Goal: Transaction & Acquisition: Purchase product/service

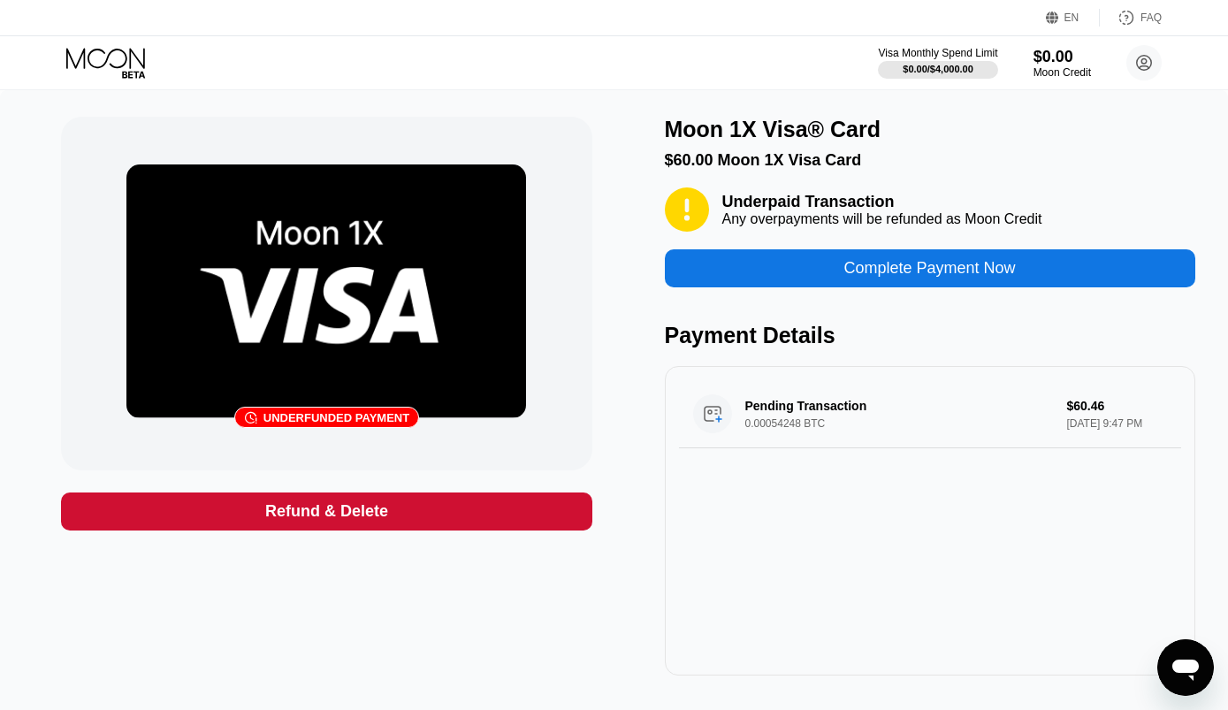
click at [231, 495] on div "Refund & Delete" at bounding box center [326, 512] width 531 height 38
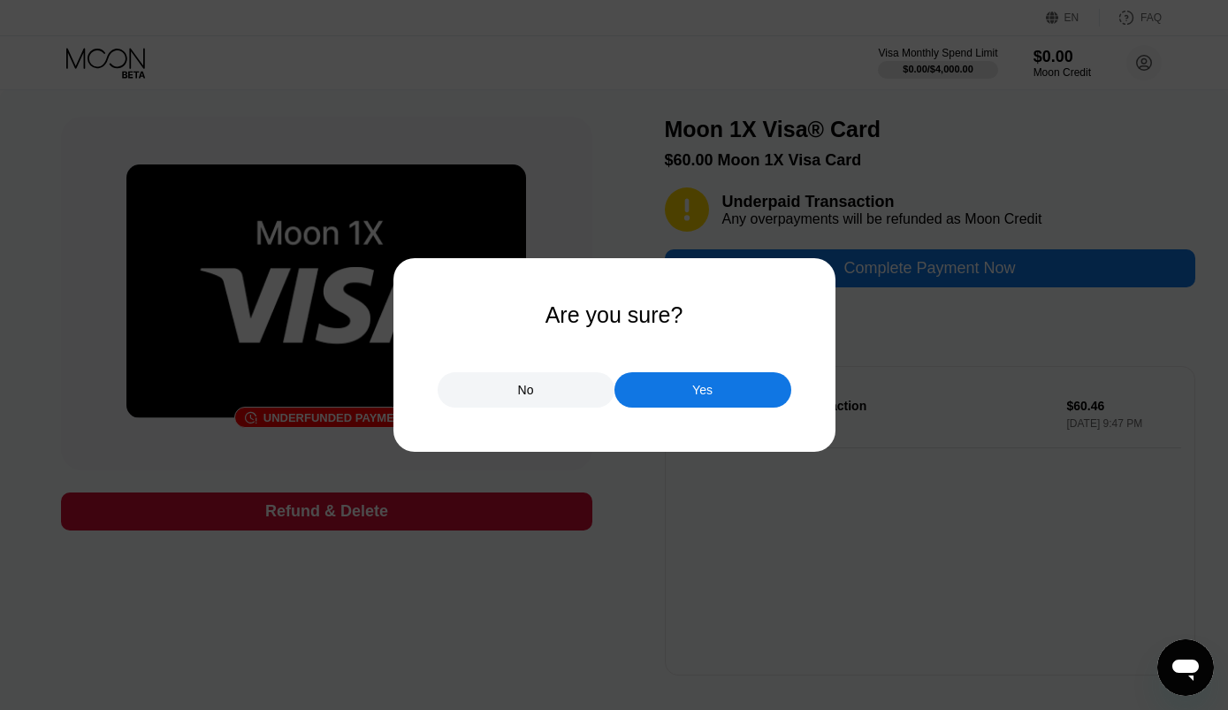
click at [713, 394] on div "Yes" at bounding box center [703, 389] width 177 height 35
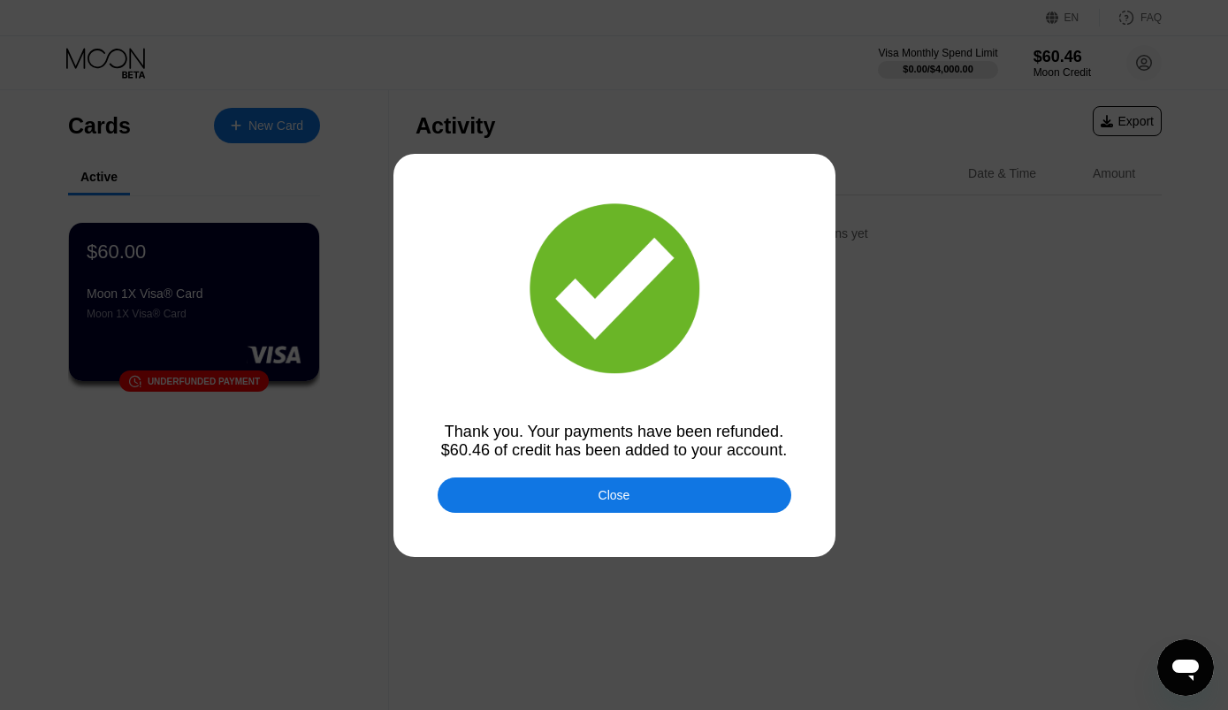
click at [647, 508] on div "Close" at bounding box center [615, 495] width 354 height 35
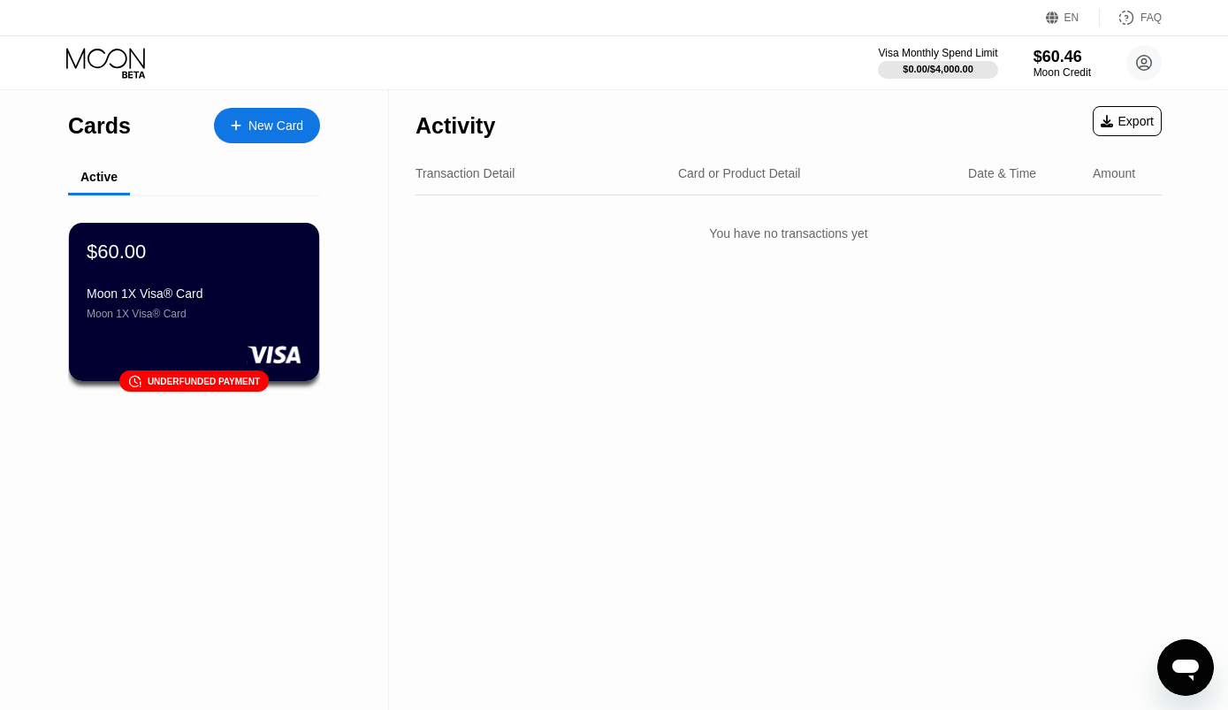
click at [1050, 58] on div "$60.46" at bounding box center [1062, 57] width 57 height 19
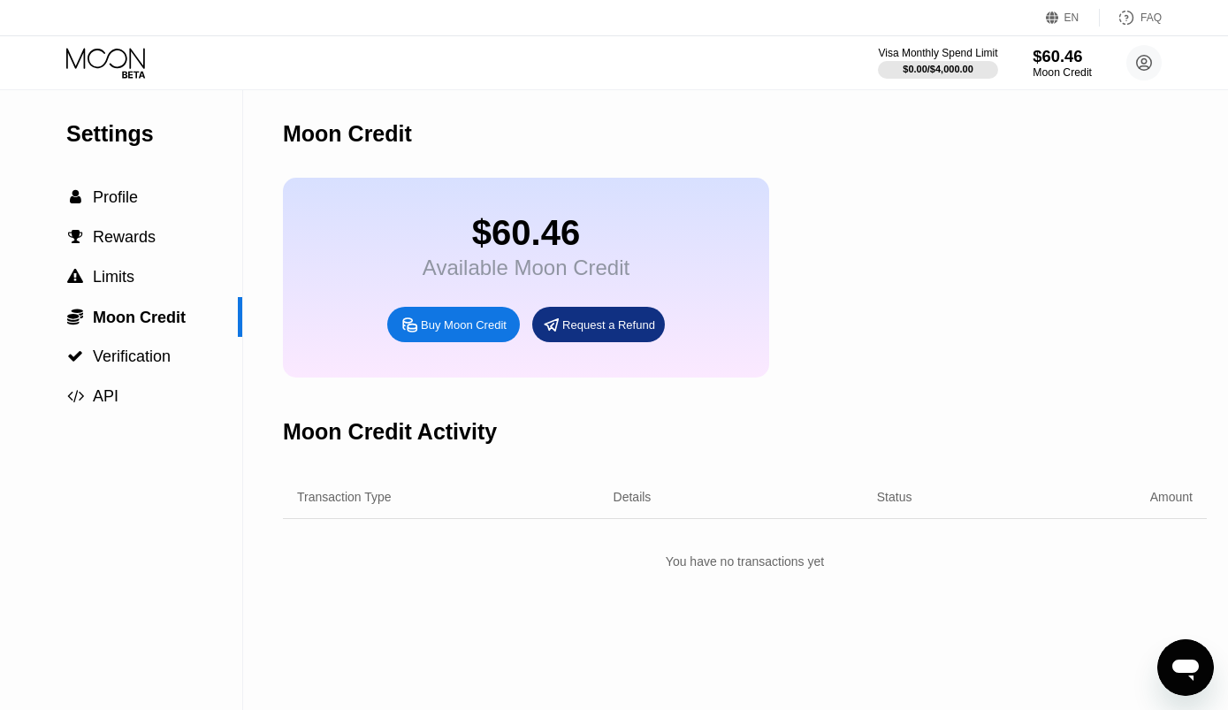
click at [1081, 76] on div "Moon Credit" at bounding box center [1062, 72] width 59 height 12
click at [915, 503] on div "Transaction Type Details Status Amount" at bounding box center [745, 497] width 924 height 43
click at [1052, 53] on div "$60.46" at bounding box center [1062, 57] width 57 height 19
click at [1074, 61] on div "$60.46" at bounding box center [1062, 56] width 59 height 19
click at [1058, 60] on div "$60.46" at bounding box center [1062, 56] width 59 height 19
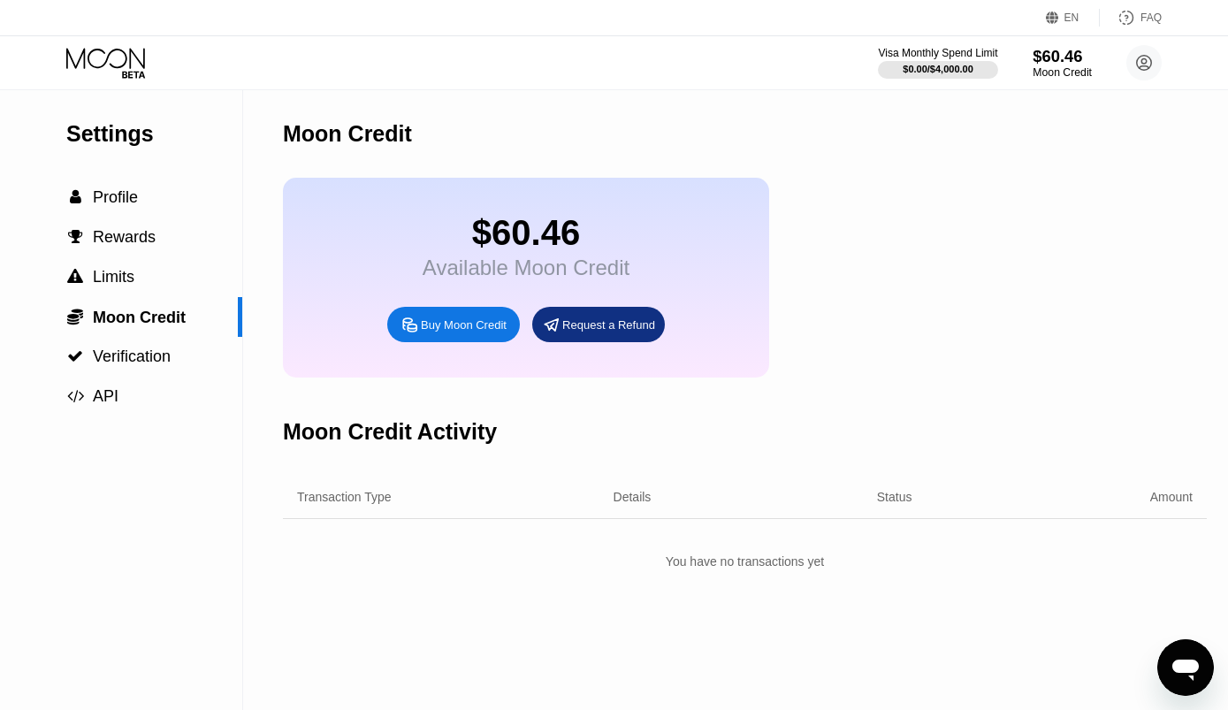
click at [468, 342] on div "Buy Moon Credit" at bounding box center [453, 324] width 133 height 35
type input "0"
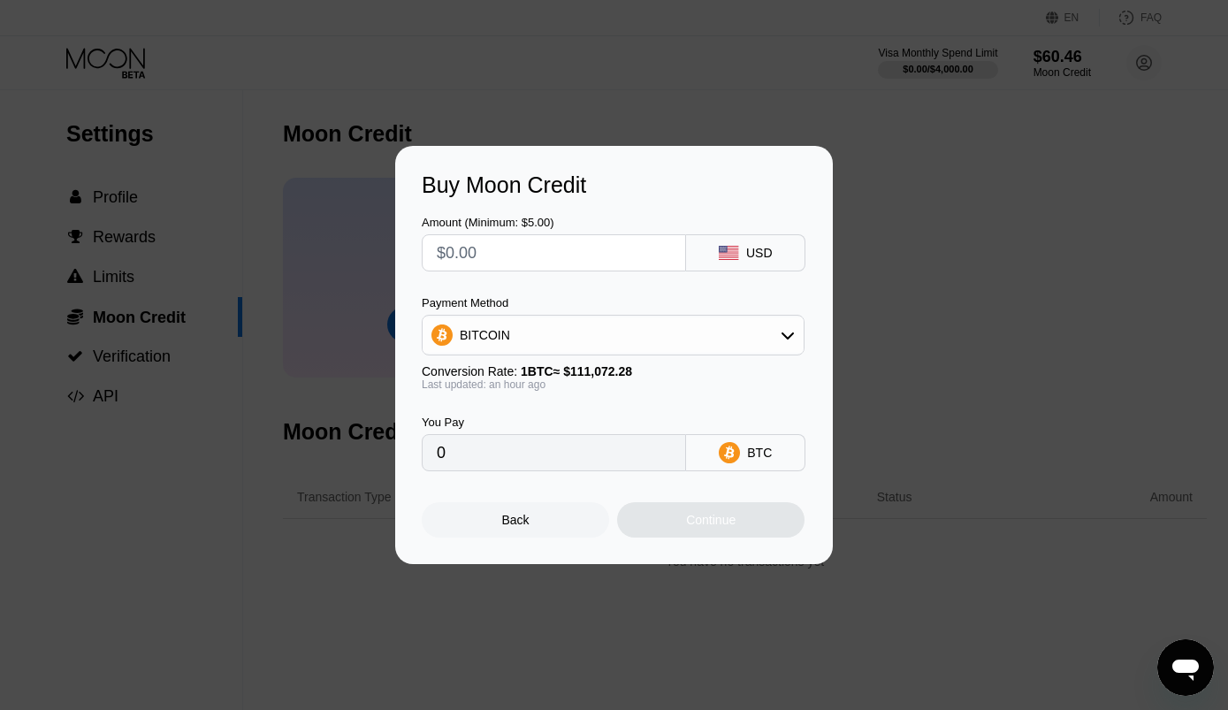
click at [913, 277] on div "Buy Moon Credit Amount (Minimum: $5.00) USD Payment Method BITCOIN Conversion R…" at bounding box center [614, 355] width 1228 height 418
click at [531, 538] on div "Back" at bounding box center [515, 519] width 187 height 35
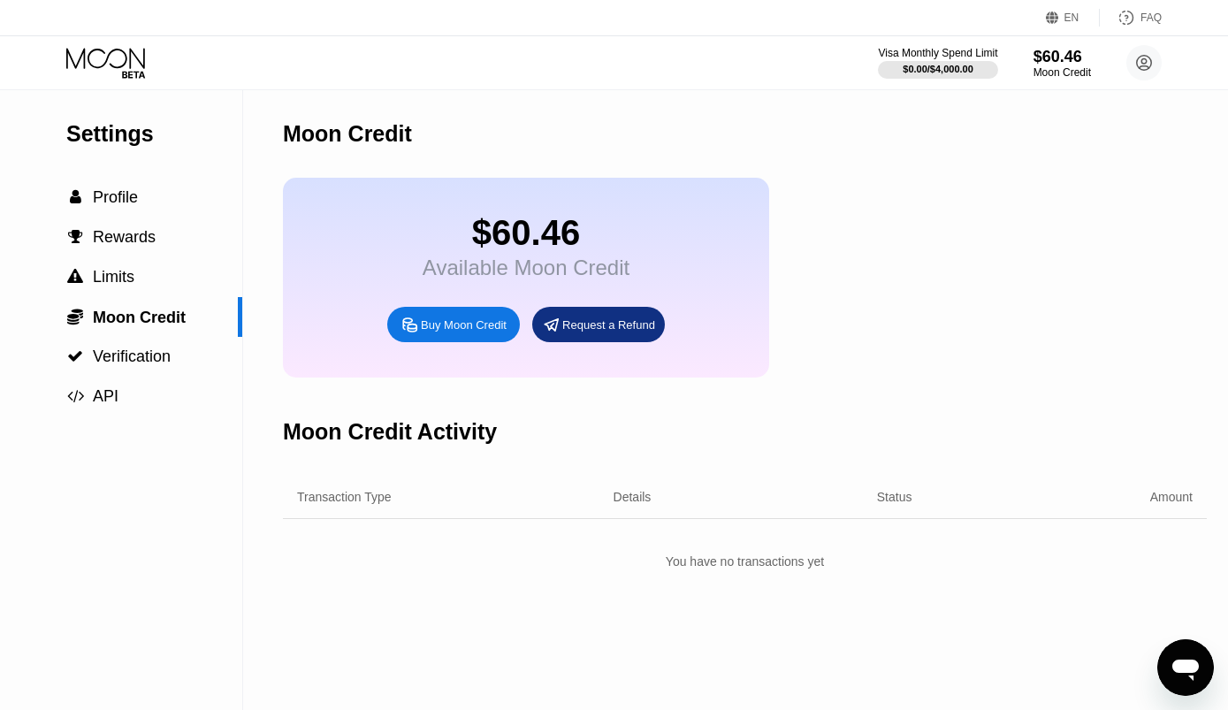
click at [119, 179] on div "Settings  Profile  Rewards  Limits  Moon Credit  Verification  API" at bounding box center [121, 253] width 242 height 326
click at [131, 194] on span "Profile" at bounding box center [115, 197] width 45 height 18
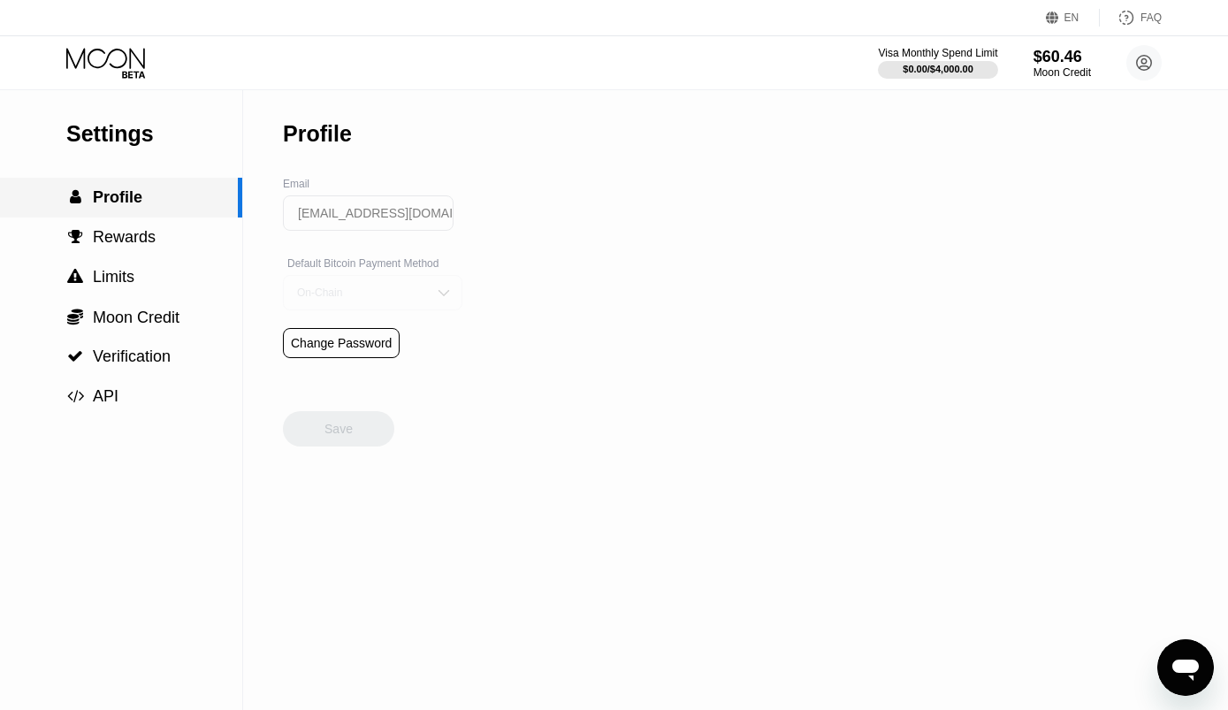
click at [404, 299] on div "On-Chain" at bounding box center [360, 293] width 134 height 12
click at [528, 411] on div "Settings  Profile  Rewards  Limits  Moon Credit  Verification  API Profil…" at bounding box center [614, 400] width 1228 height 620
click at [1063, 66] on div "Moon Credit" at bounding box center [1062, 72] width 57 height 12
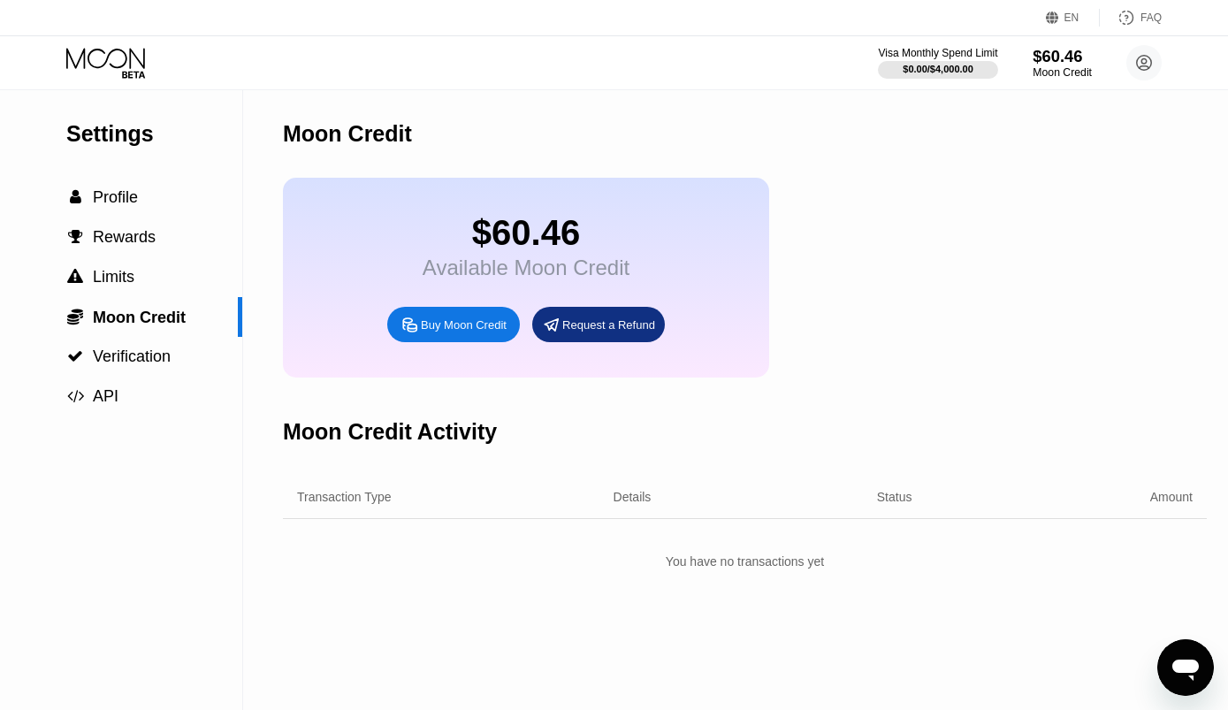
click at [628, 253] on div "$60.46" at bounding box center [526, 233] width 207 height 40
click at [580, 271] on div "Available Moon Credit" at bounding box center [526, 268] width 207 height 25
click at [363, 445] on div "Moon Credit Activity" at bounding box center [390, 432] width 214 height 26
click at [115, 257] on div " Rewards" at bounding box center [121, 238] width 242 height 40
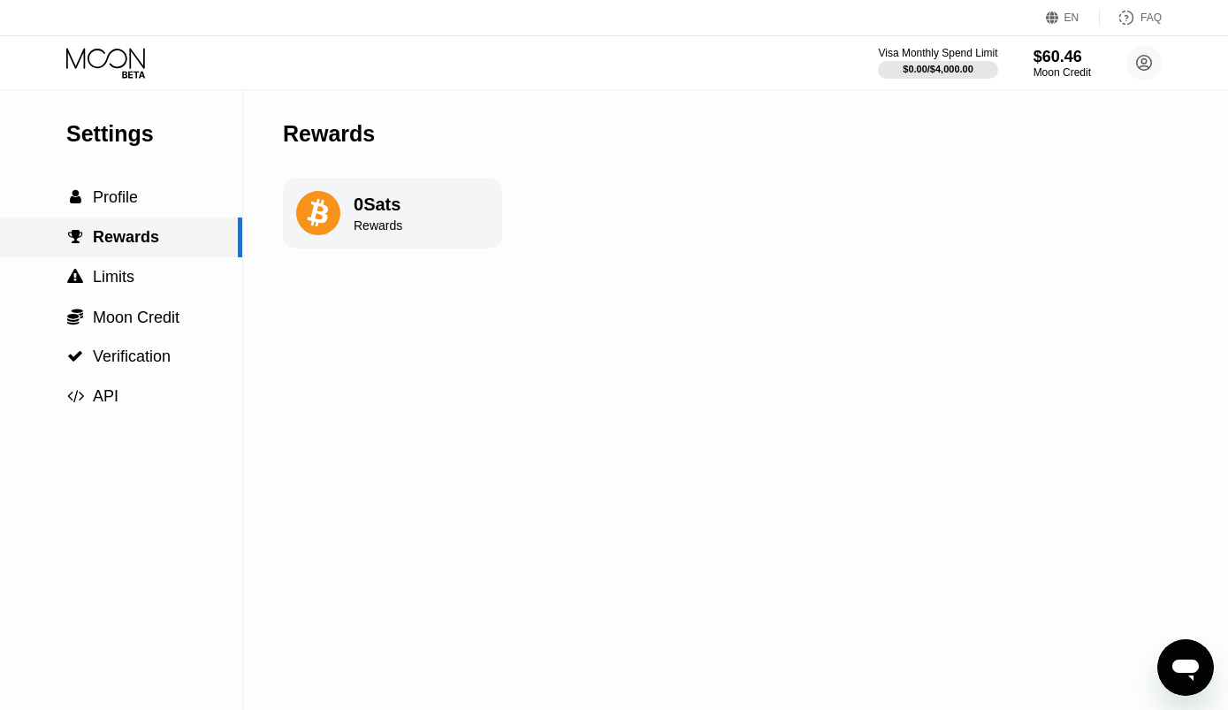
click at [112, 205] on span "Profile" at bounding box center [115, 197] width 45 height 18
click at [114, 200] on span "Profile" at bounding box center [115, 197] width 45 height 18
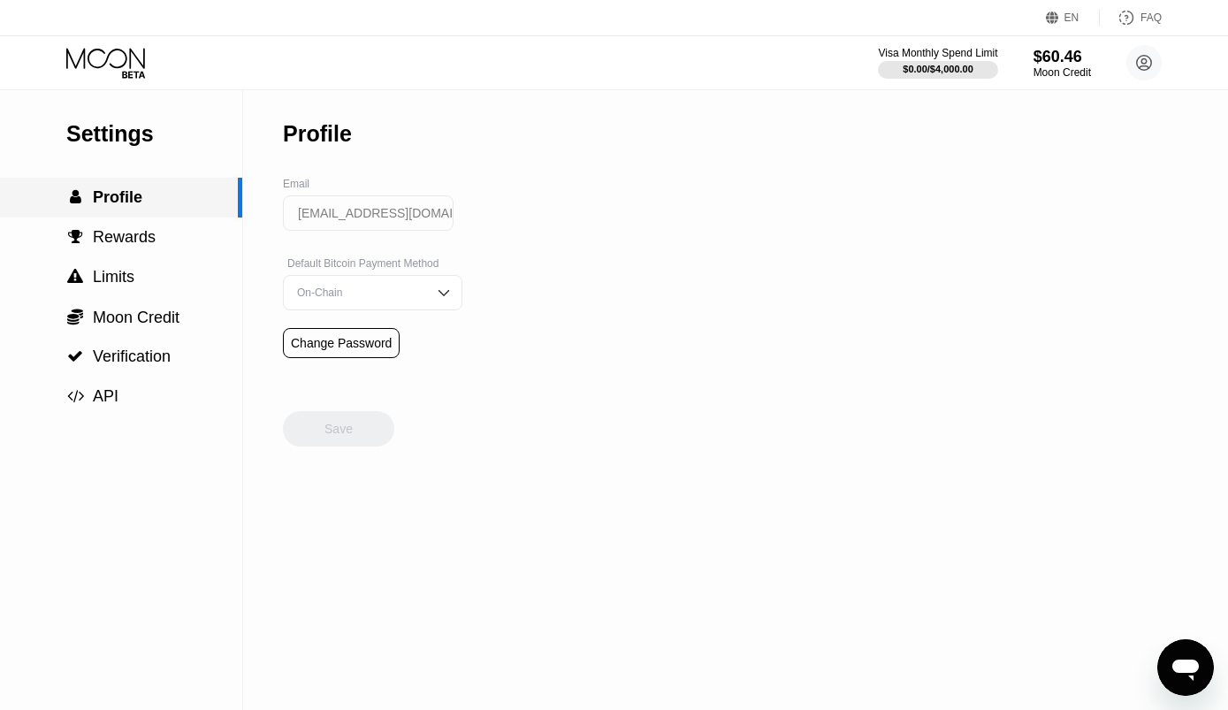
click at [1037, 70] on div "Moon Credit" at bounding box center [1062, 72] width 57 height 12
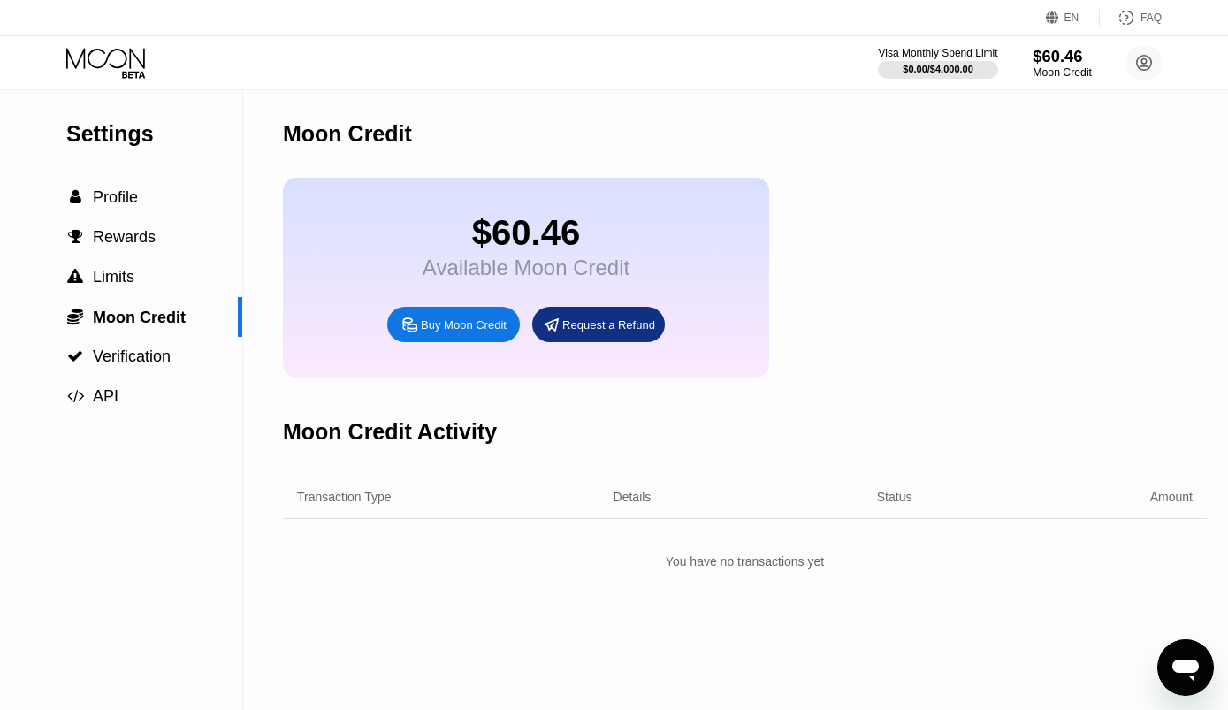
click at [631, 332] on div "Request a Refund" at bounding box center [608, 324] width 93 height 15
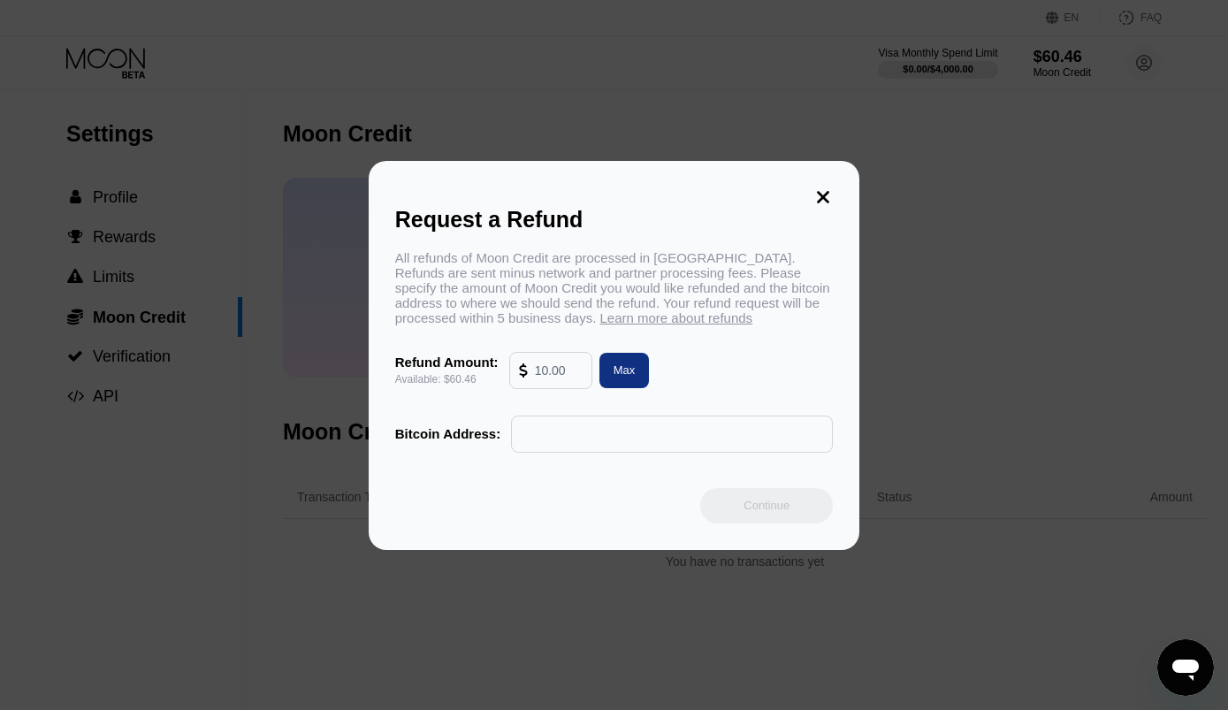
click at [837, 177] on div "Request a Refund All refunds of Moon Credit are processed in Bitcoin. Refunds a…" at bounding box center [615, 355] width 492 height 389
click at [829, 178] on div "Request a Refund All refunds of Moon Credit are processed in Bitcoin. Refunds a…" at bounding box center [615, 355] width 492 height 389
click at [829, 187] on icon at bounding box center [823, 196] width 19 height 19
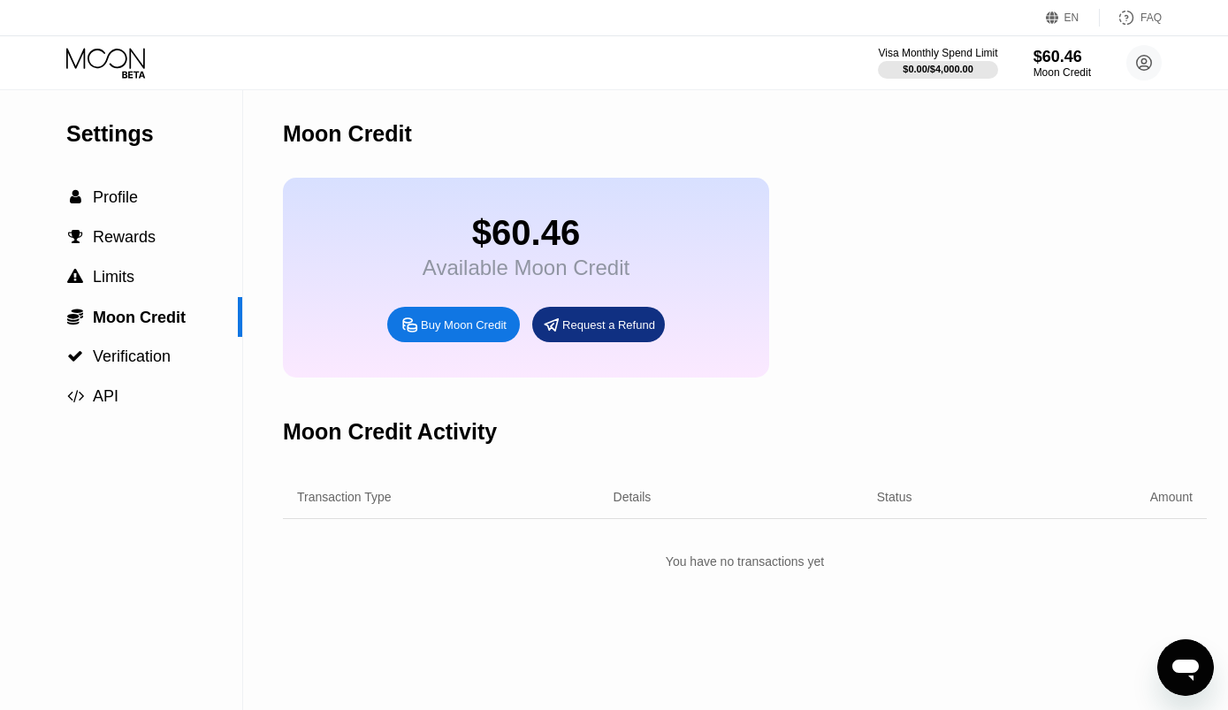
click at [363, 283] on div "$60.46 Available Moon Credit Buy Moon Credit Request a Refund" at bounding box center [526, 278] width 486 height 200
click at [356, 270] on div "$60.46 Available Moon Credit Buy Moon Credit Request a Refund" at bounding box center [526, 278] width 486 height 200
click at [1064, 73] on div "Moon Credit" at bounding box center [1062, 72] width 57 height 12
click at [1085, 50] on div "$60.46" at bounding box center [1062, 56] width 59 height 19
click at [1150, 69] on circle at bounding box center [1144, 62] width 35 height 35
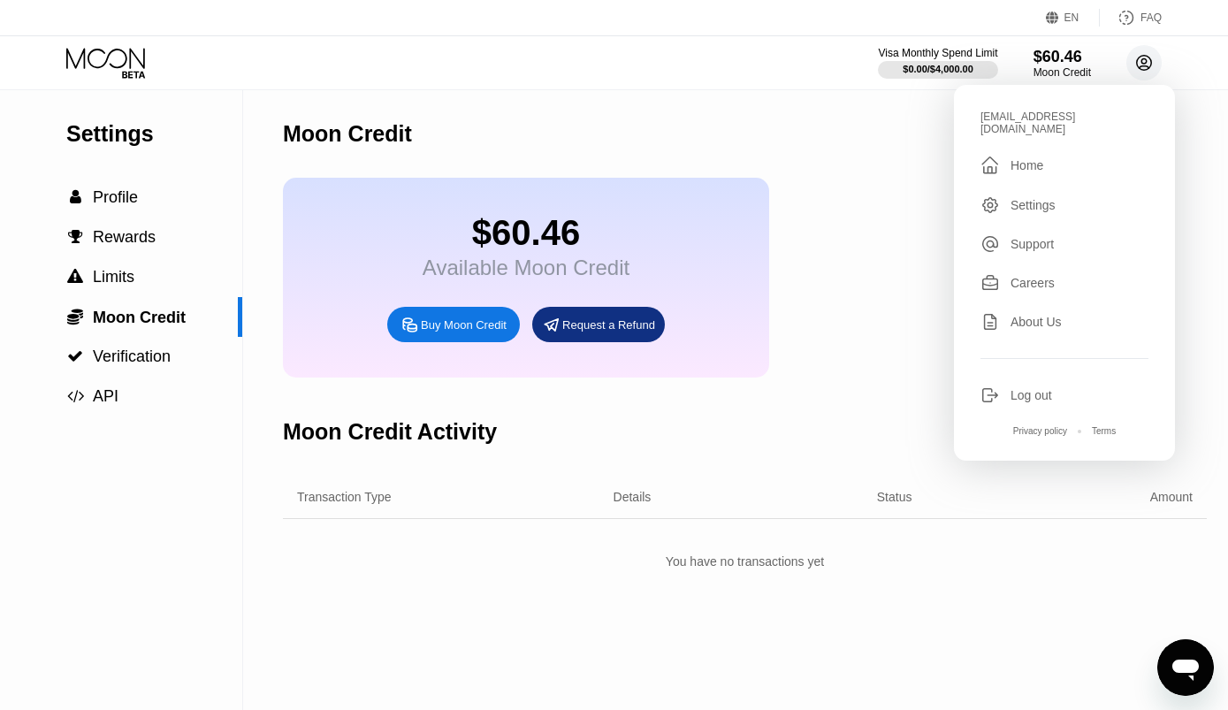
click at [1032, 155] on div " Home" at bounding box center [1065, 165] width 168 height 21
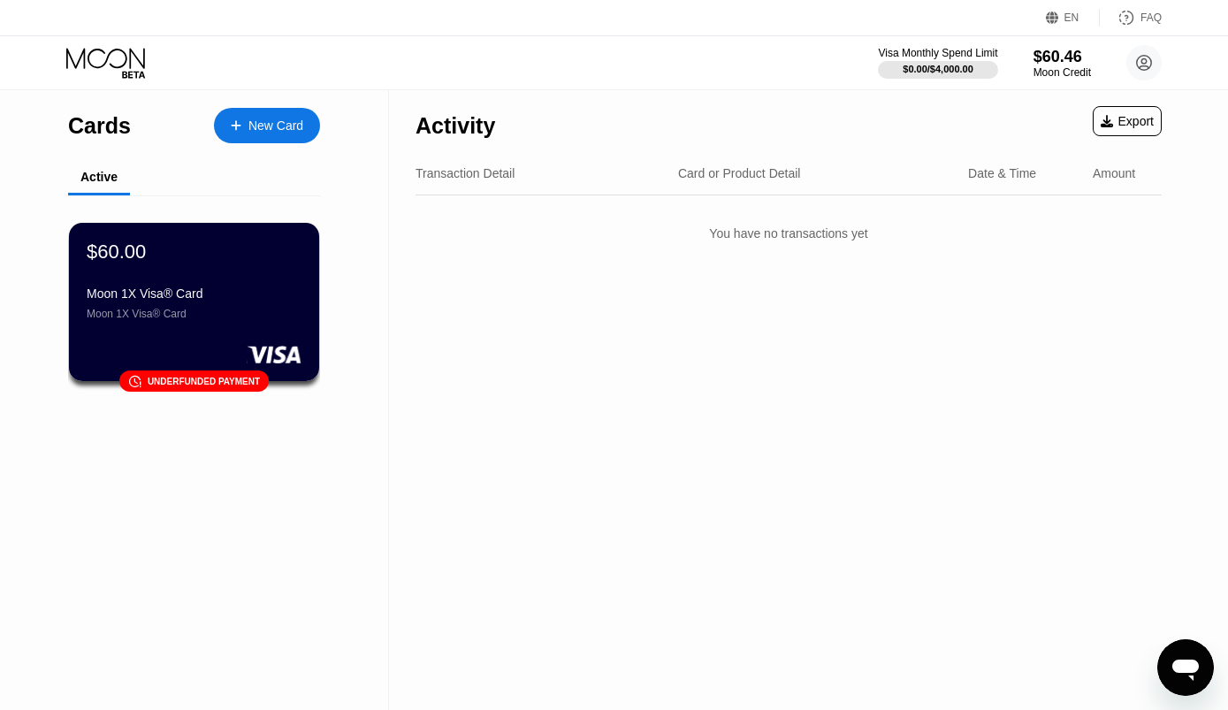
click at [128, 331] on div "$60.00 Moon 1X Visa® Card Moon 1X Visa® Card 󰗎 Underfunded payment" at bounding box center [194, 302] width 250 height 158
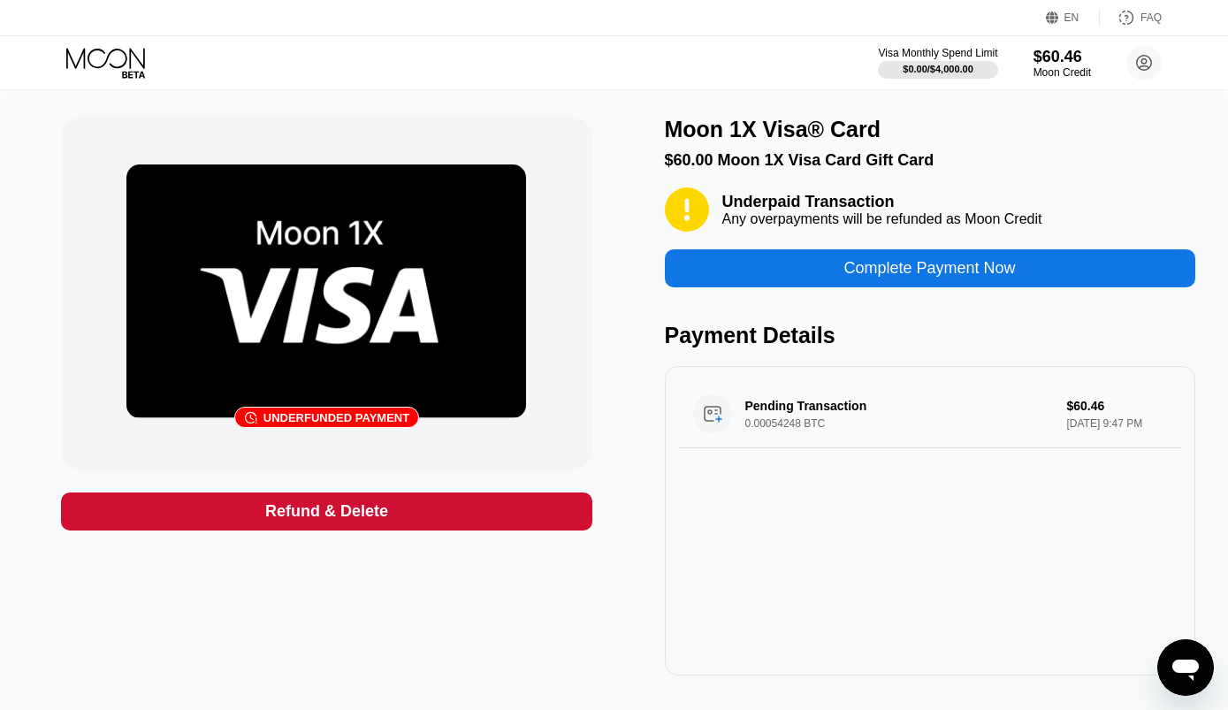
click at [1045, 63] on div "$60.46" at bounding box center [1062, 57] width 57 height 19
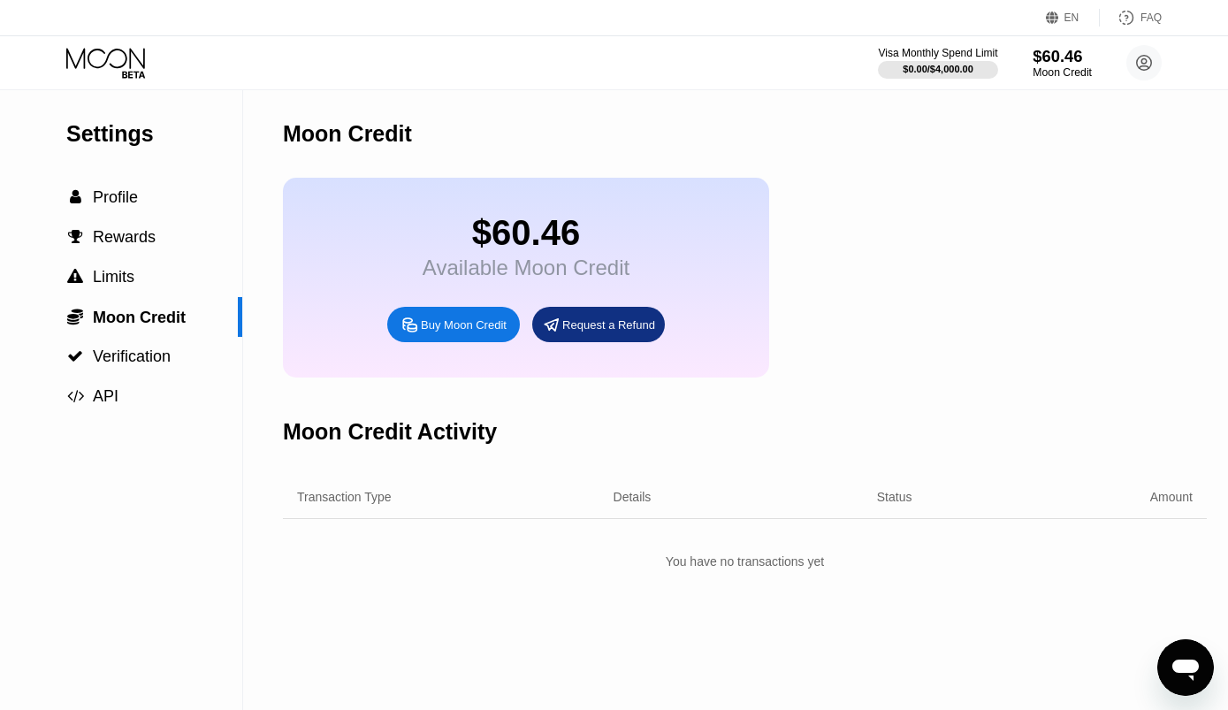
click at [631, 332] on div "Request a Refund" at bounding box center [608, 324] width 93 height 15
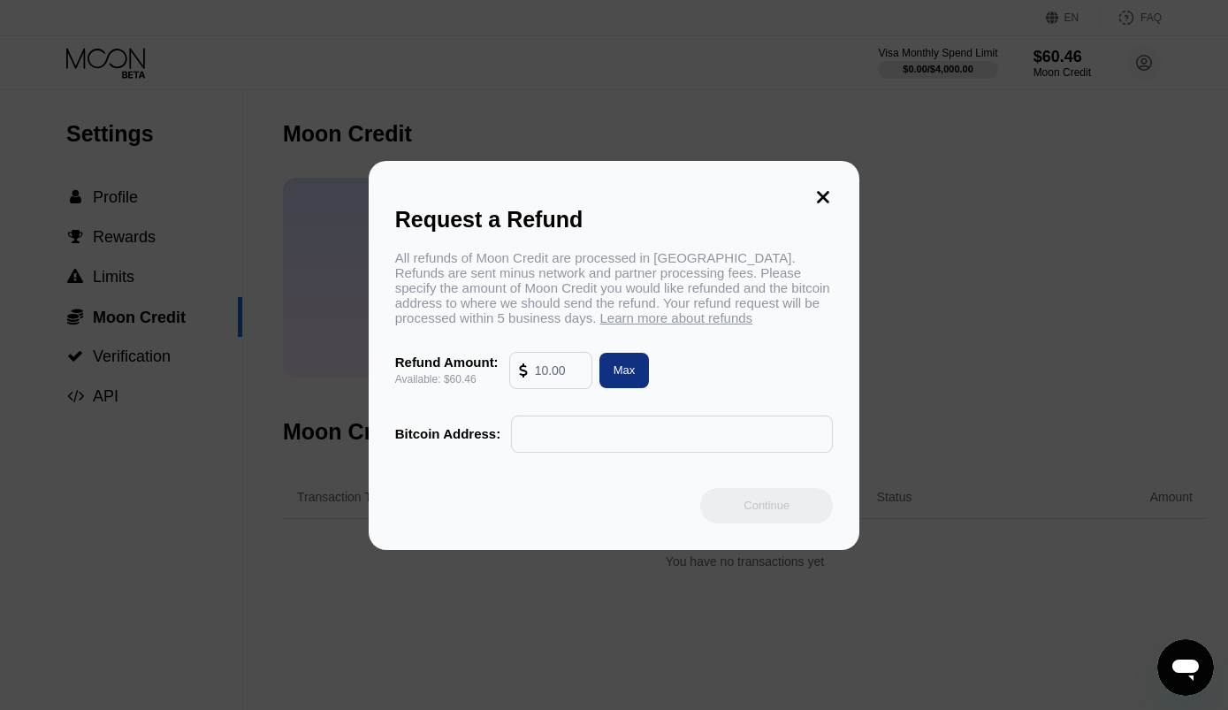
click at [597, 448] on input "text" at bounding box center [672, 433] width 302 height 35
click at [574, 388] on input "text" at bounding box center [559, 370] width 48 height 35
click at [1102, 310] on div "Request a Refund All refunds of Moon Credit are processed in Bitcoin. Refunds a…" at bounding box center [614, 355] width 1228 height 389
click at [570, 376] on input "text" at bounding box center [559, 370] width 48 height 35
type input "60.46"
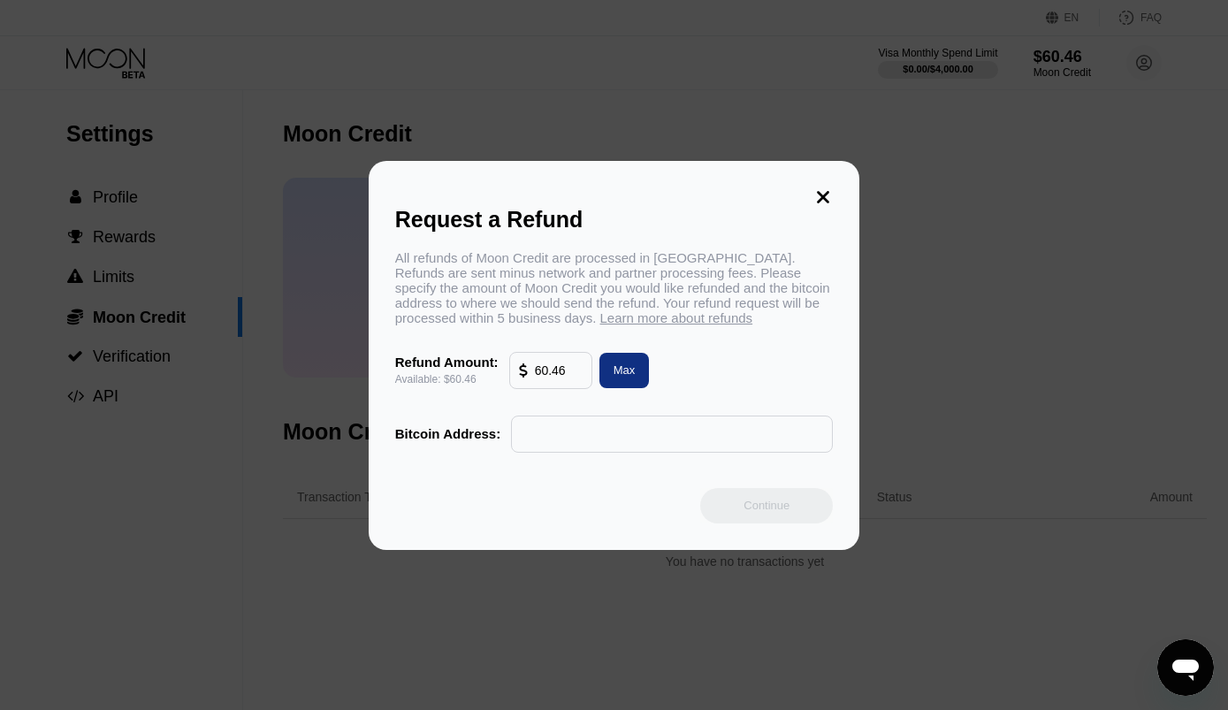
click at [638, 377] on div "Max" at bounding box center [625, 370] width 50 height 35
click at [594, 445] on input "text" at bounding box center [672, 433] width 302 height 35
click at [608, 452] on input "text" at bounding box center [672, 433] width 302 height 35
paste input "bc1qhahtnma0yake79ars67tsrtakg9ay2907pkz58"
type input "bc1qhahtnma0yake79ars67tsrtakg9ay2907pkz58"
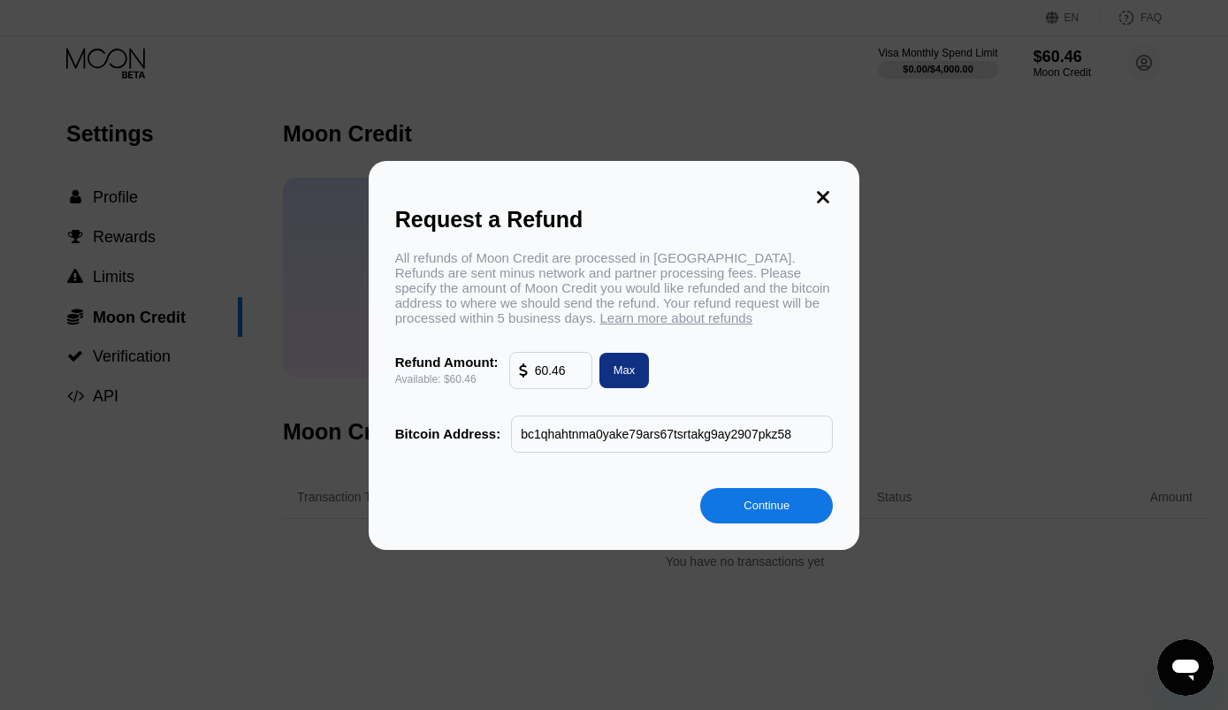
click at [777, 513] on div "Continue" at bounding box center [767, 505] width 46 height 15
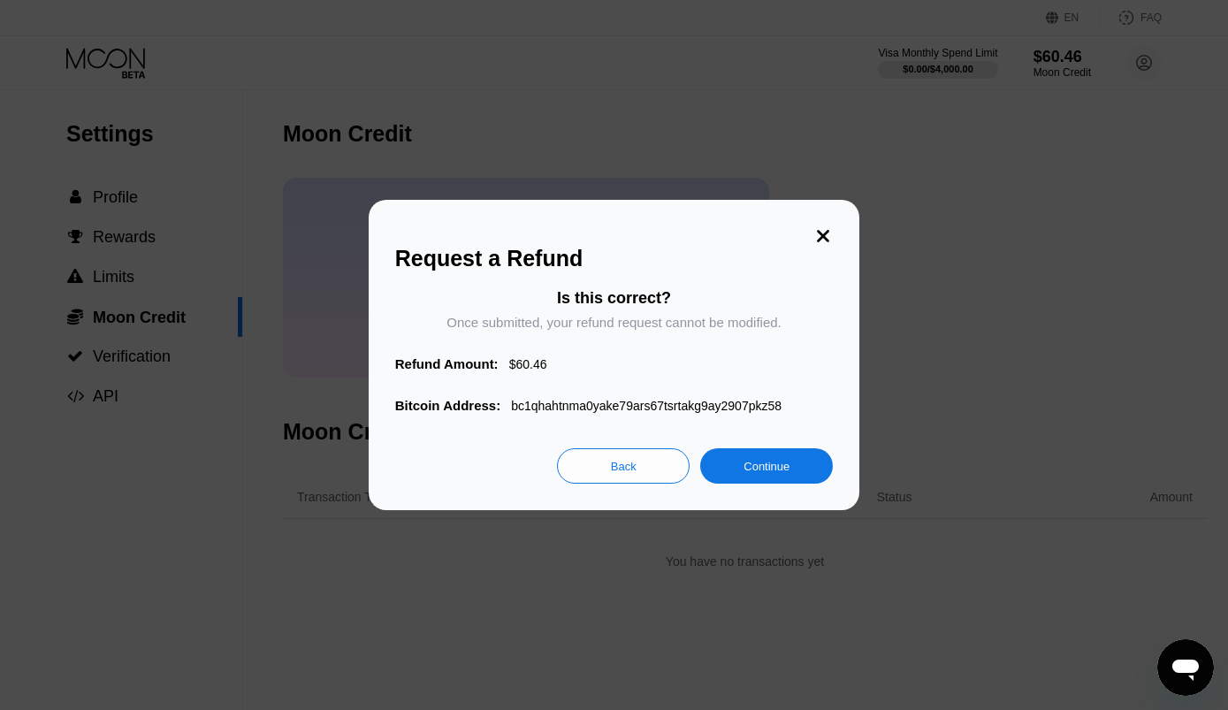
click at [786, 470] on div "Continue" at bounding box center [767, 466] width 46 height 15
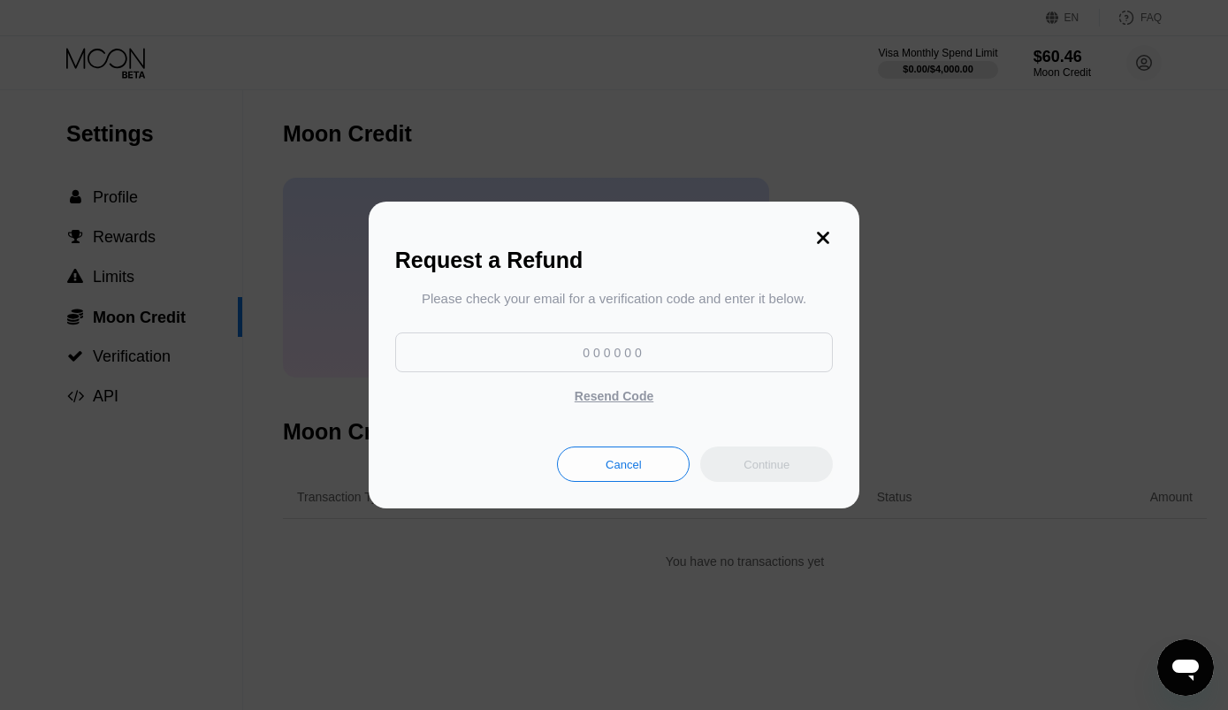
click at [776, 472] on div "Continue" at bounding box center [766, 464] width 133 height 35
click at [446, 349] on input at bounding box center [614, 352] width 439 height 40
type input "286068"
click at [786, 472] on div "Continue" at bounding box center [767, 464] width 46 height 15
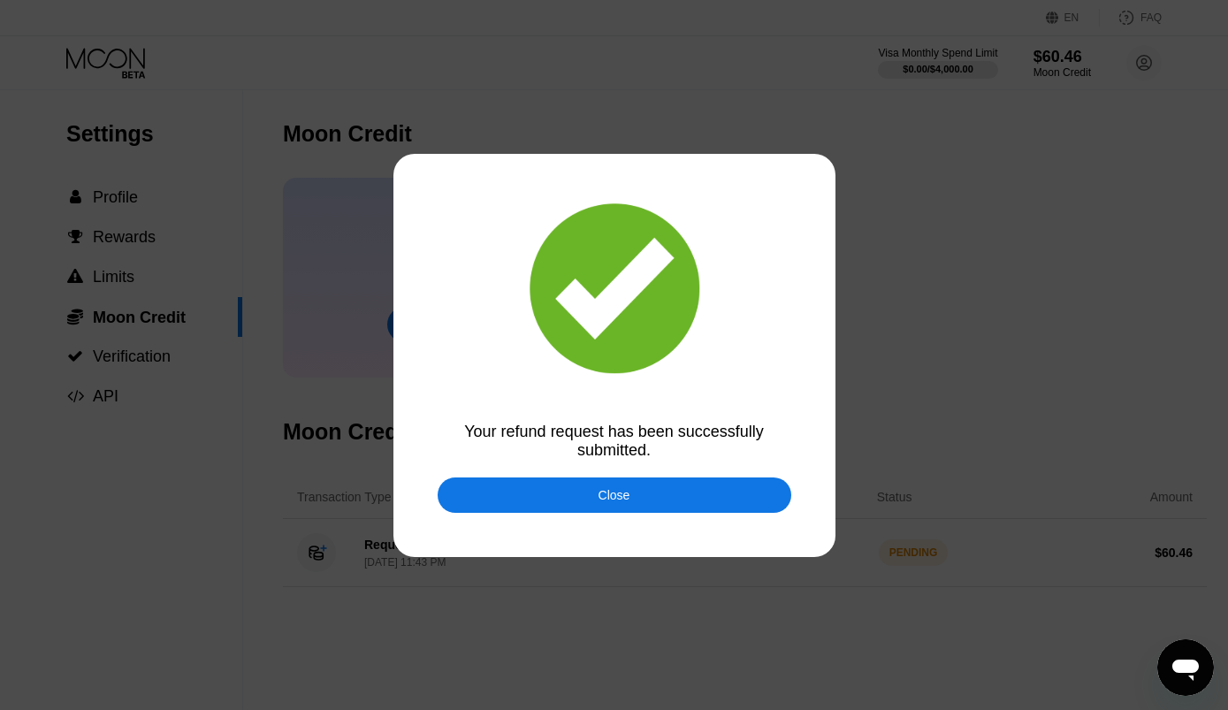
click at [699, 495] on div "Close" at bounding box center [615, 495] width 354 height 35
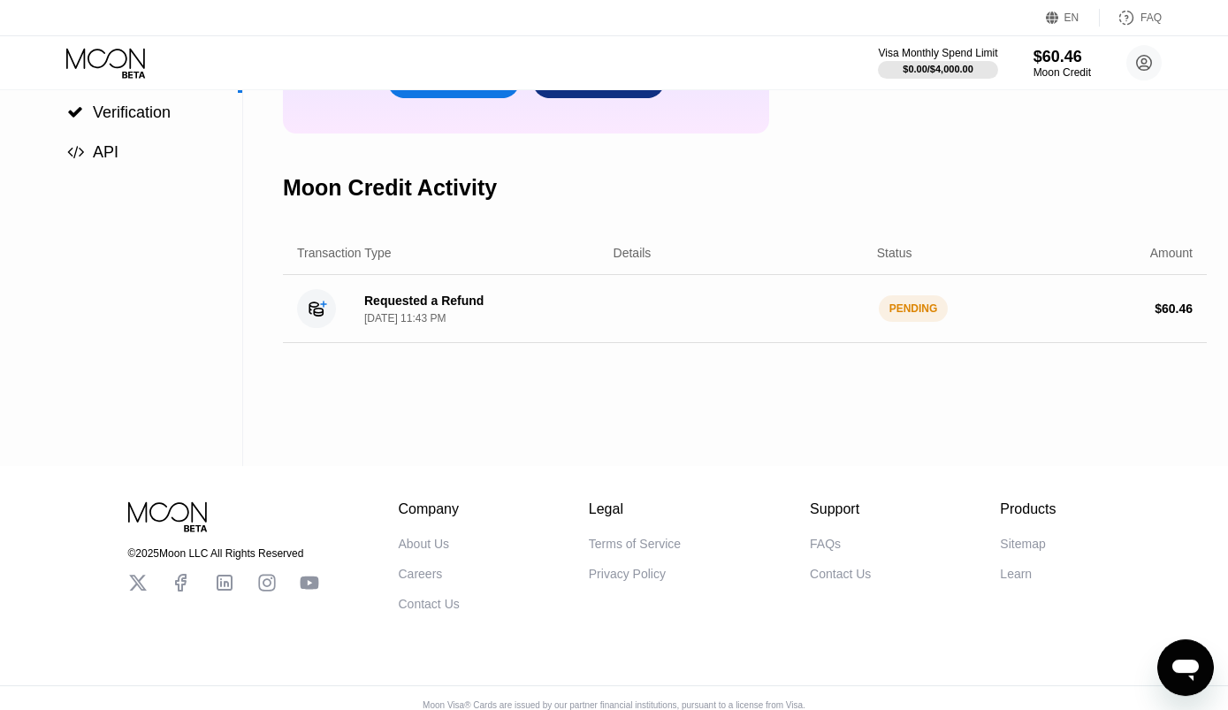
scroll to position [270, 0]
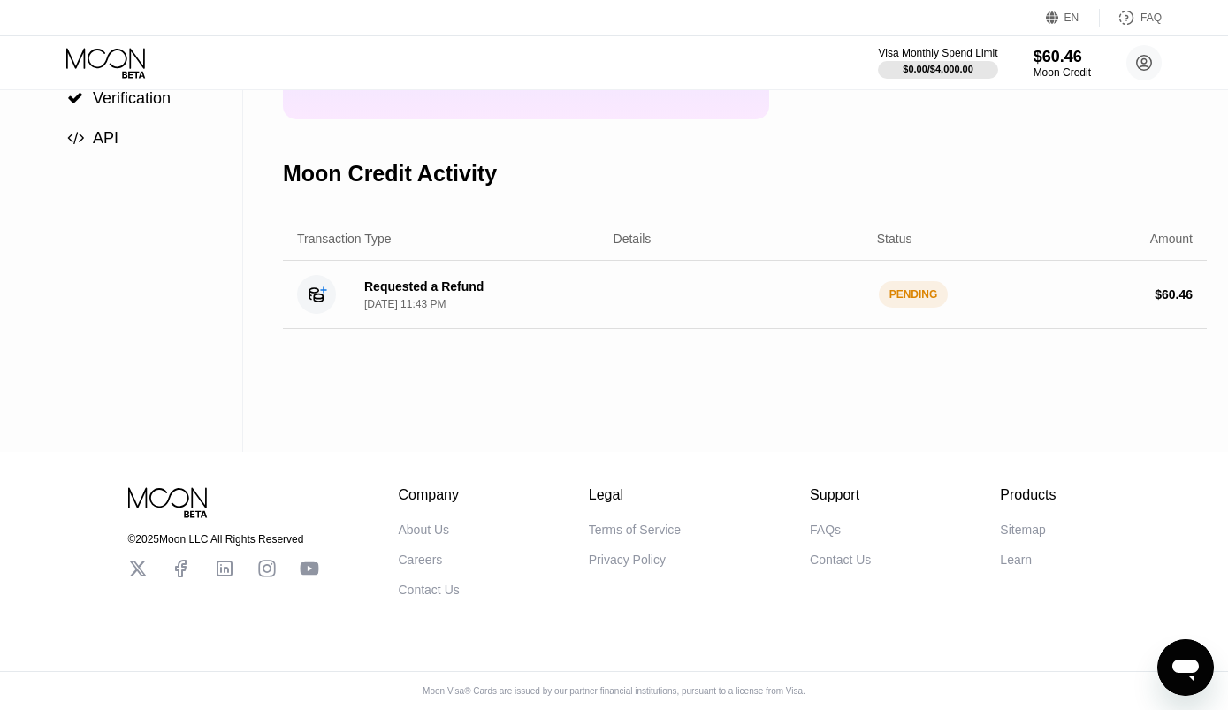
click at [414, 321] on div "Requested a Refund Sep 23, 2025, 11:43 PM PENDING $ 60.46" at bounding box center [745, 295] width 924 height 68
click at [315, 298] on circle at bounding box center [316, 294] width 39 height 39
click at [394, 302] on div "Requested a Refund Sep 23, 2025, 11:43 PM" at bounding box center [423, 294] width 119 height 31
click at [344, 246] on div "Transaction Type" at bounding box center [344, 239] width 95 height 14
click at [705, 282] on div "Requested a Refund Sep 23, 2025, 11:43 PM PENDING $ 60.46" at bounding box center [745, 295] width 924 height 68
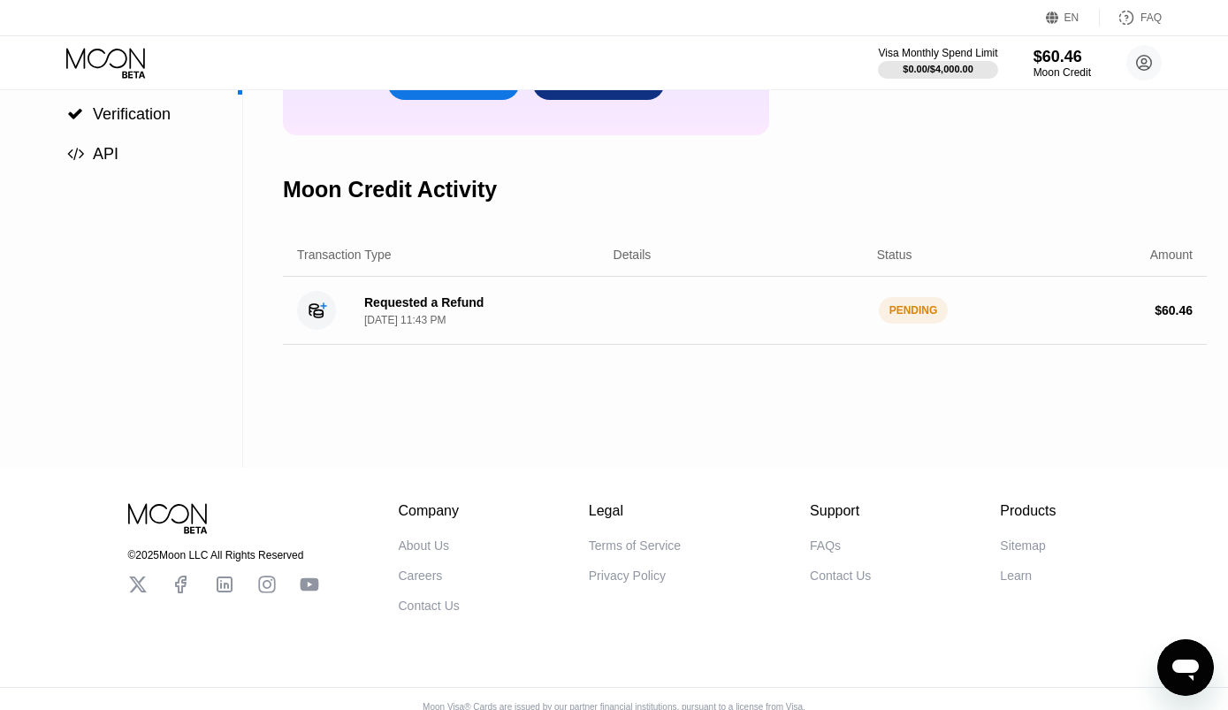
scroll to position [0, 0]
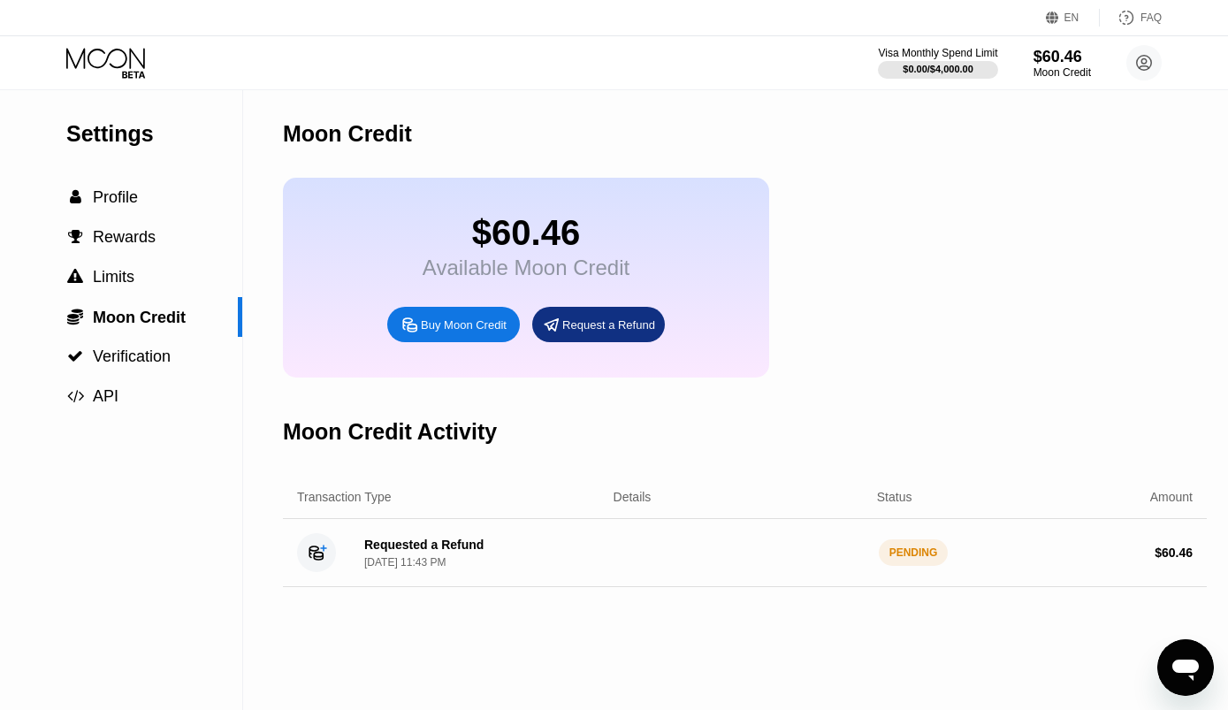
click at [118, 206] on span "Profile" at bounding box center [115, 197] width 45 height 18
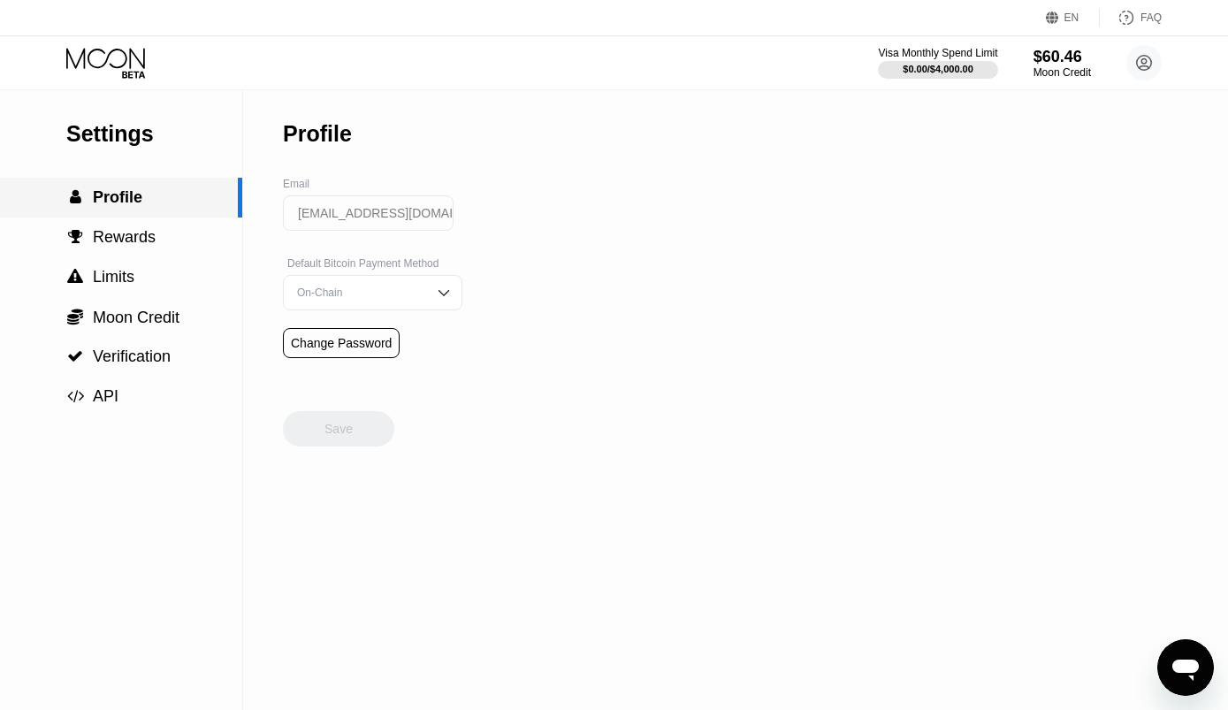
click at [343, 310] on div "On-Chain" at bounding box center [373, 292] width 180 height 35
click at [210, 391] on div " API" at bounding box center [121, 397] width 242 height 40
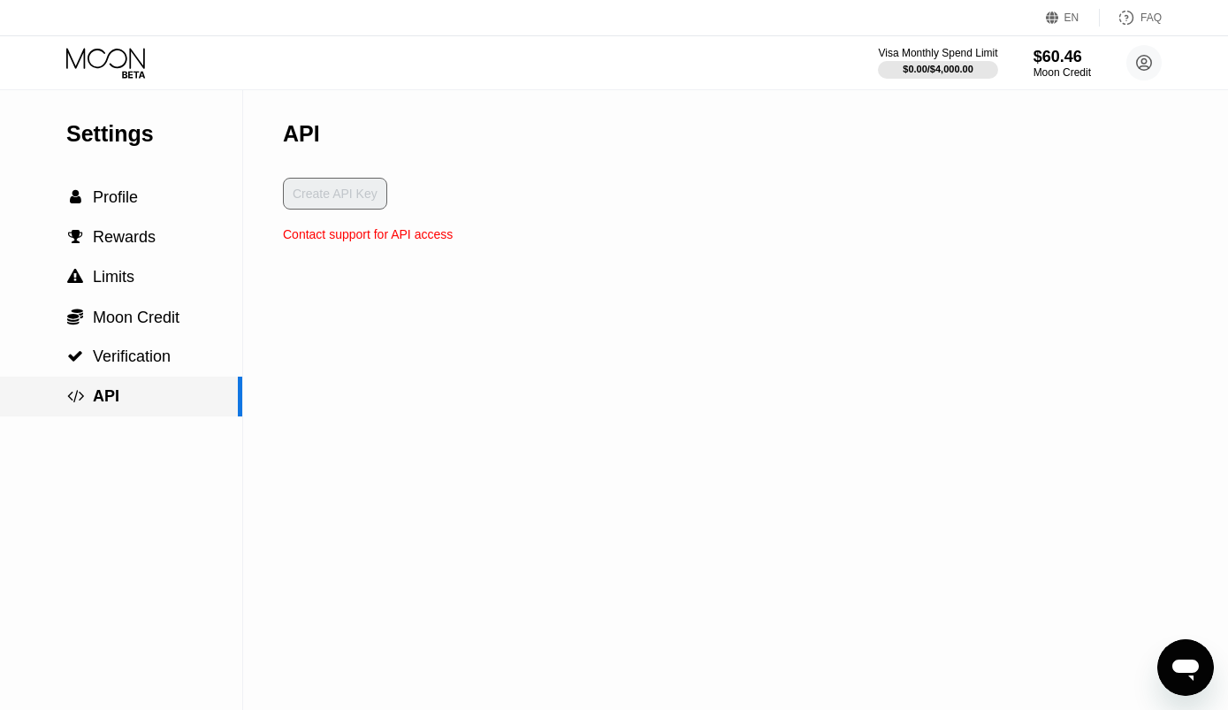
click at [120, 361] on span "Verification" at bounding box center [132, 357] width 78 height 18
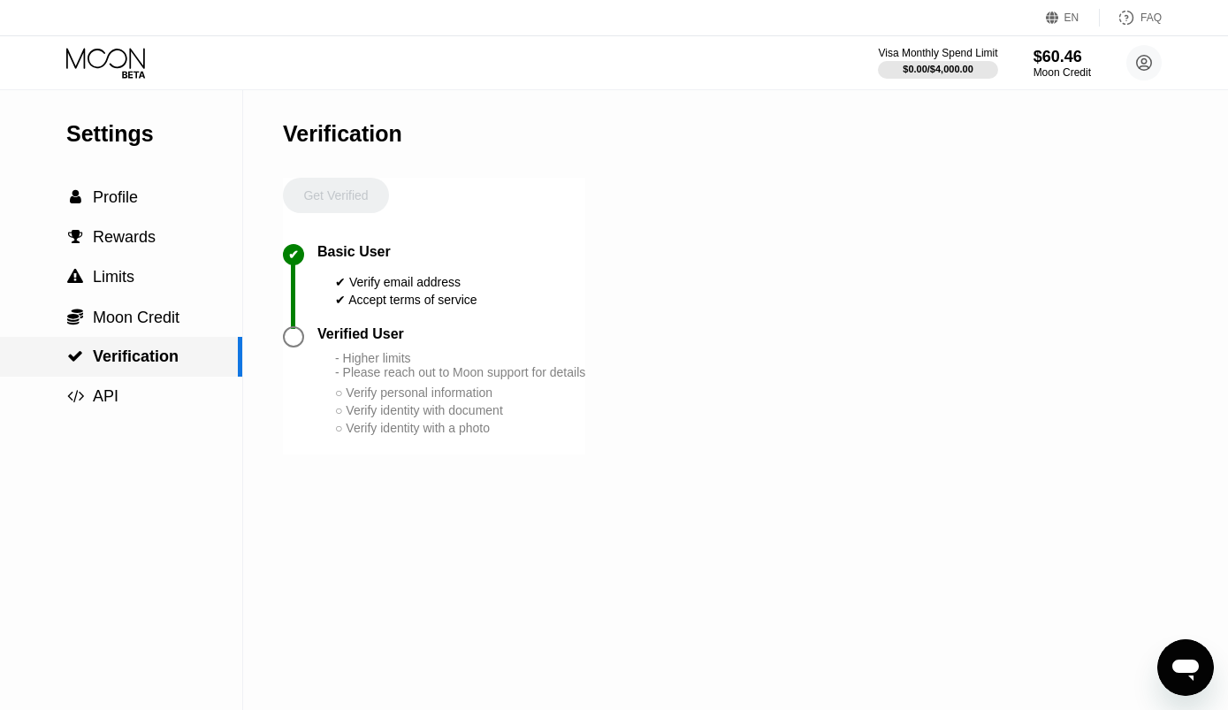
click at [115, 206] on span "Profile" at bounding box center [115, 197] width 45 height 18
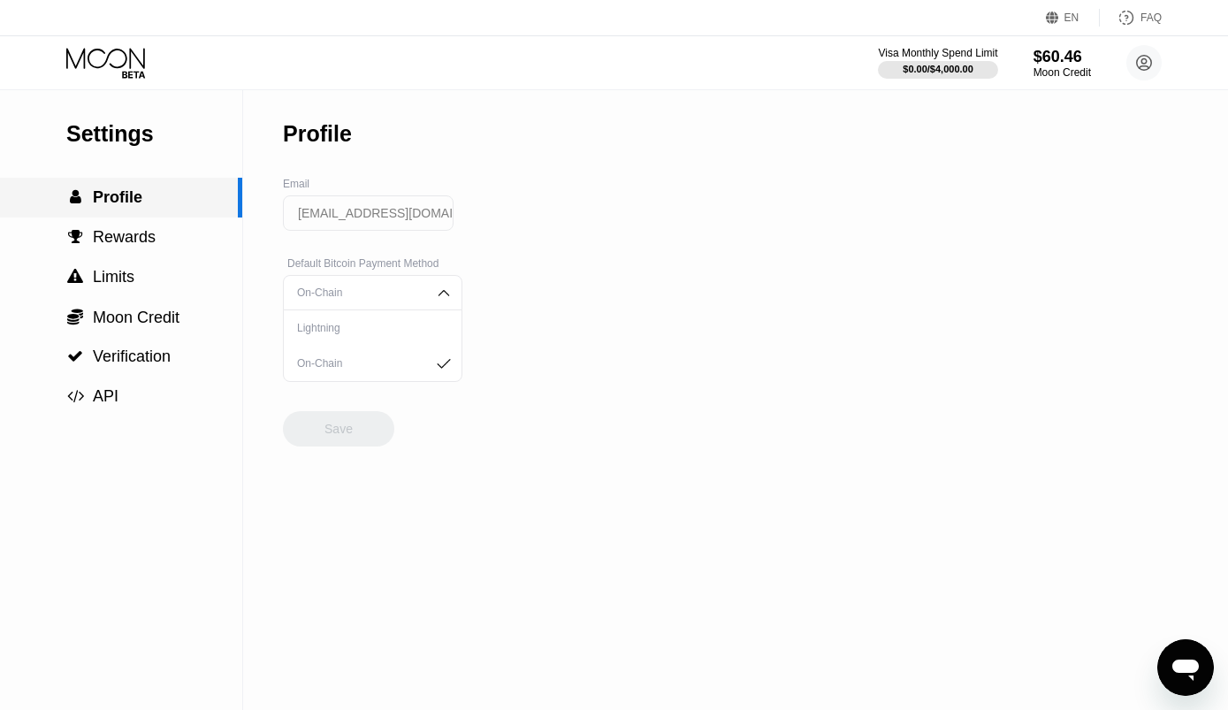
click at [114, 253] on div " Rewards" at bounding box center [121, 238] width 242 height 40
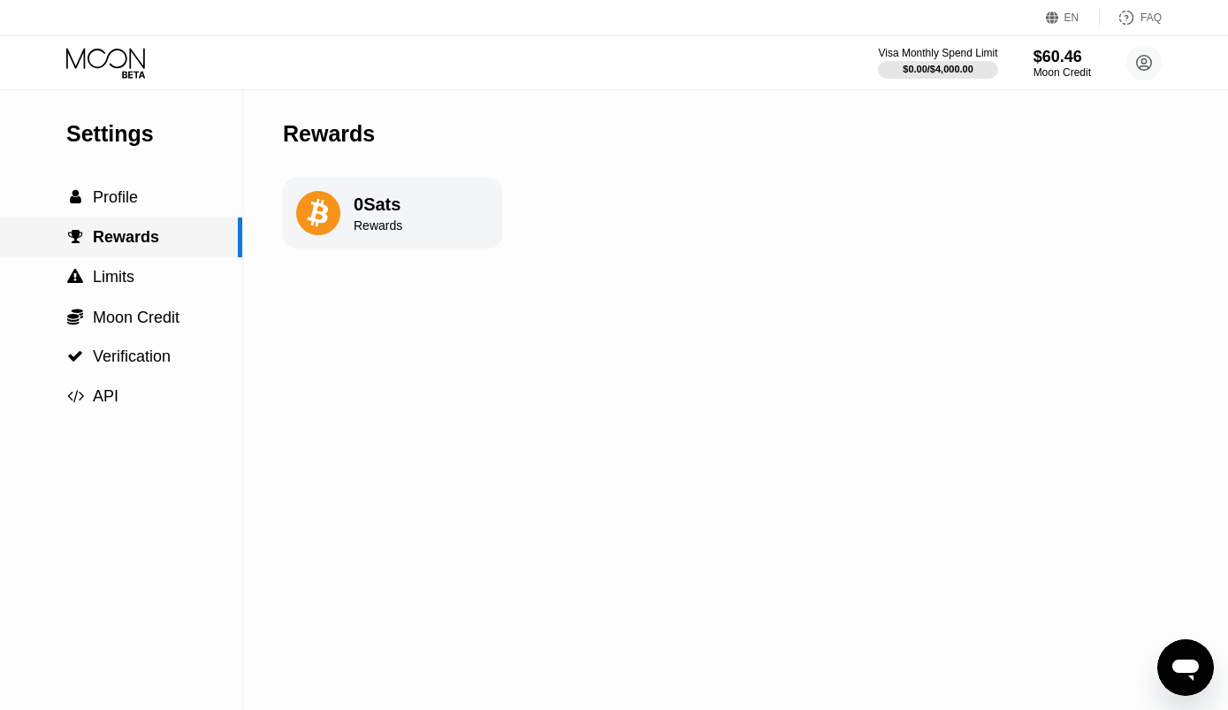
click at [126, 286] on span "Limits" at bounding box center [114, 277] width 42 height 18
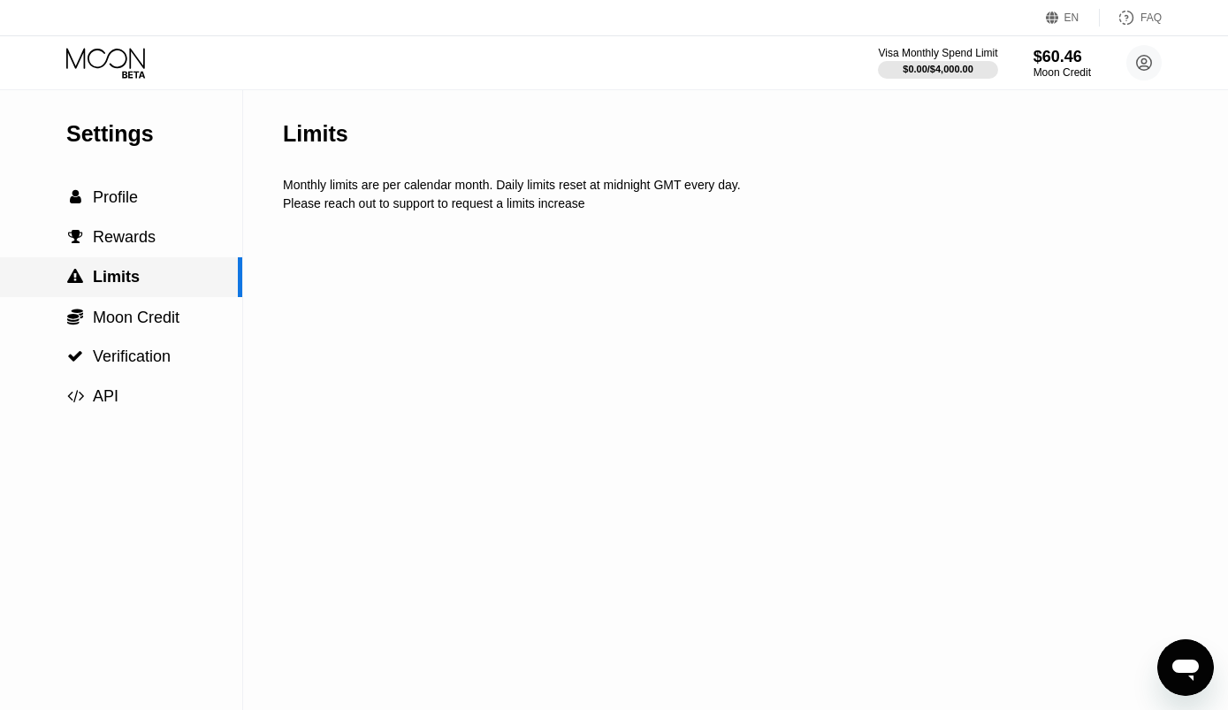
click at [110, 205] on span "Profile" at bounding box center [115, 197] width 45 height 18
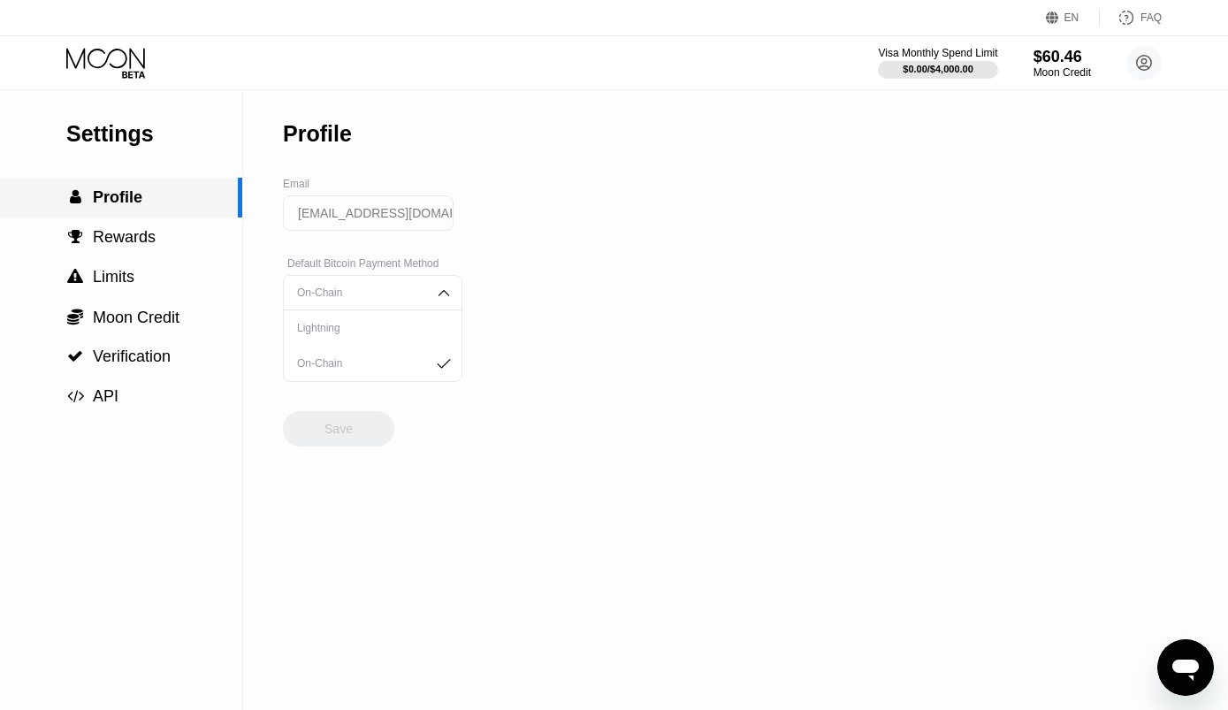
click at [113, 245] on span "Rewards" at bounding box center [124, 237] width 63 height 18
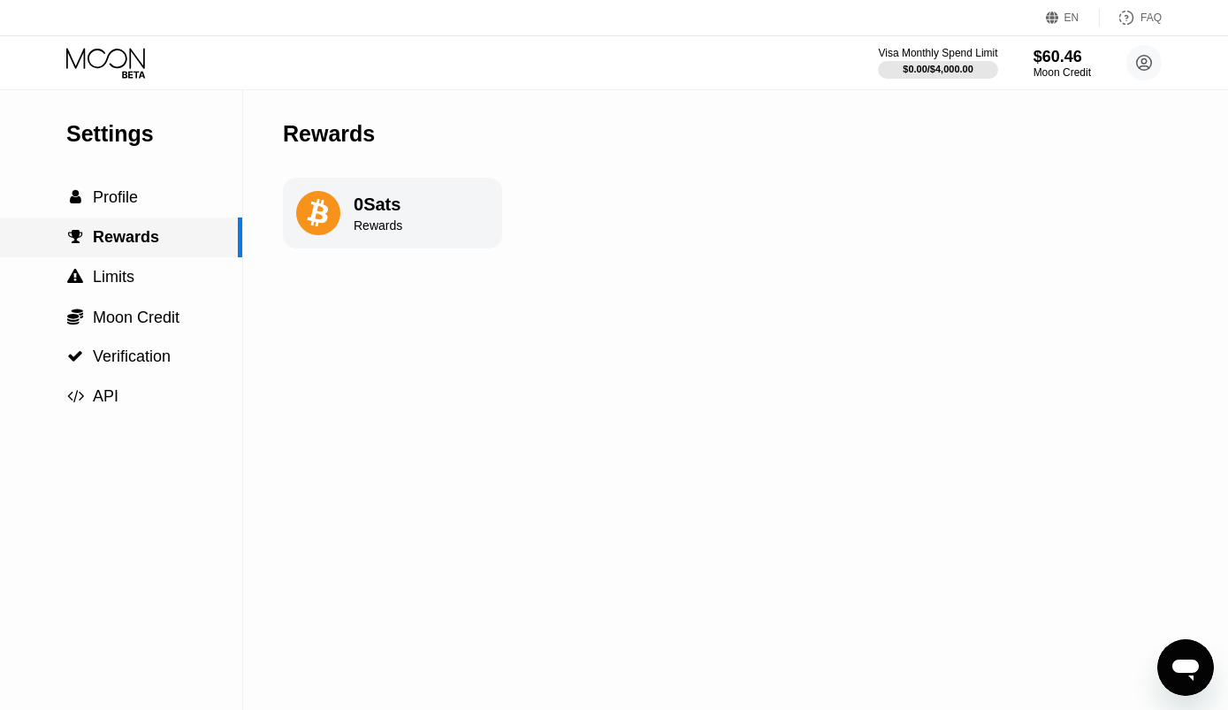
click at [137, 317] on span "Moon Credit" at bounding box center [136, 318] width 87 height 18
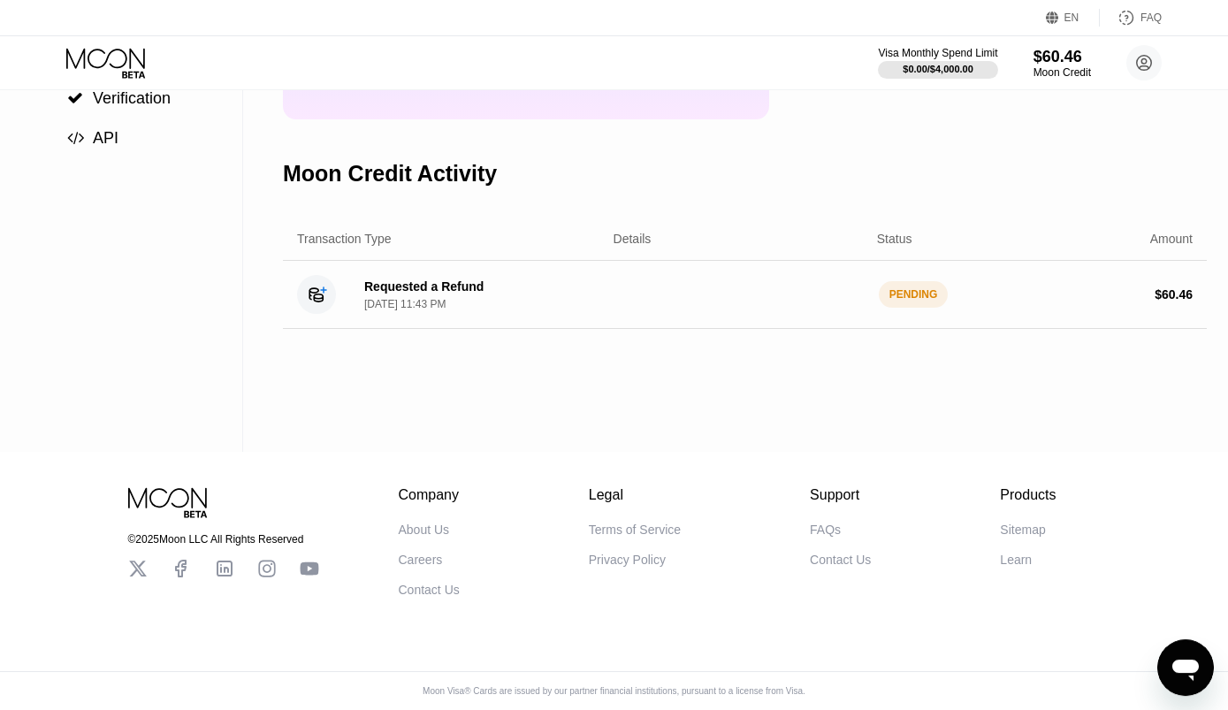
scroll to position [270, 0]
click at [1153, 50] on circle at bounding box center [1144, 62] width 35 height 35
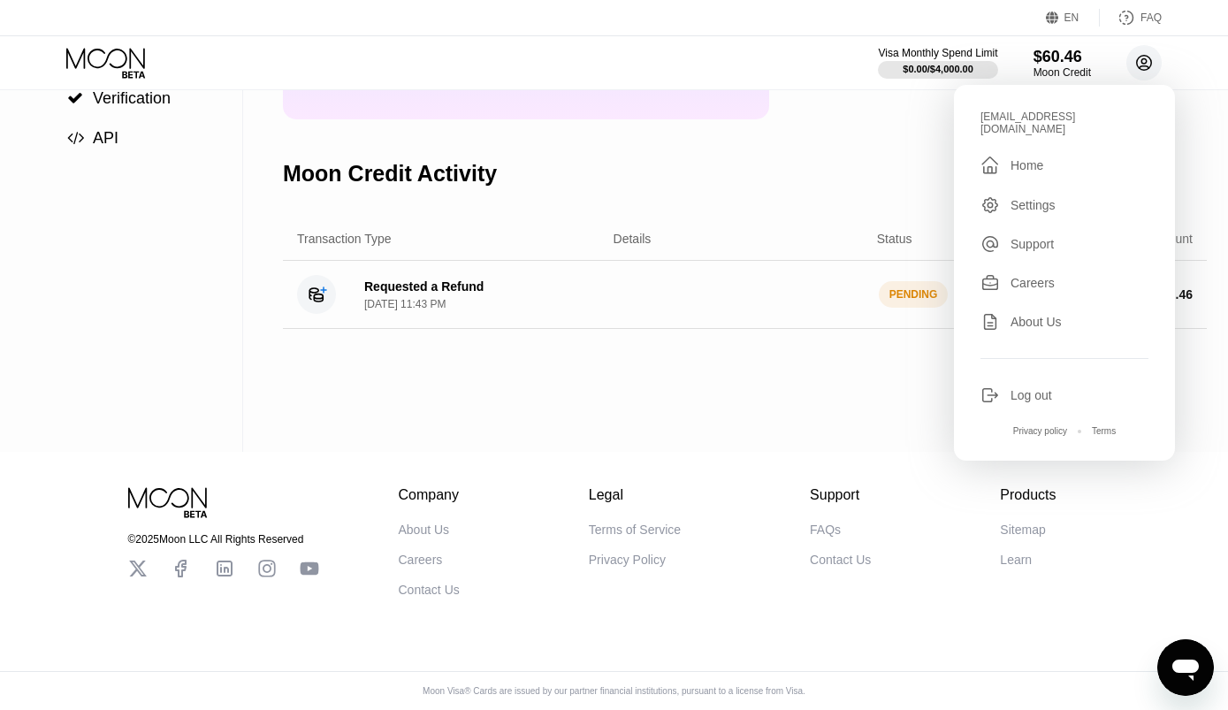
click at [783, 409] on div "Moon Credit $60.46 Available Moon Credit Buy Moon Credit Request a Refund Moon …" at bounding box center [745, 142] width 924 height 620
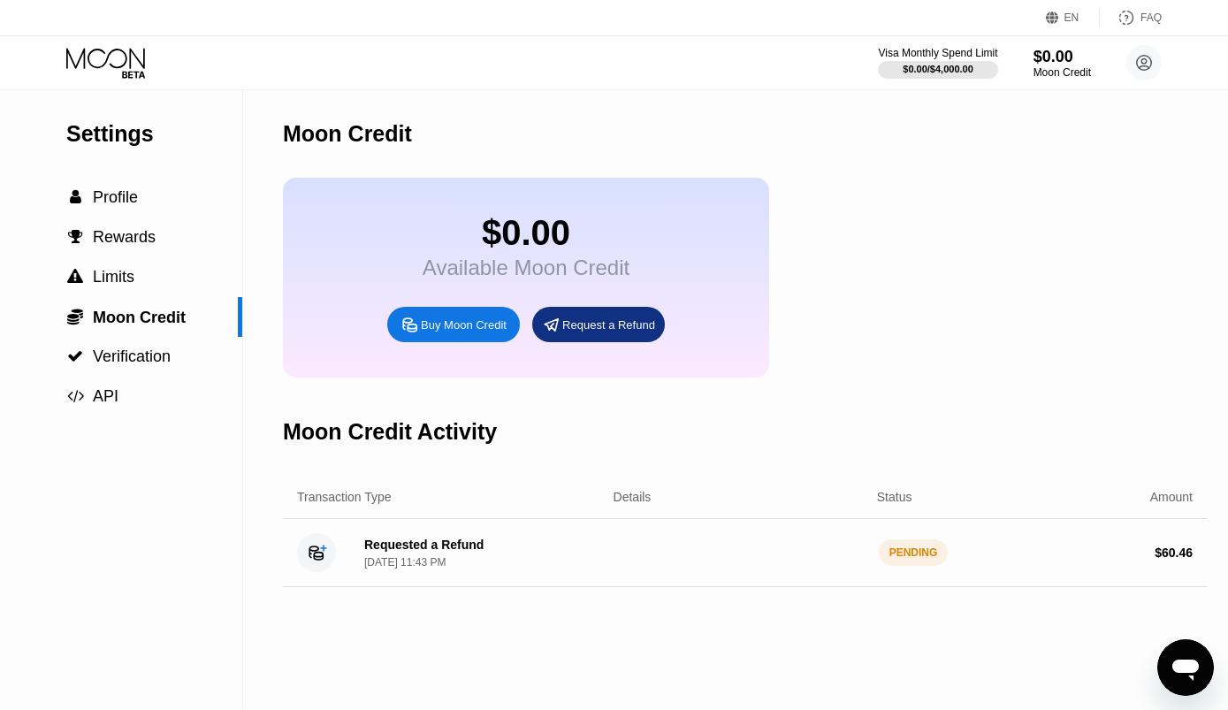
click at [1155, 68] on circle at bounding box center [1144, 62] width 35 height 35
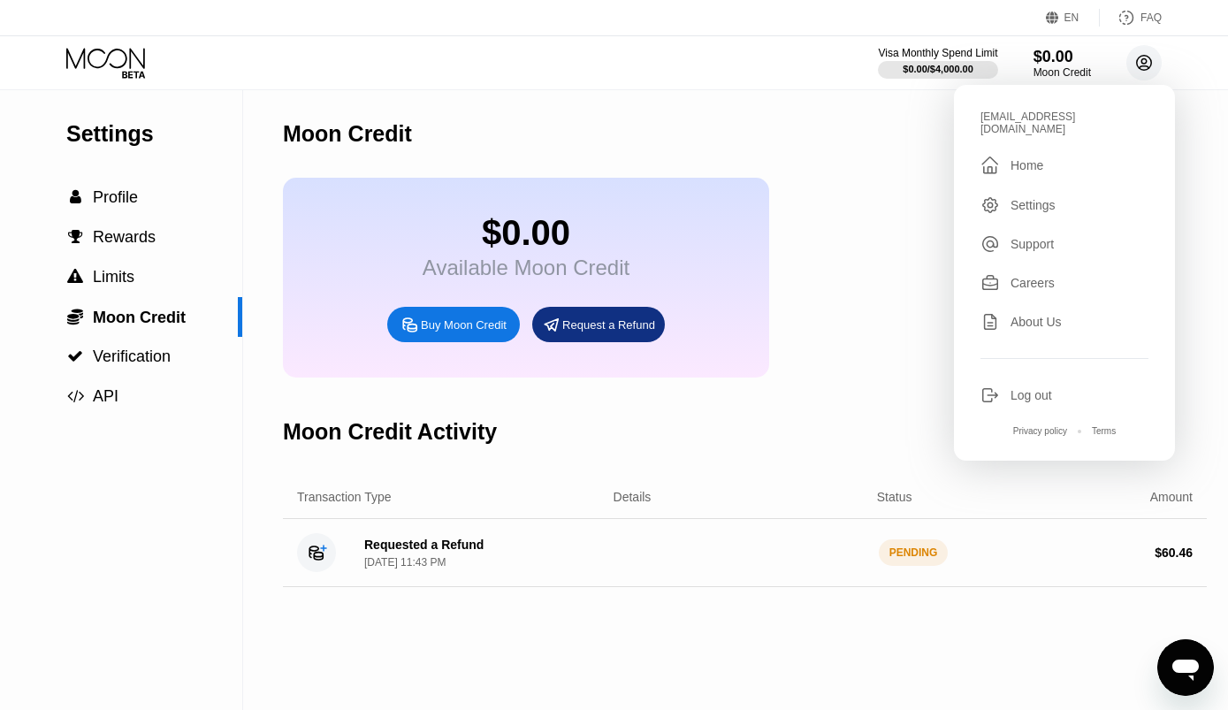
click at [1017, 388] on div "Log out" at bounding box center [1032, 395] width 42 height 14
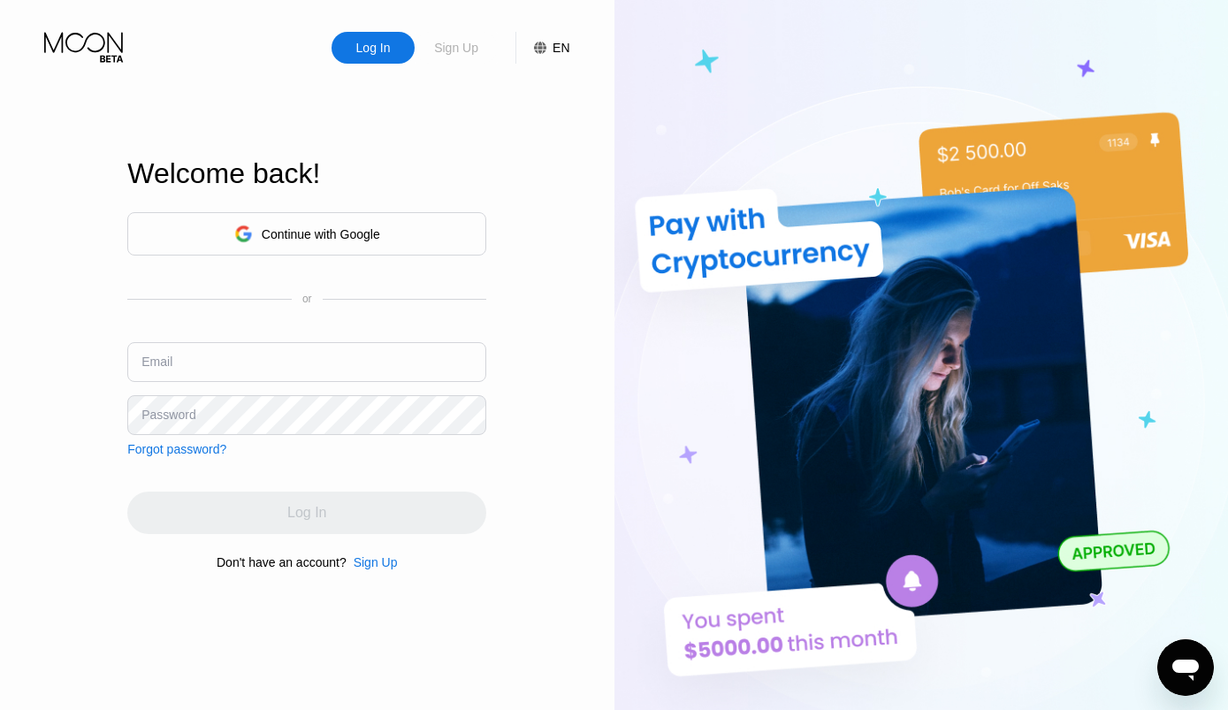
click at [468, 41] on div "Sign Up" at bounding box center [456, 48] width 48 height 18
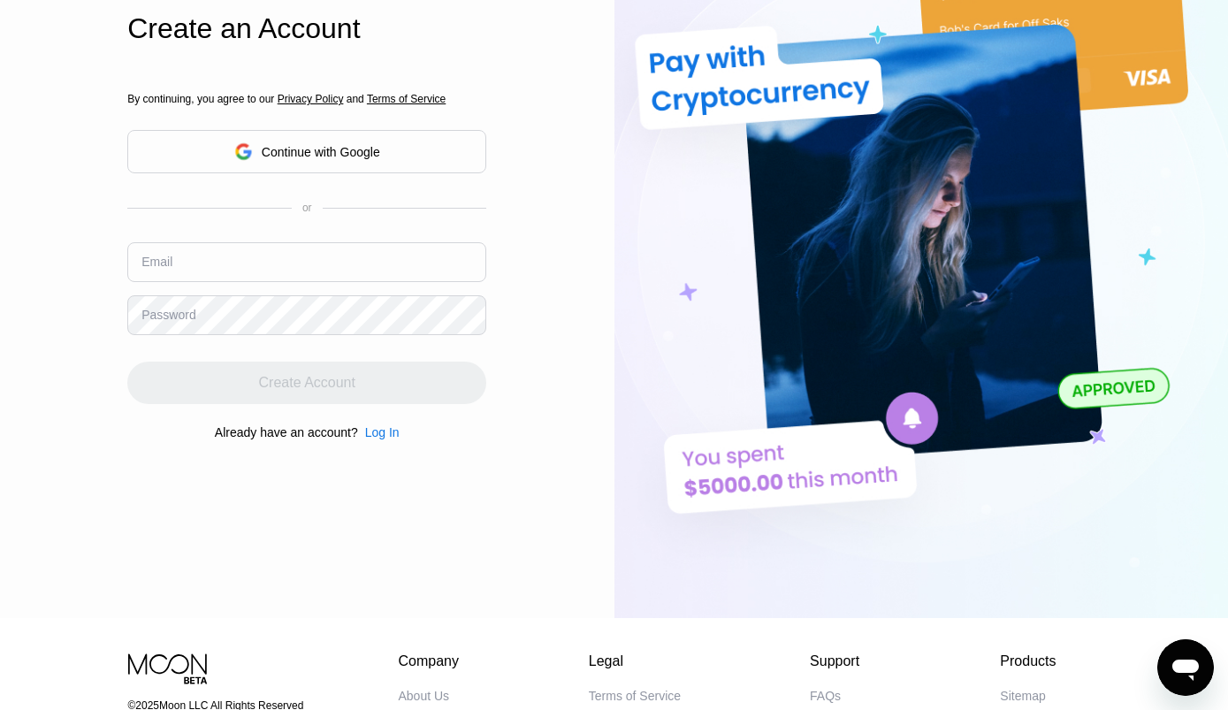
scroll to position [161, 0]
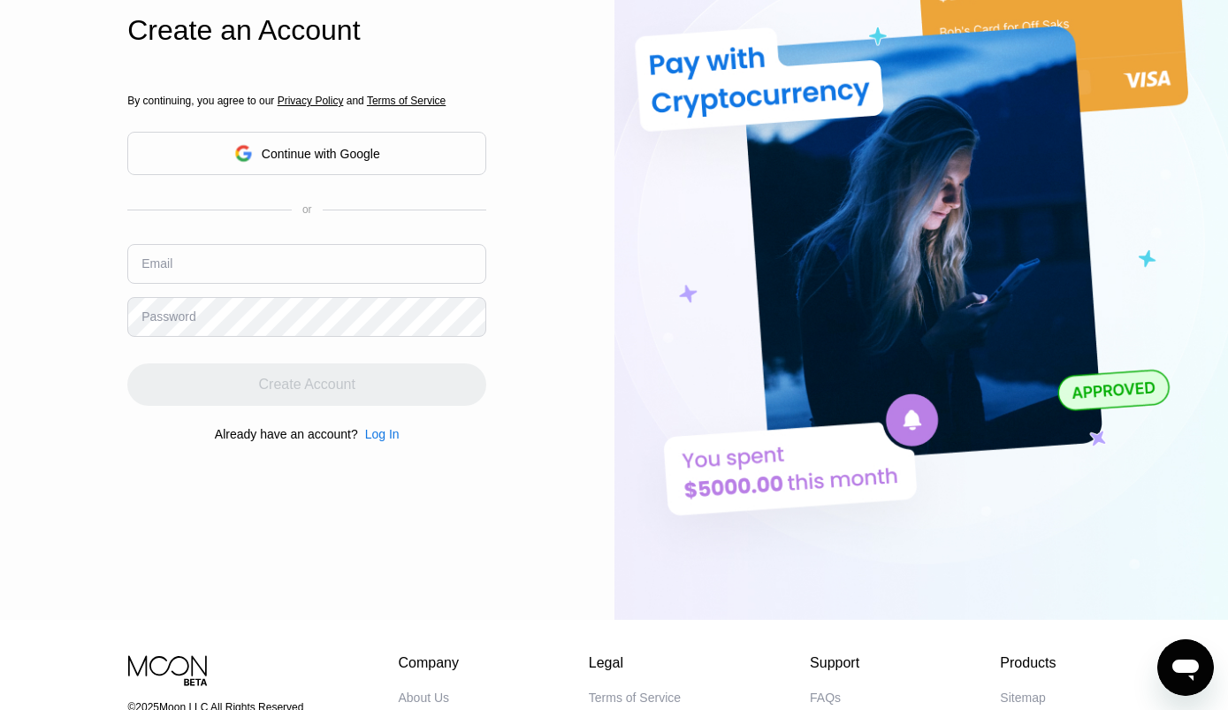
click at [192, 262] on input "text" at bounding box center [306, 264] width 359 height 40
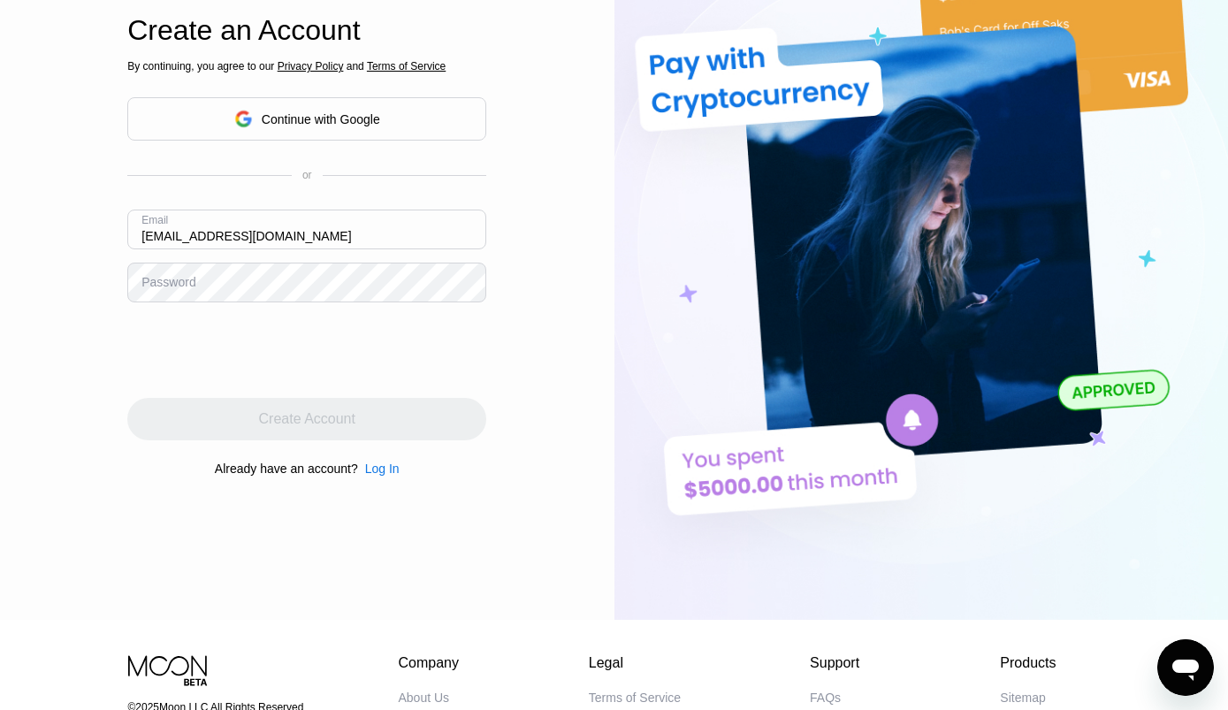
type input "Reillywhitlock74@gmail.com"
click at [191, 289] on div "Password" at bounding box center [168, 282] width 54 height 14
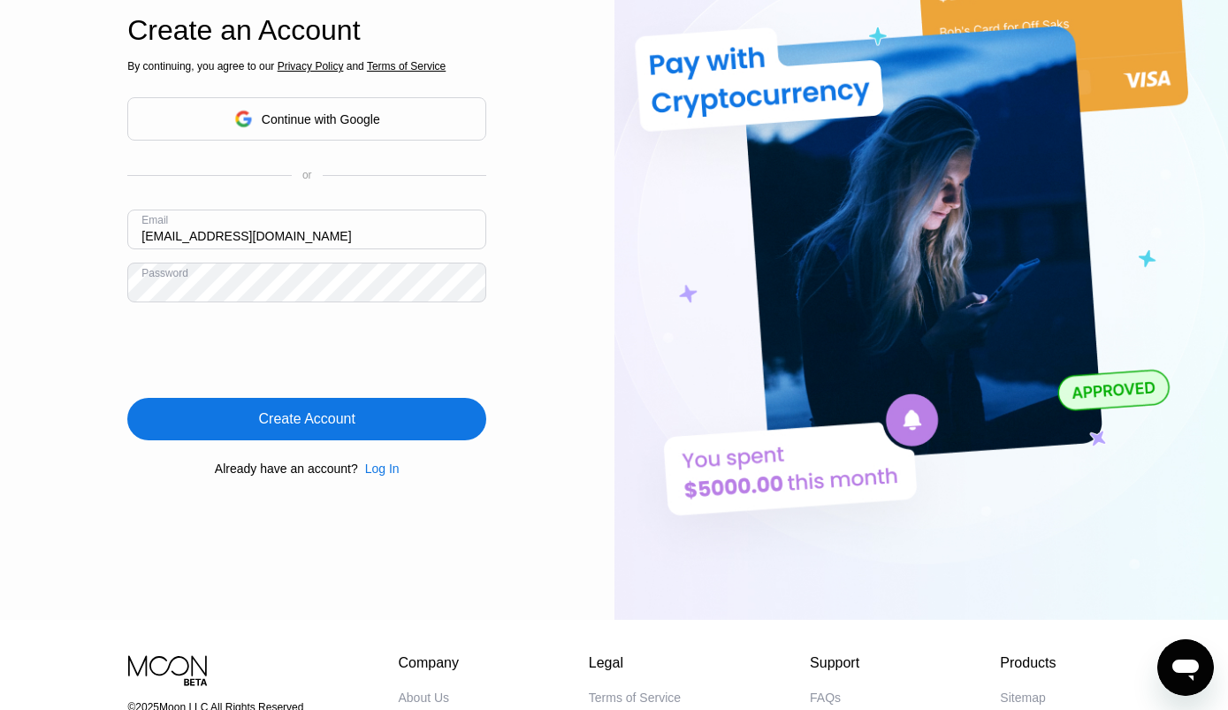
click at [417, 421] on div "Create Account" at bounding box center [306, 419] width 359 height 42
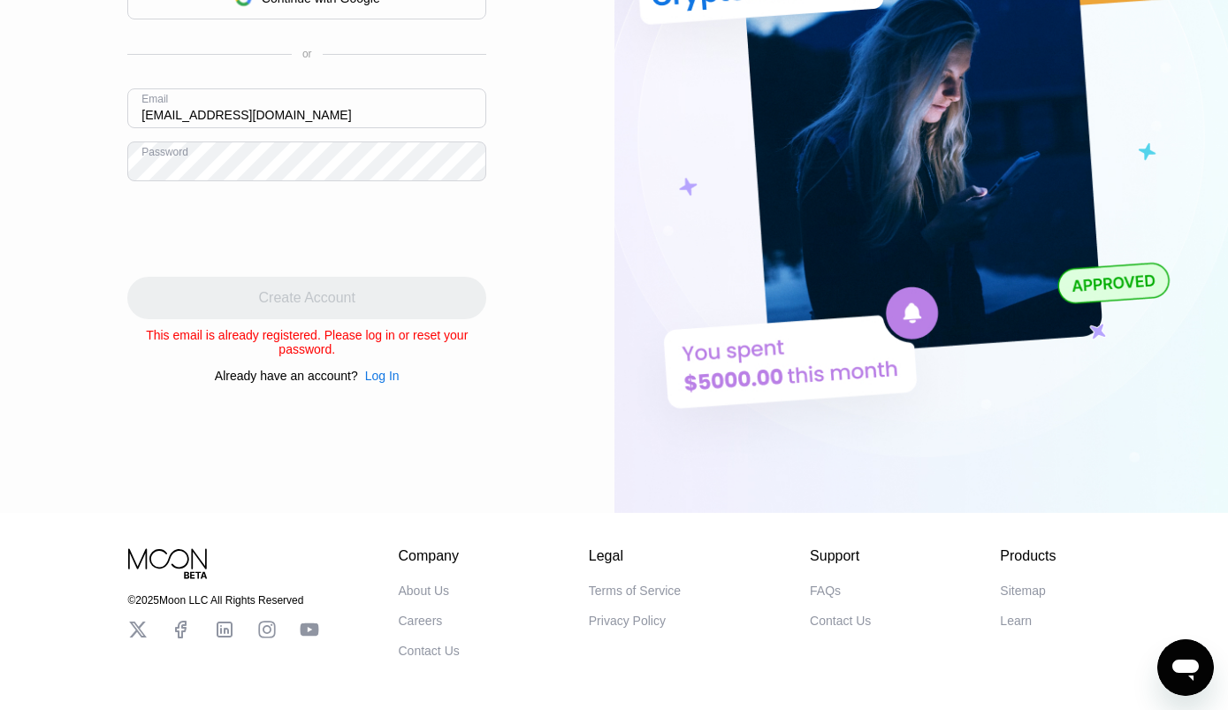
scroll to position [271, 0]
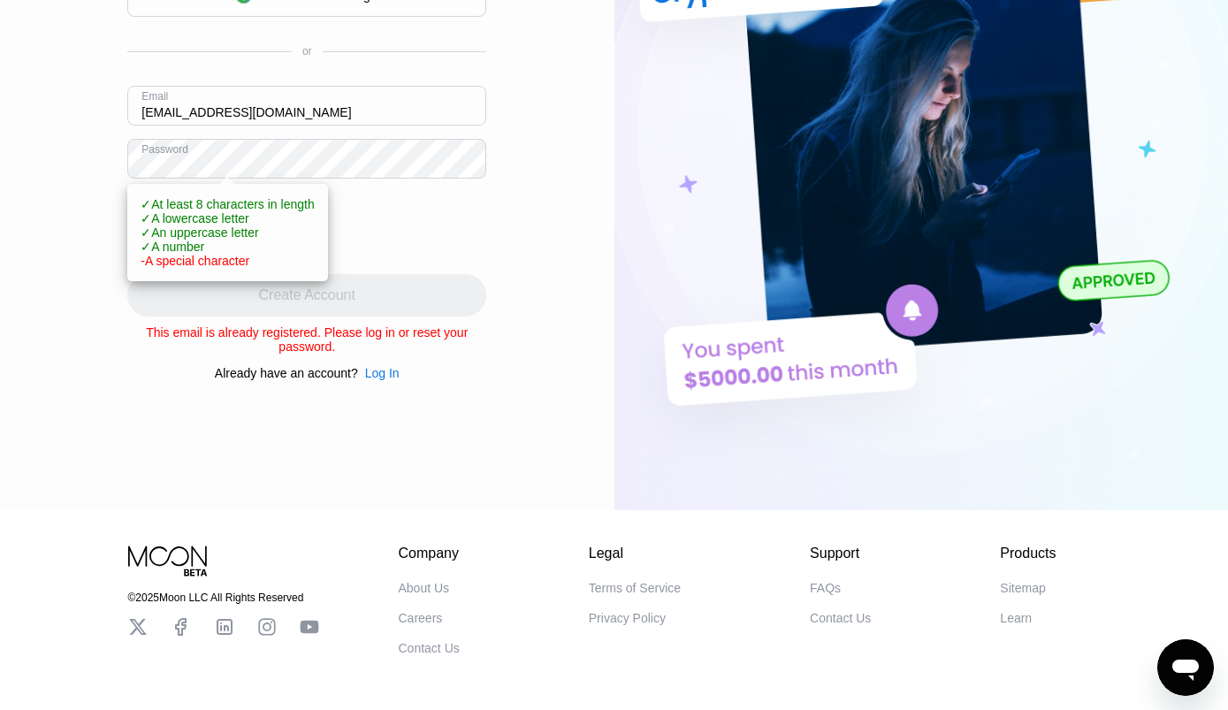
click at [519, 473] on div "Log In Sign Up EN Language Select an item Save Create an Account By continuing,…" at bounding box center [307, 119] width 615 height 781
click at [503, 403] on div "Log In Sign Up EN Language Select an item Save Create an Account By continuing,…" at bounding box center [307, 119] width 615 height 781
click at [387, 380] on div "Log In" at bounding box center [382, 373] width 34 height 14
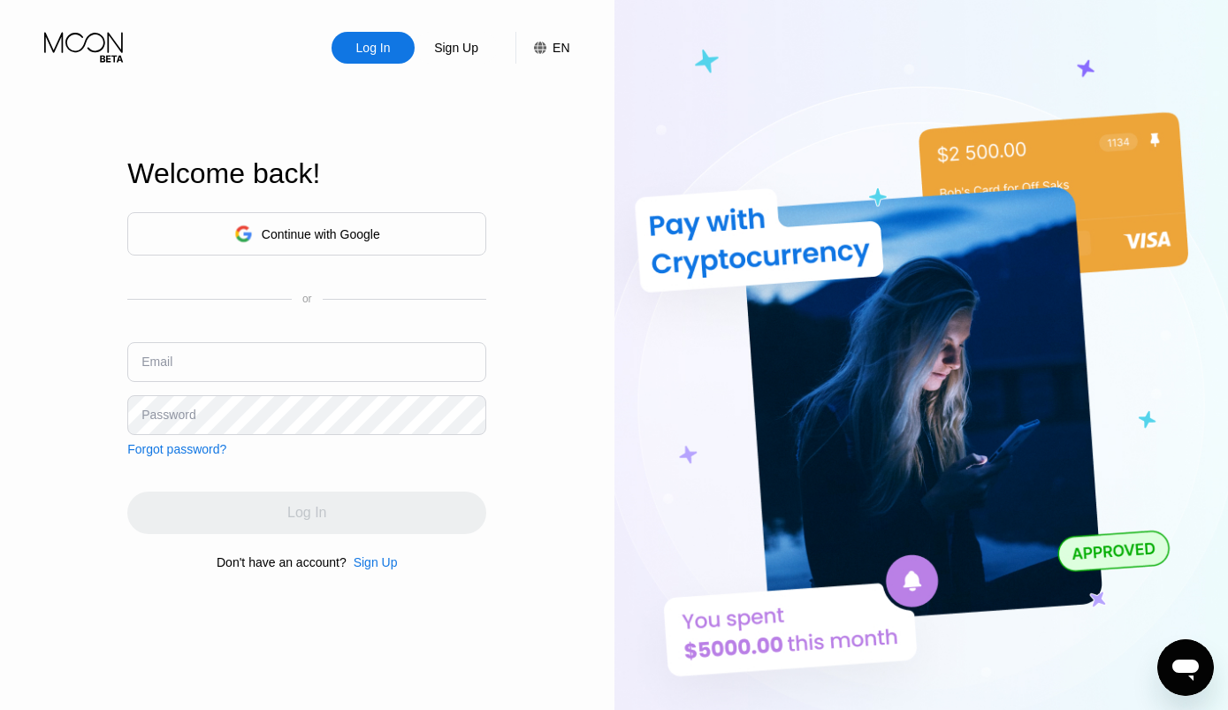
click at [407, 234] on div "Continue with Google" at bounding box center [306, 233] width 359 height 43
click at [397, 235] on div "Continue with Google" at bounding box center [306, 233] width 359 height 43
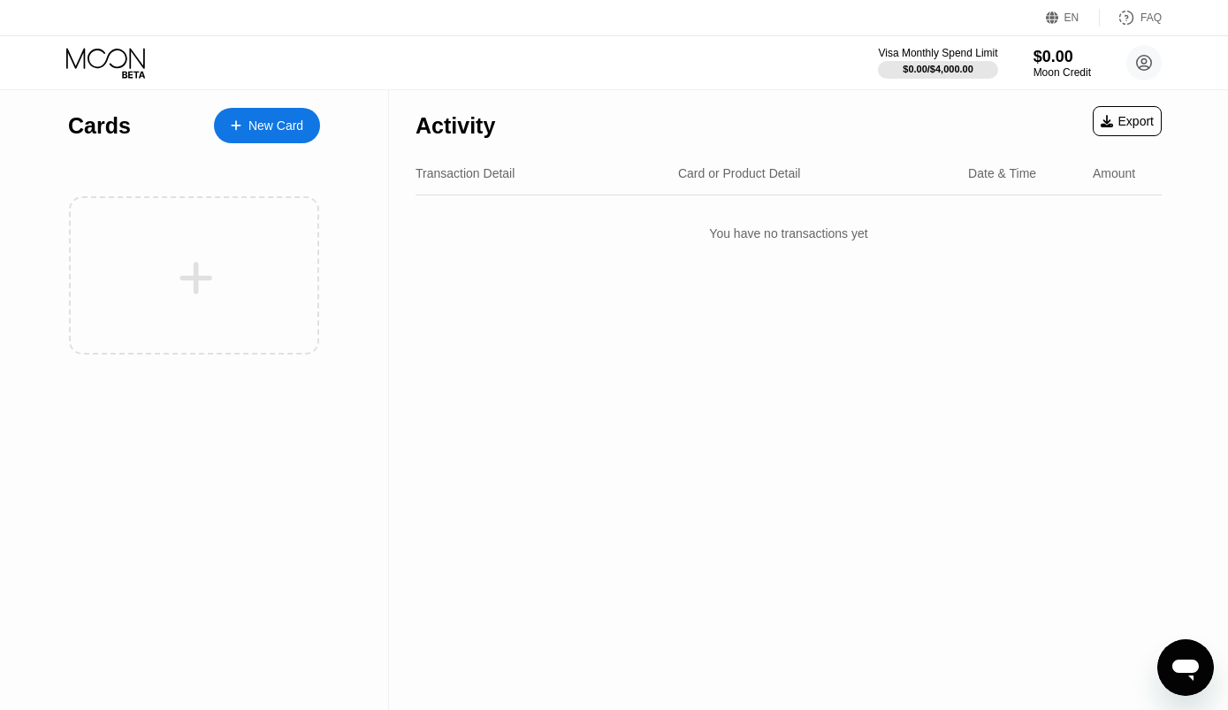
click at [958, 73] on div "$0.00 / $4,000.00" at bounding box center [938, 69] width 71 height 11
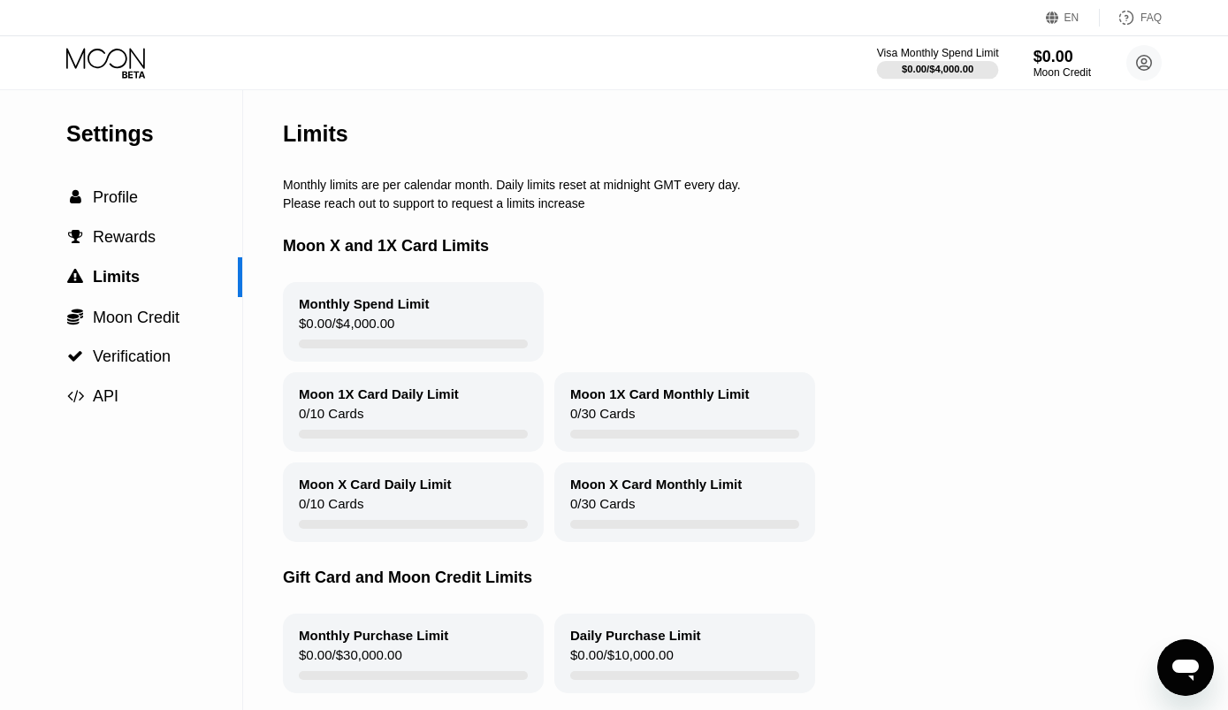
click at [127, 205] on span "Profile" at bounding box center [115, 197] width 45 height 18
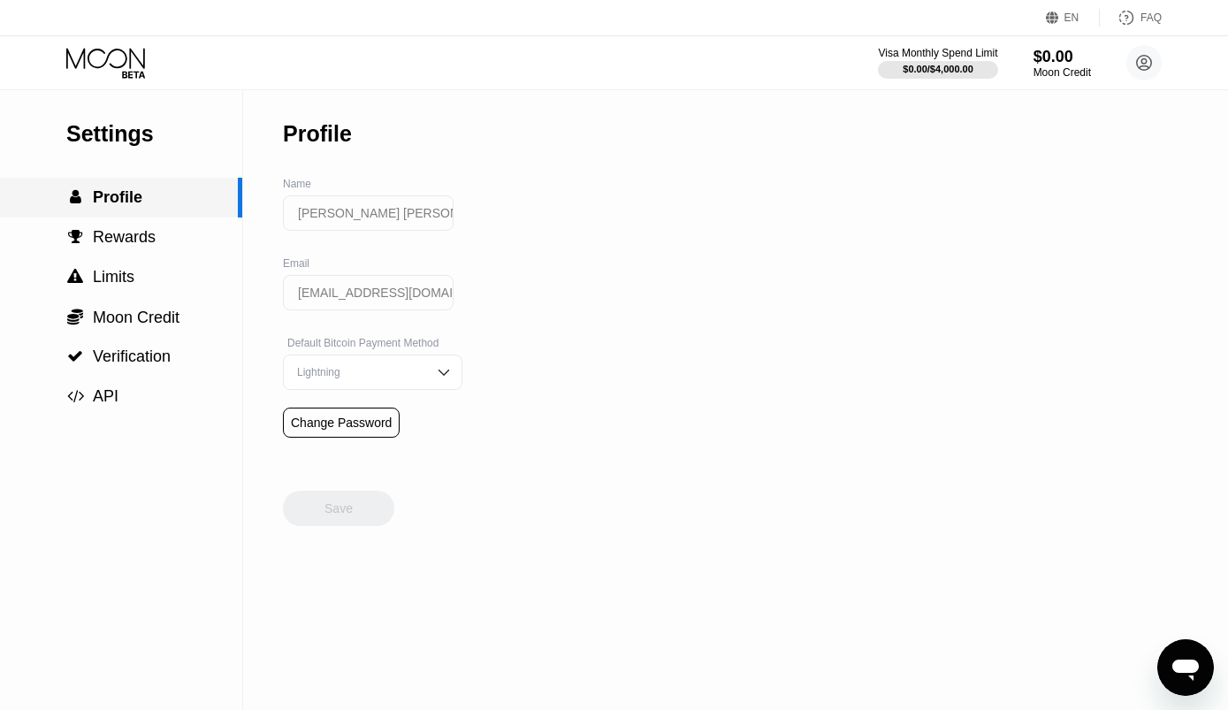
click at [157, 214] on div " Profile" at bounding box center [121, 198] width 242 height 40
click at [1067, 75] on div "Moon Credit" at bounding box center [1062, 72] width 57 height 12
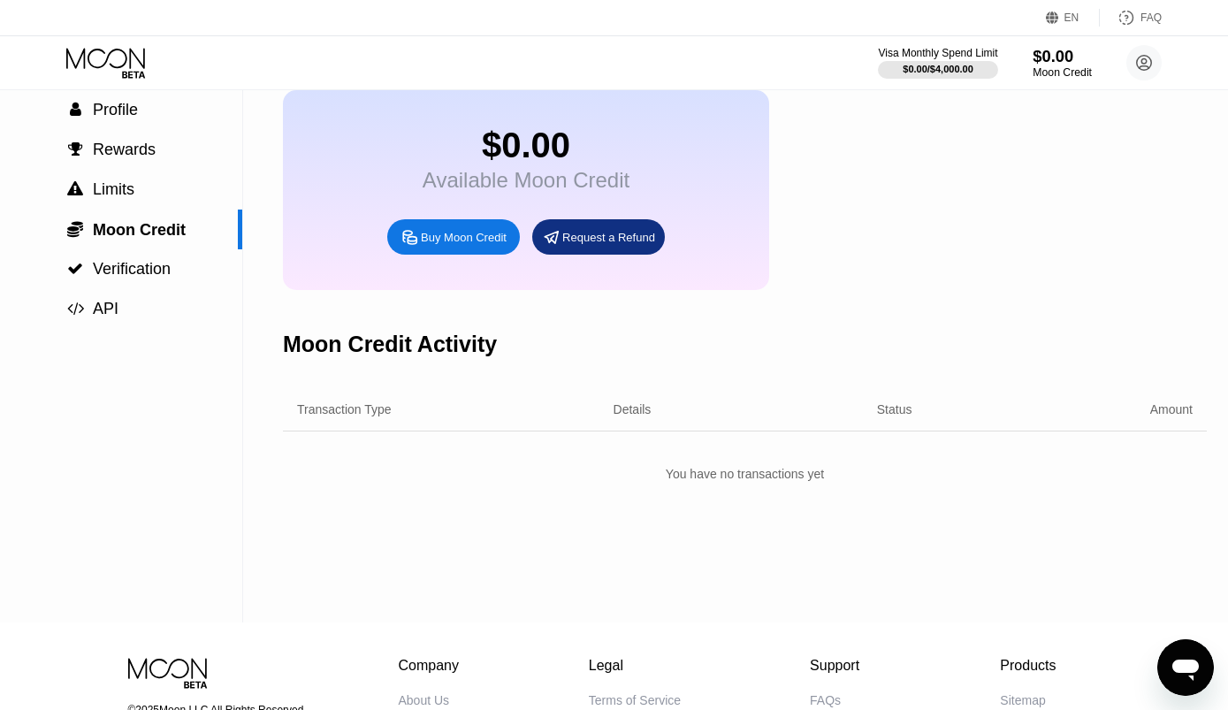
scroll to position [89, 0]
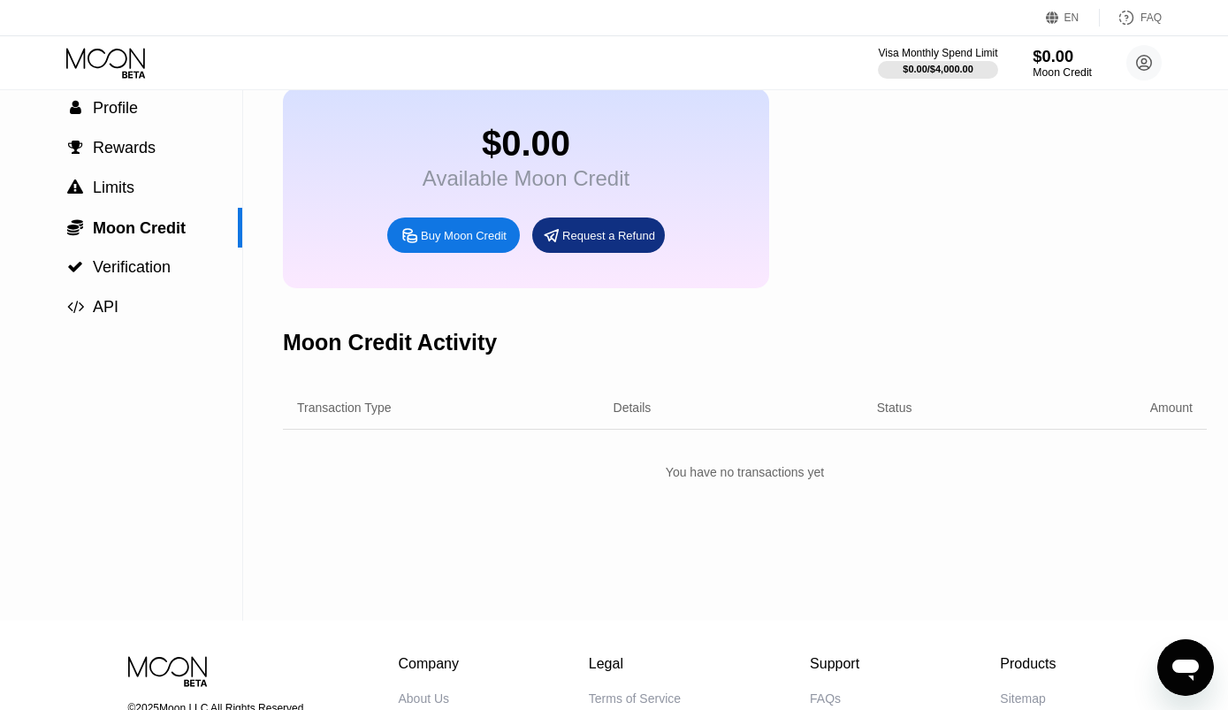
click at [130, 117] on span "Profile" at bounding box center [115, 108] width 45 height 18
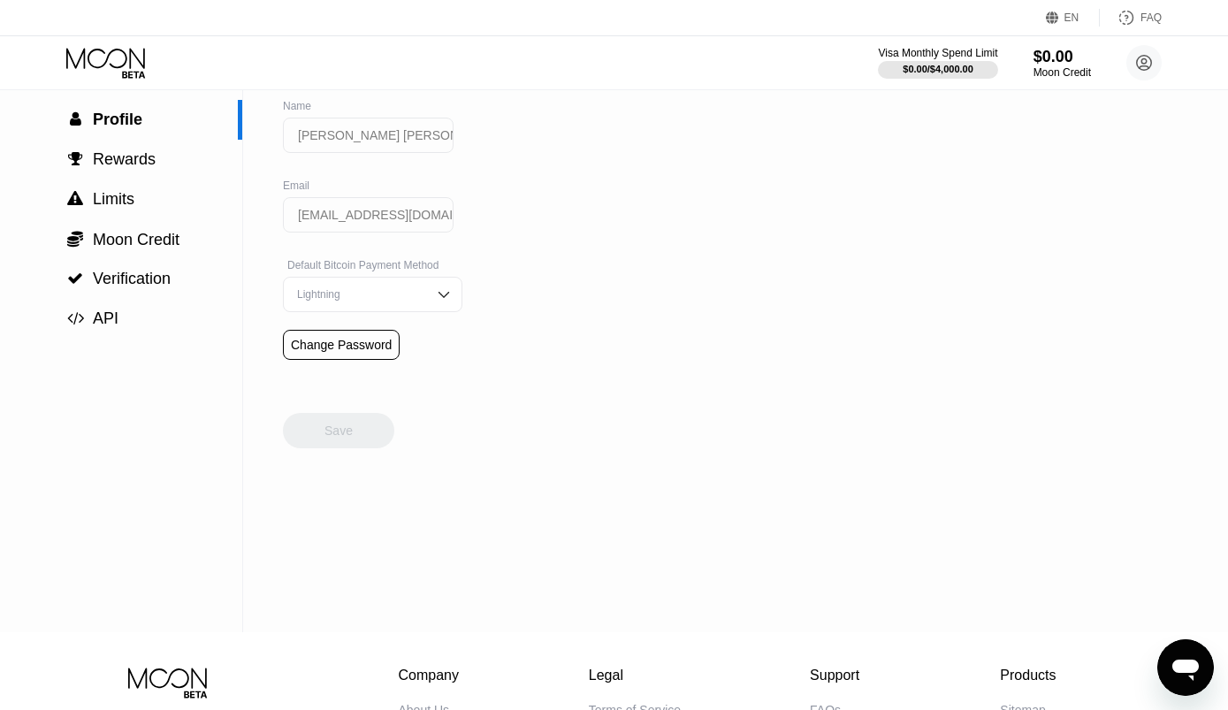
scroll to position [77, 0]
click at [435, 304] on img at bounding box center [444, 296] width 18 height 18
click at [623, 240] on div "Settings  Profile  Rewards  Limits  Moon Credit  Verification  API Profil…" at bounding box center [614, 323] width 1228 height 620
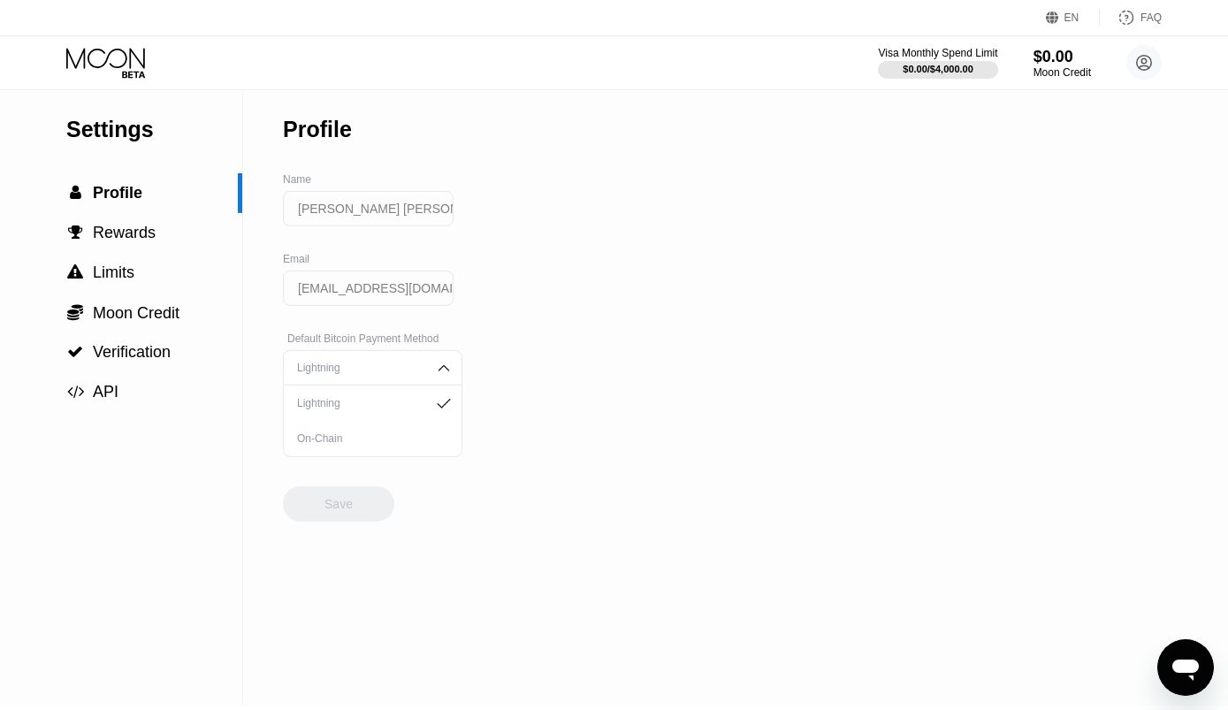
scroll to position [9, 0]
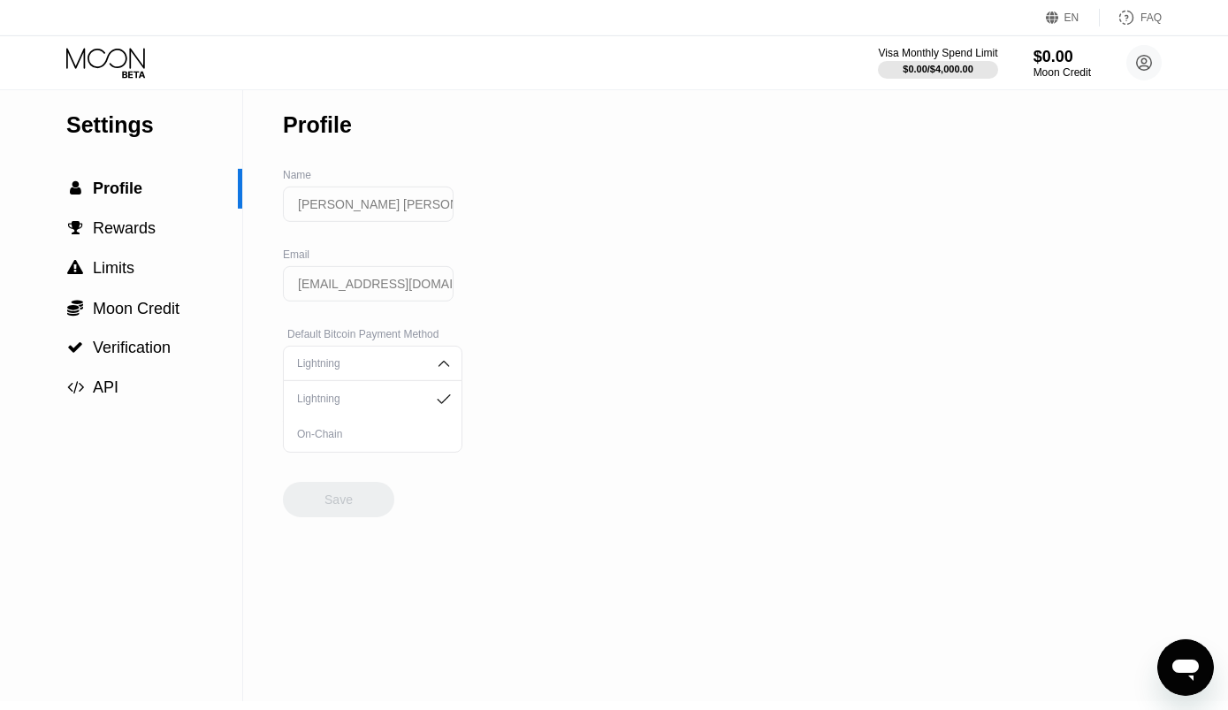
click at [157, 238] on div " Rewards" at bounding box center [121, 228] width 242 height 19
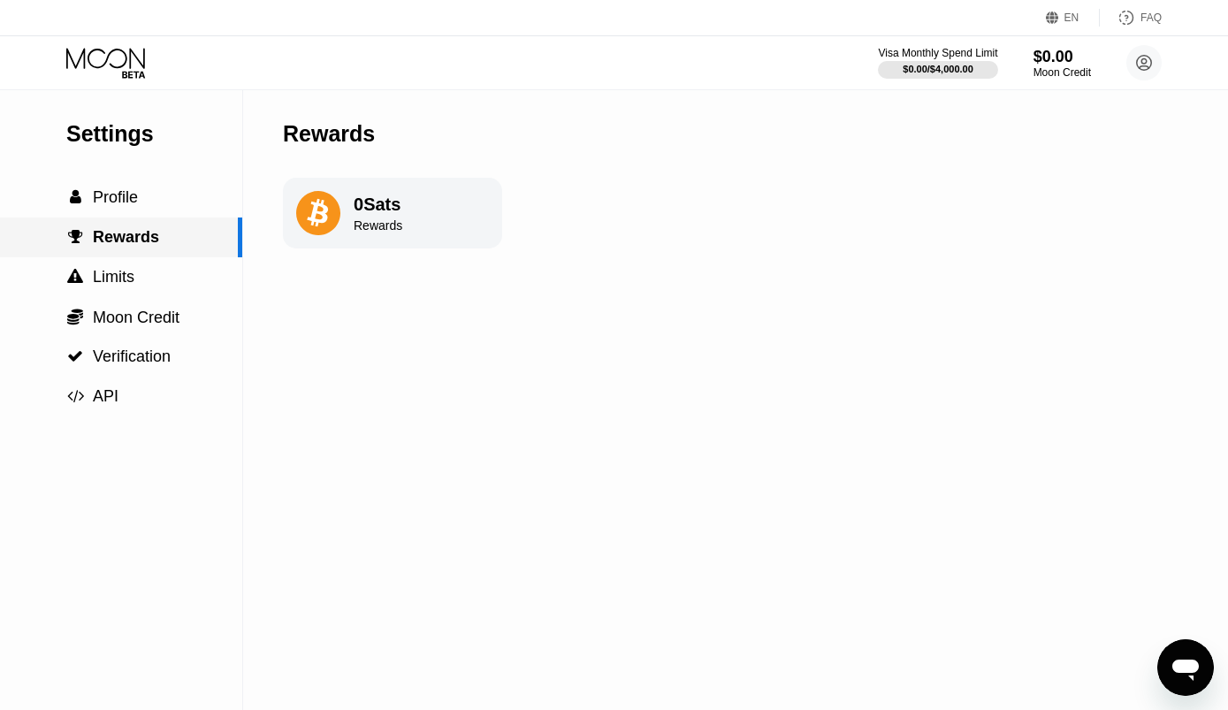
click at [120, 203] on span "Profile" at bounding box center [115, 197] width 45 height 18
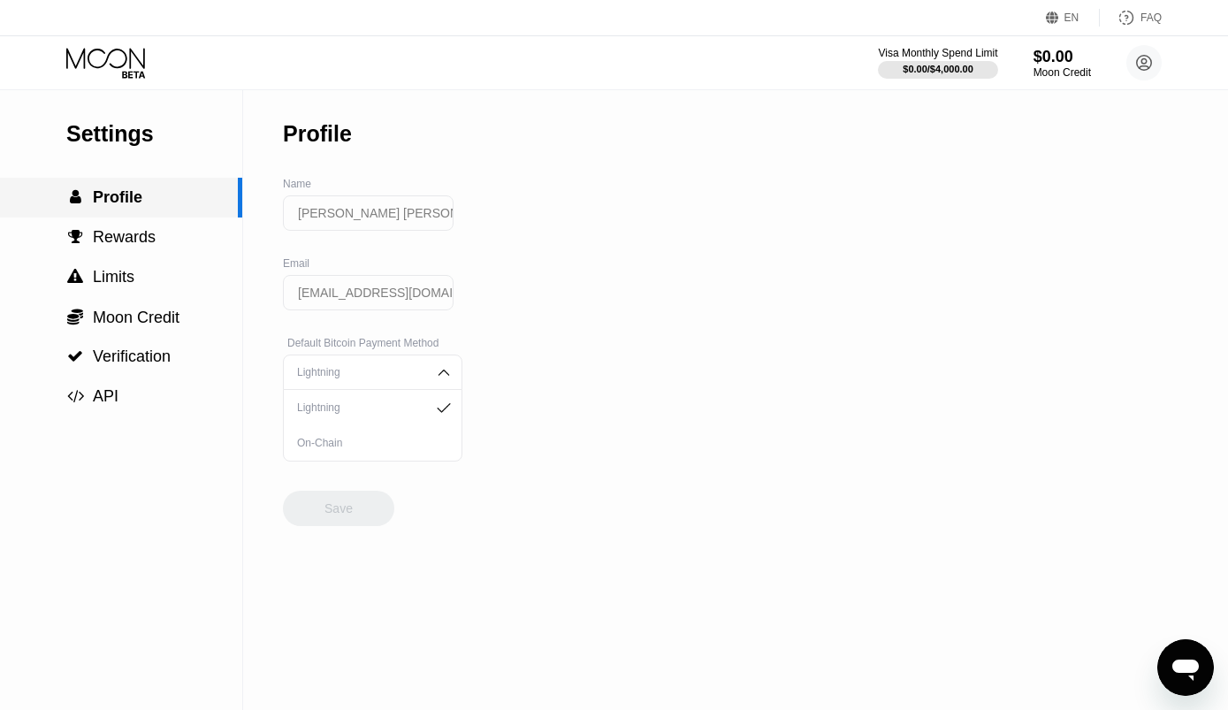
click at [371, 447] on div "On-Chain" at bounding box center [373, 443] width 160 height 12
click at [356, 526] on div "Save" at bounding box center [338, 508] width 111 height 35
click at [1138, 280] on div "Settings  Profile  Rewards  Limits  Moon Credit  Verification  API Profil…" at bounding box center [614, 400] width 1228 height 620
click at [1138, 60] on icon at bounding box center [1144, 63] width 15 height 15
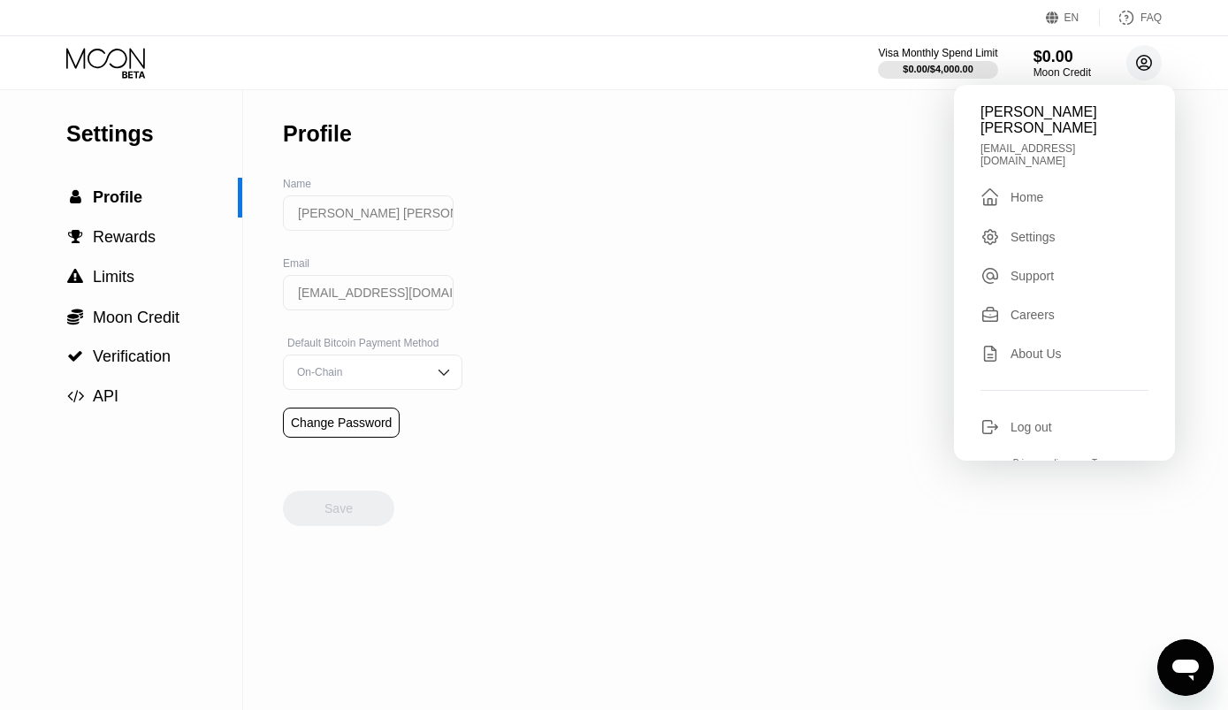
click at [1022, 190] on div "Home" at bounding box center [1027, 197] width 33 height 14
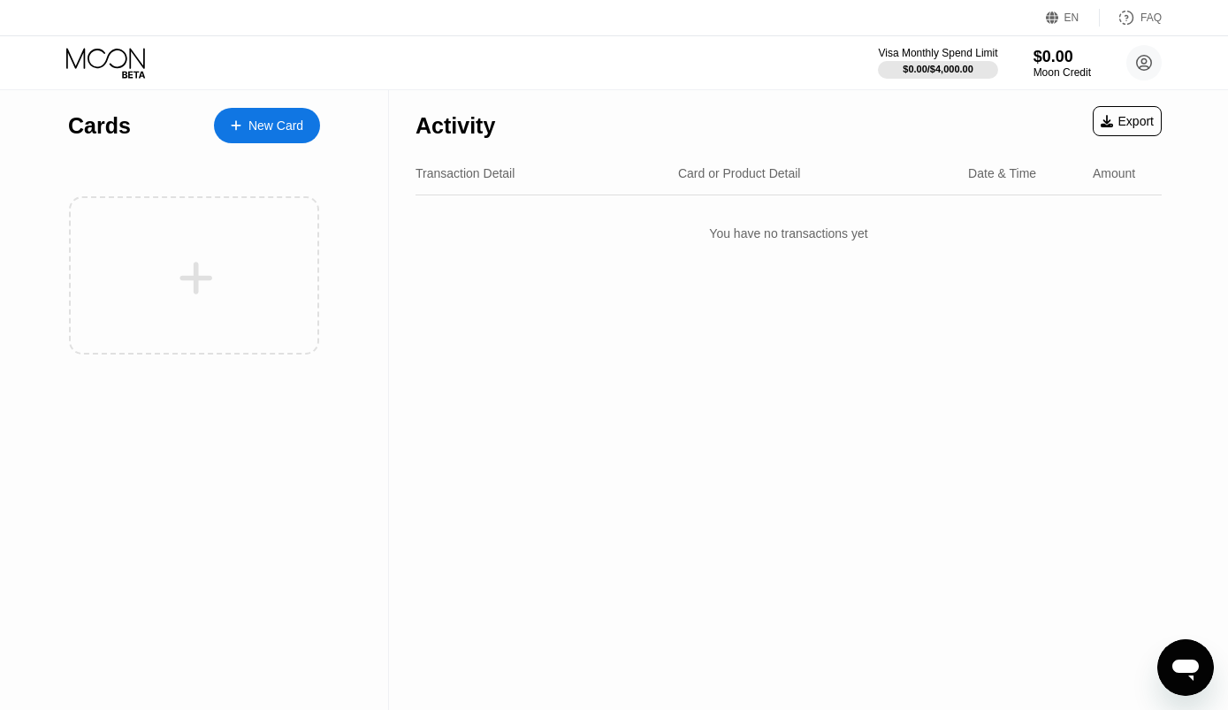
click at [1150, 70] on circle at bounding box center [1144, 62] width 35 height 35
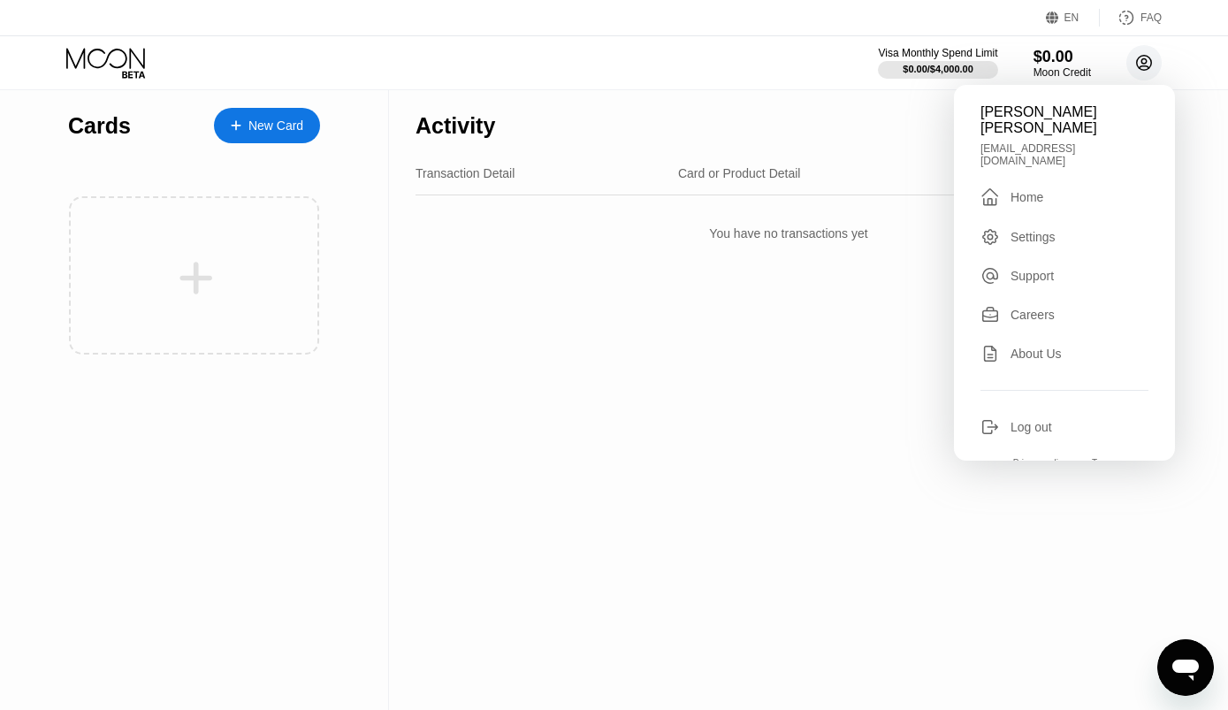
click at [780, 440] on div "Activity Export Transaction Detail Card or Product Detail Date & Time Amount Yo…" at bounding box center [788, 400] width 799 height 620
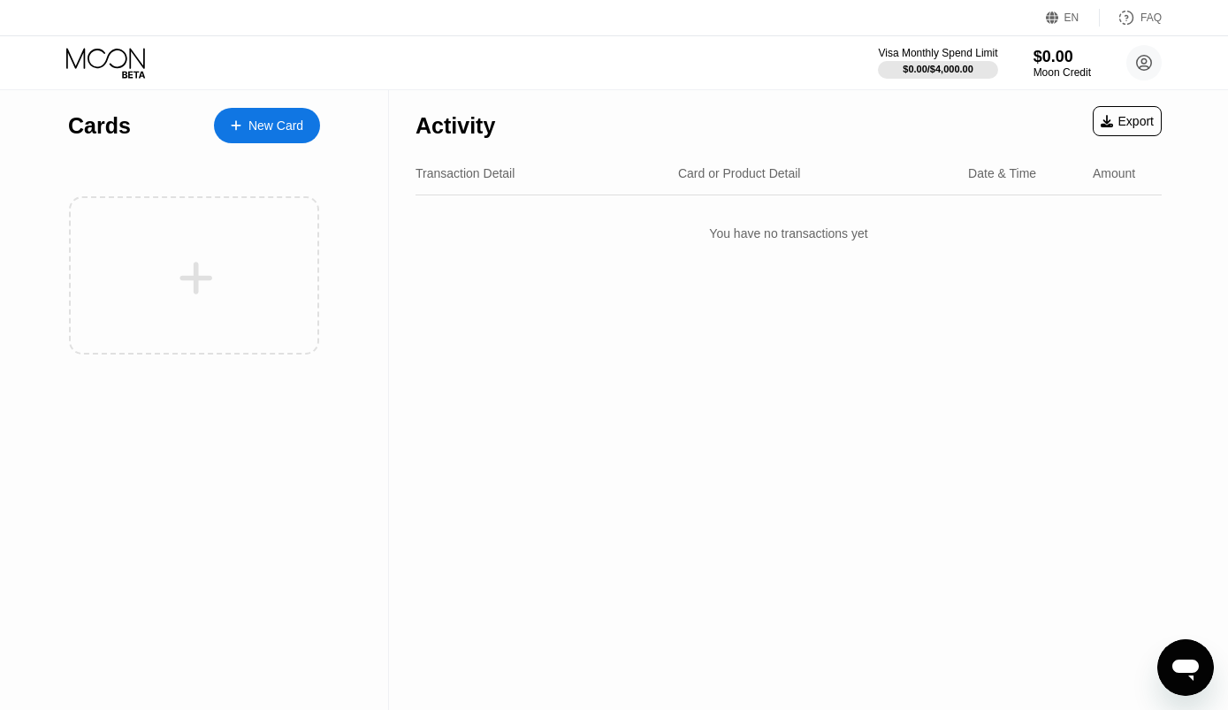
click at [279, 115] on div "New Card" at bounding box center [267, 125] width 106 height 35
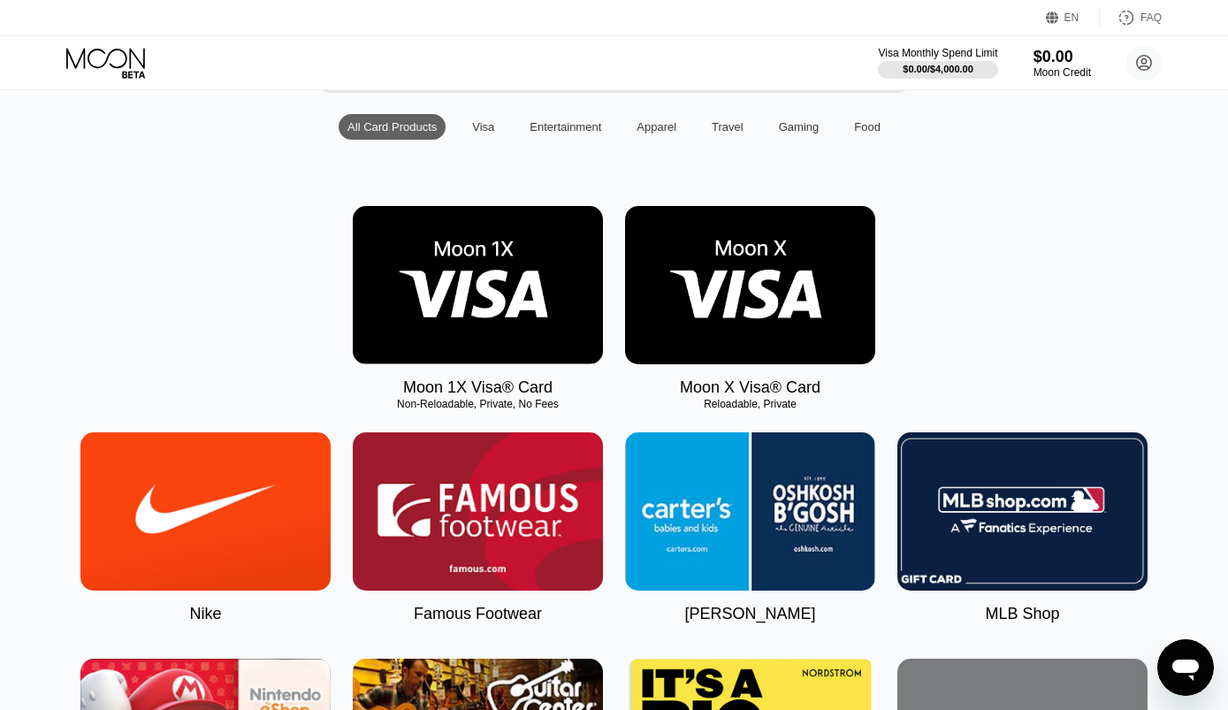
scroll to position [164, 0]
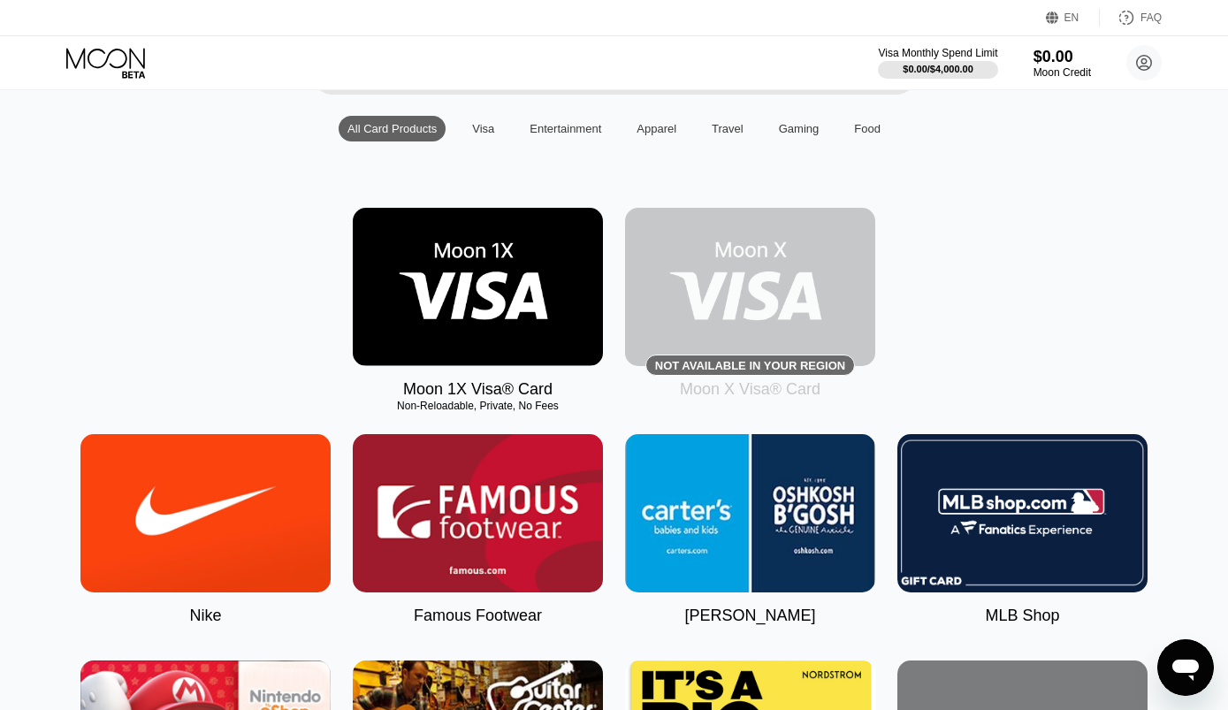
click at [506, 294] on img at bounding box center [478, 287] width 250 height 158
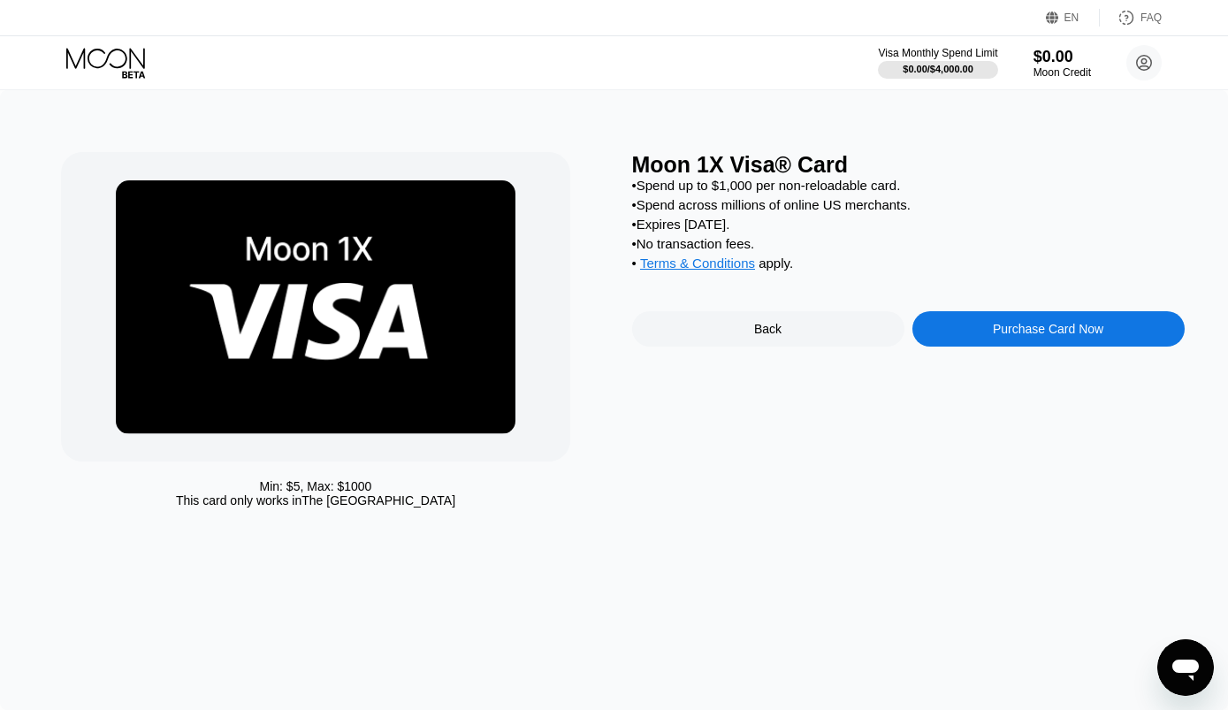
click at [1091, 347] on div "Purchase Card Now" at bounding box center [1049, 328] width 272 height 35
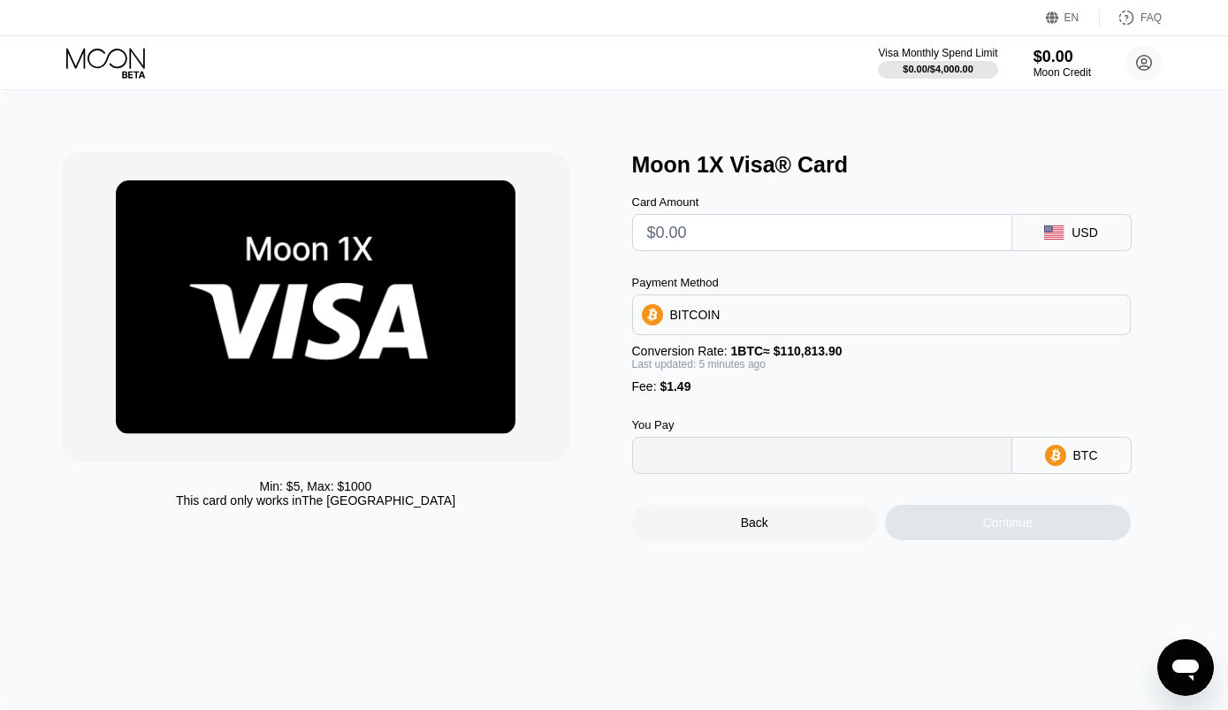
type input "0"
click at [1060, 332] on div "BITCOIN" at bounding box center [881, 314] width 497 height 35
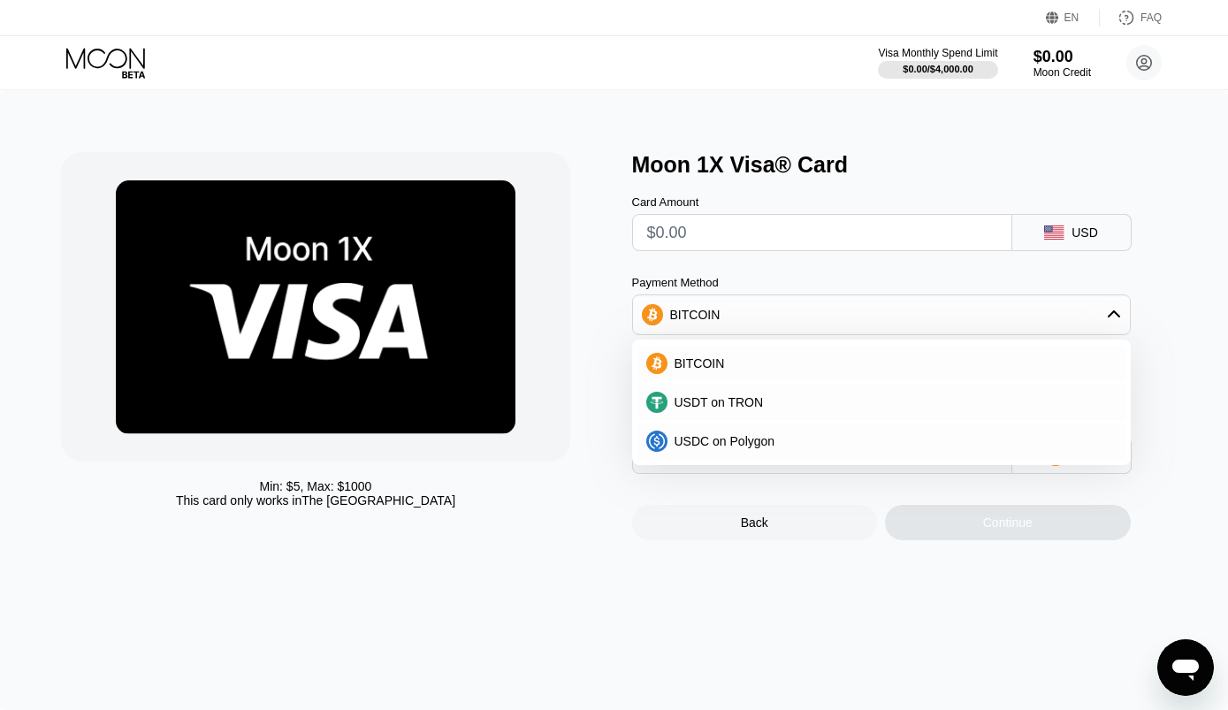
click at [936, 238] on input "text" at bounding box center [822, 232] width 350 height 35
click at [1089, 154] on div "Moon 1X Visa® Card" at bounding box center [908, 165] width 553 height 26
click at [1050, 144] on div "Min: $ 5 , Max: $ 1000 This card only works in The United States Moon 1X Visa® …" at bounding box center [614, 400] width 1228 height 620
click at [936, 242] on input "text" at bounding box center [822, 232] width 350 height 35
click at [961, 190] on div "Card Amount USD" at bounding box center [908, 214] width 553 height 73
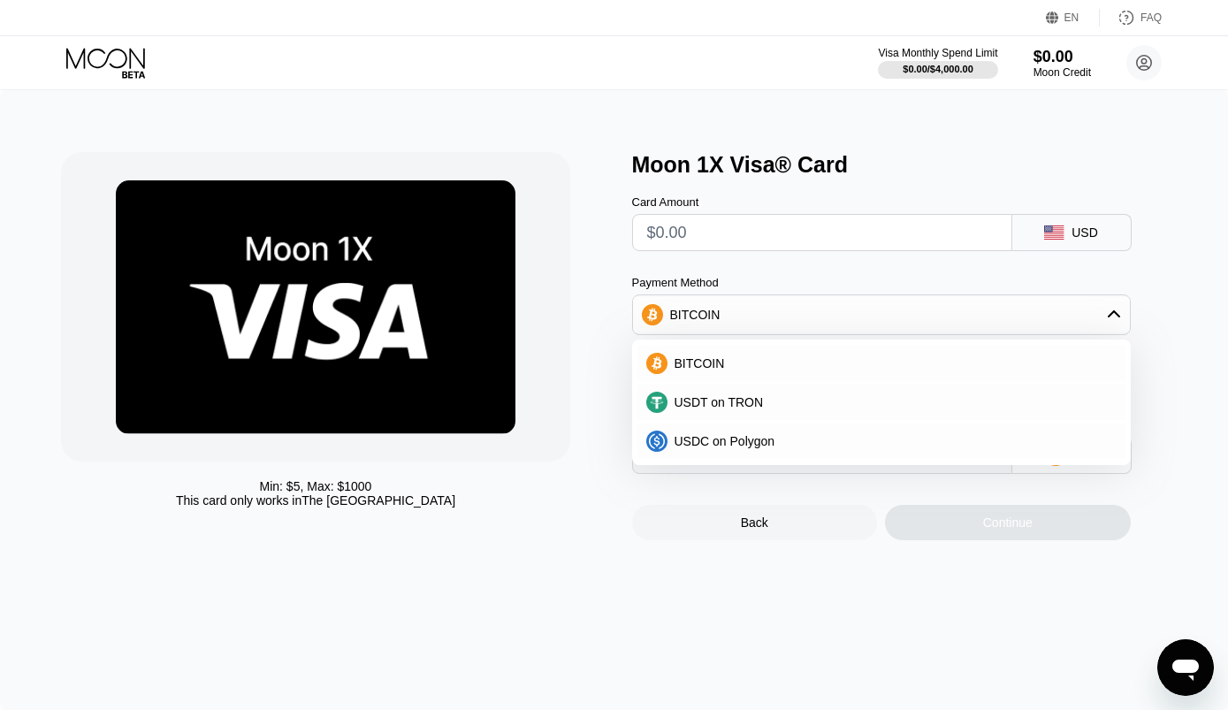
click at [591, 579] on div "Min: $ 5 , Max: $ 1000 This card only works in The United States Moon 1X Visa® …" at bounding box center [614, 400] width 1228 height 620
click at [763, 540] on div "Back" at bounding box center [755, 522] width 246 height 35
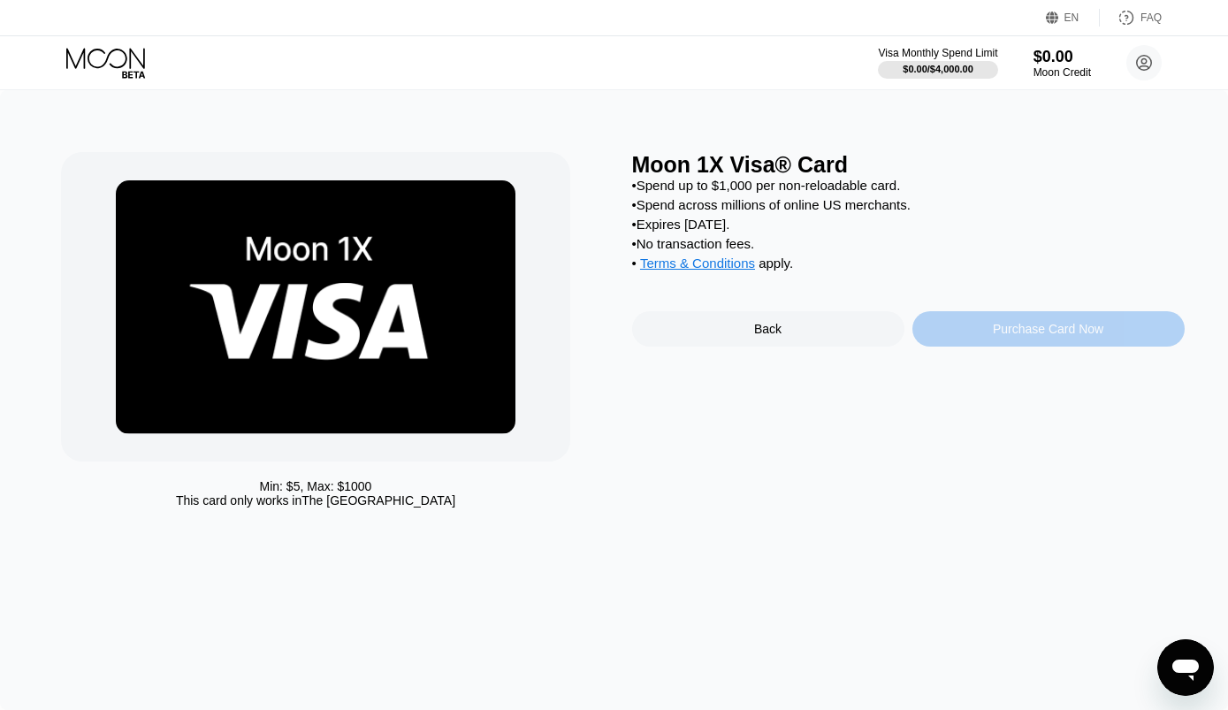
click at [1039, 336] on div "Purchase Card Now" at bounding box center [1048, 329] width 111 height 14
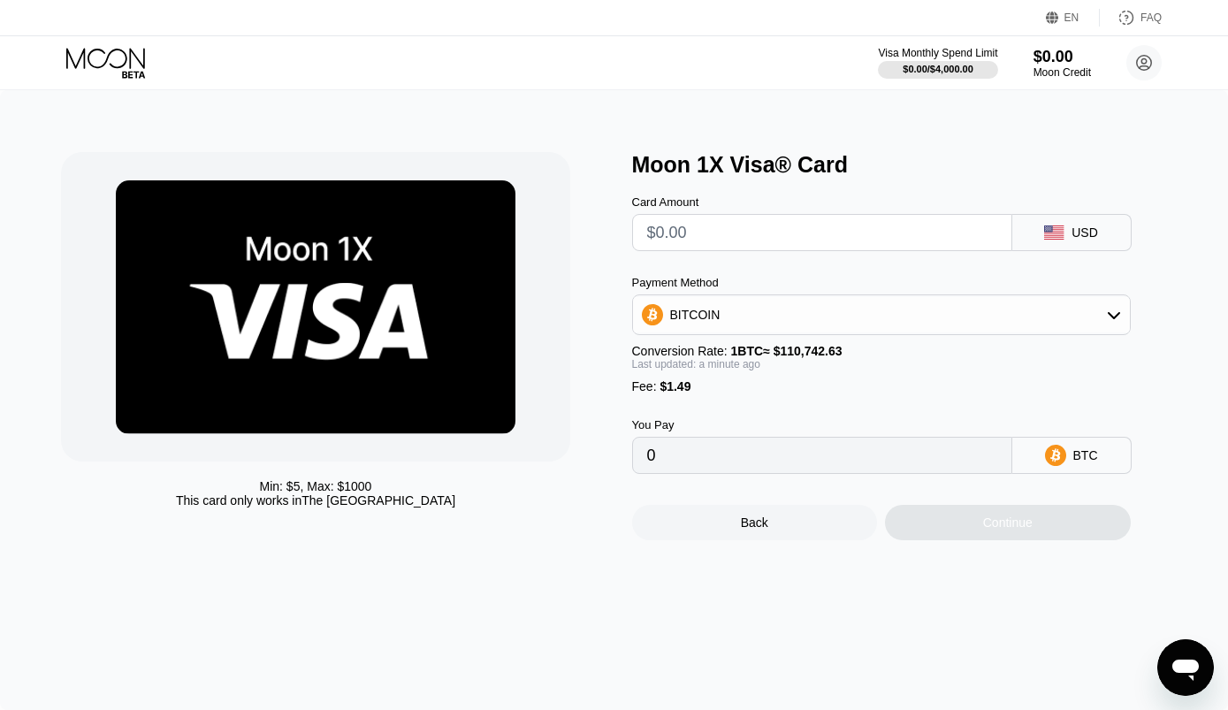
click at [827, 240] on input "text" at bounding box center [822, 232] width 350 height 35
type input "$3"
type input "0.00004055"
type input "$35"
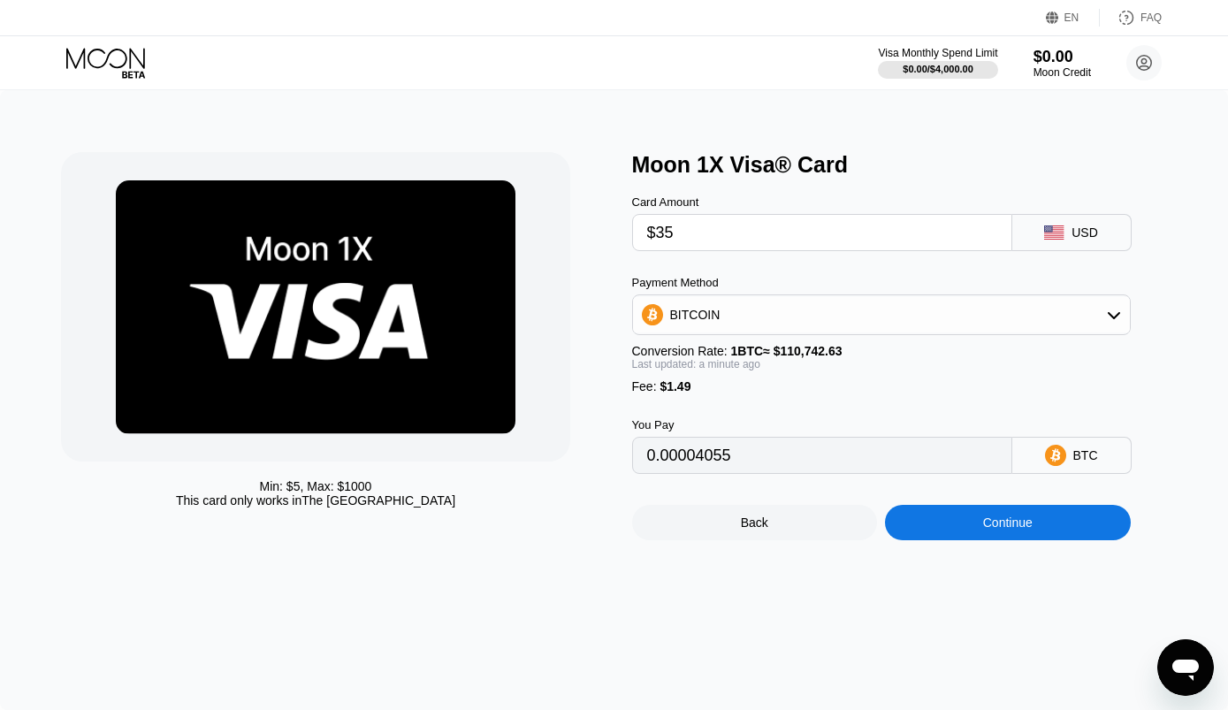
type input "0.00032951"
type input "$35"
click at [1104, 322] on div "BITCOIN" at bounding box center [881, 314] width 497 height 35
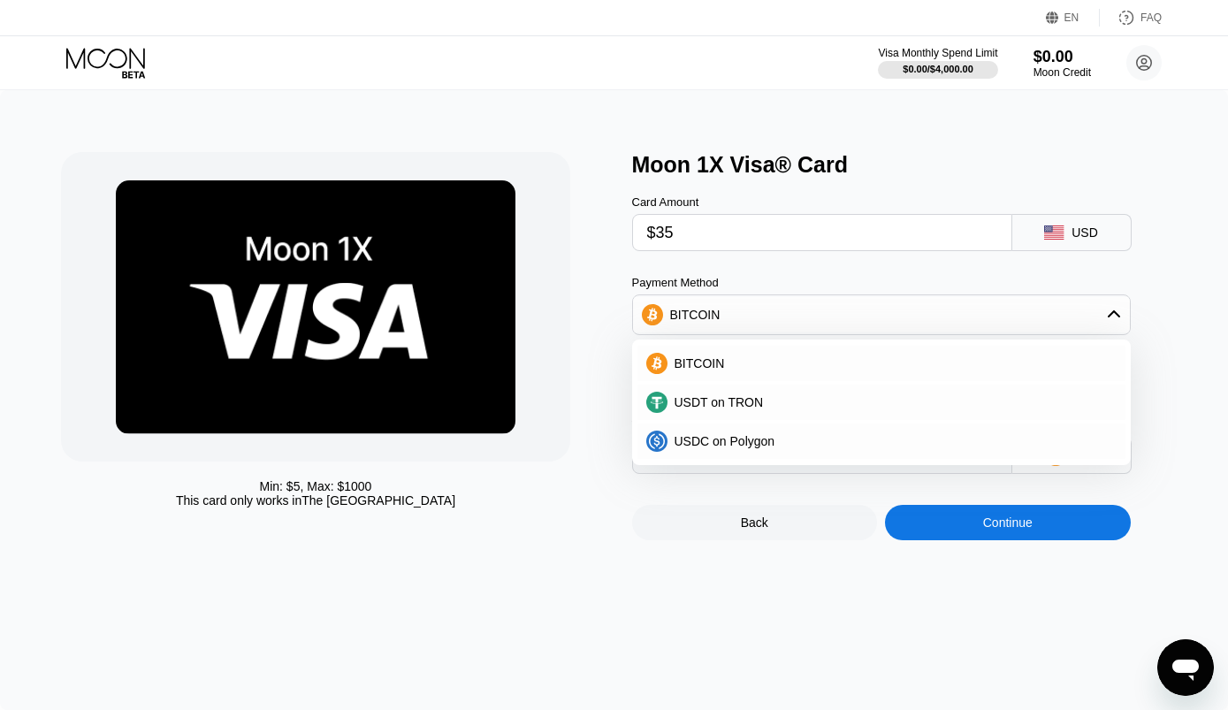
click at [806, 371] on div "BITCOIN" at bounding box center [892, 363] width 449 height 14
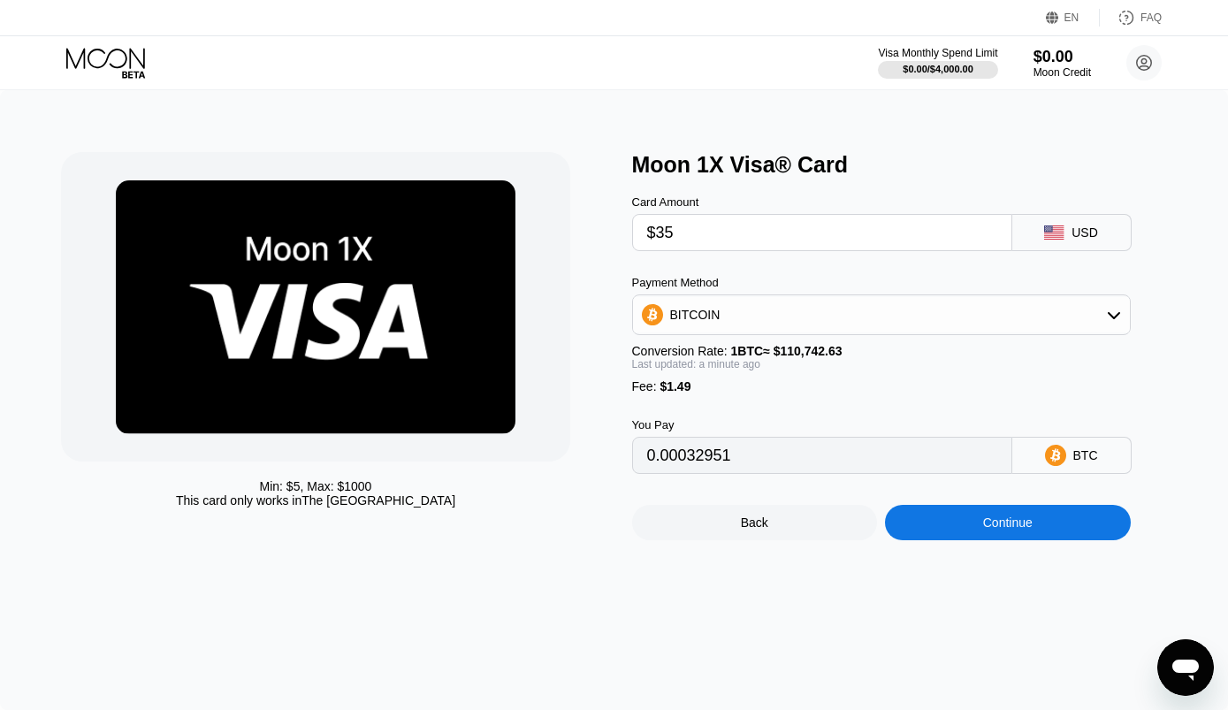
click at [1043, 540] on div "Continue" at bounding box center [1008, 522] width 246 height 35
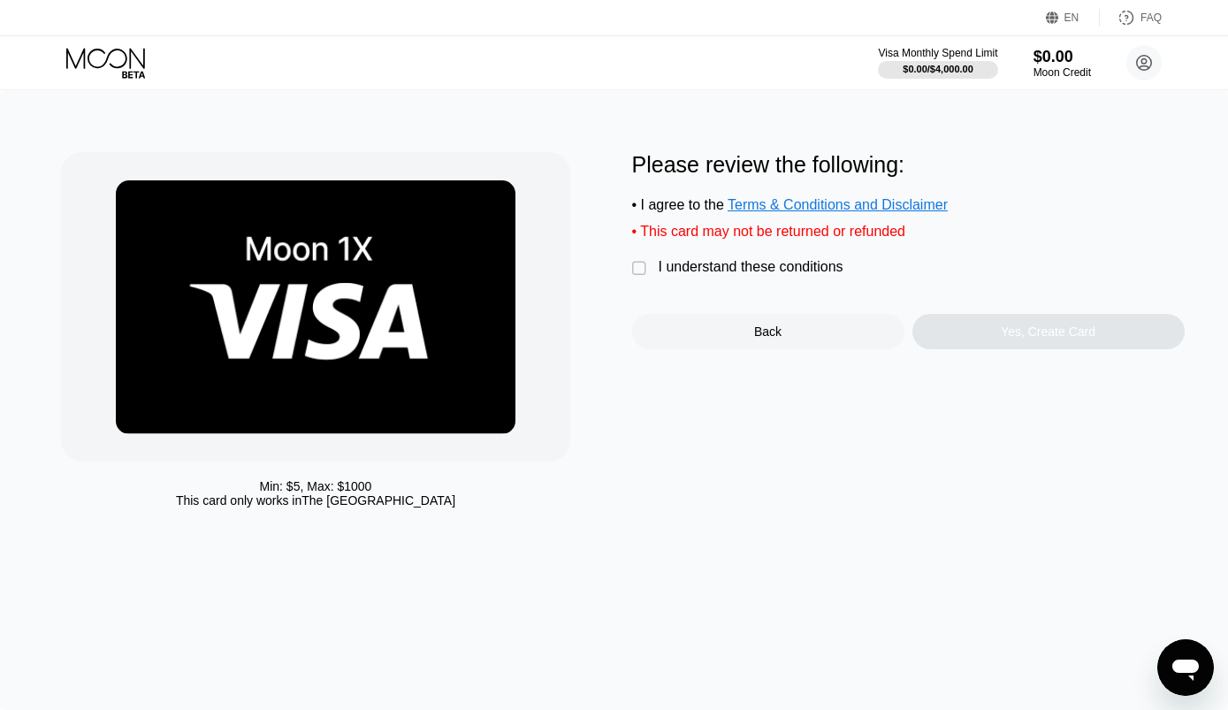
click at [643, 278] on div "" at bounding box center [641, 269] width 18 height 18
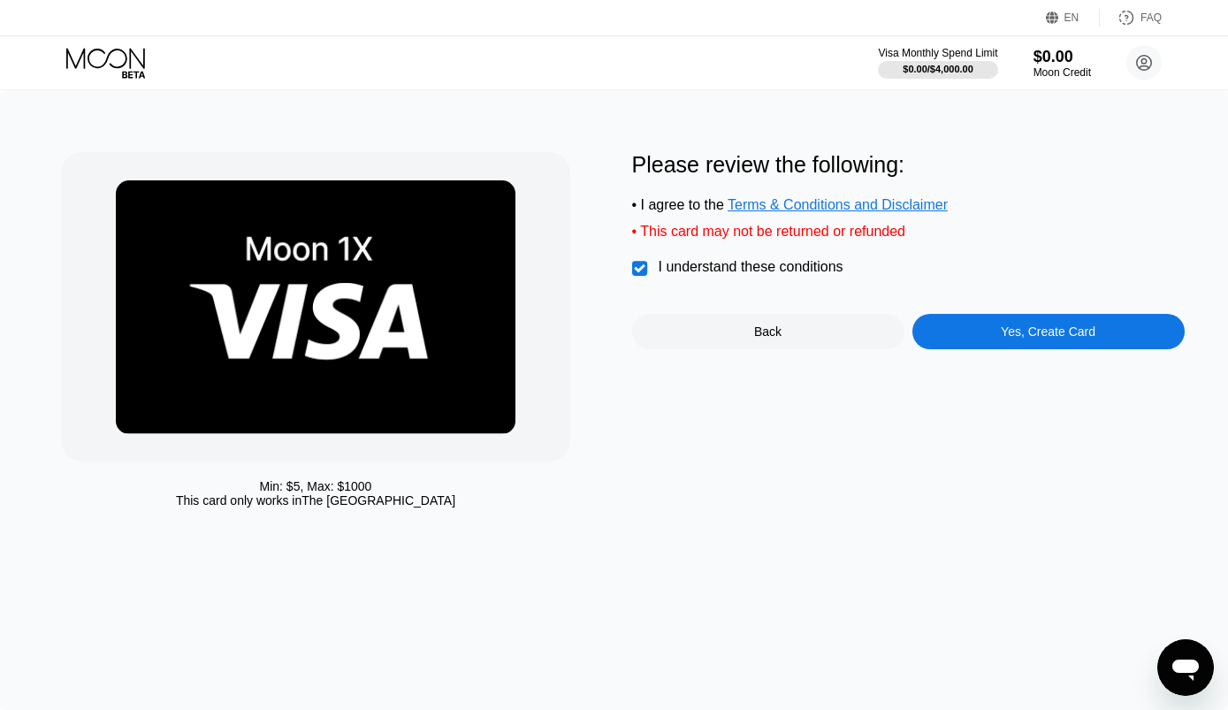
click at [1098, 349] on div "Yes, Create Card" at bounding box center [1049, 331] width 272 height 35
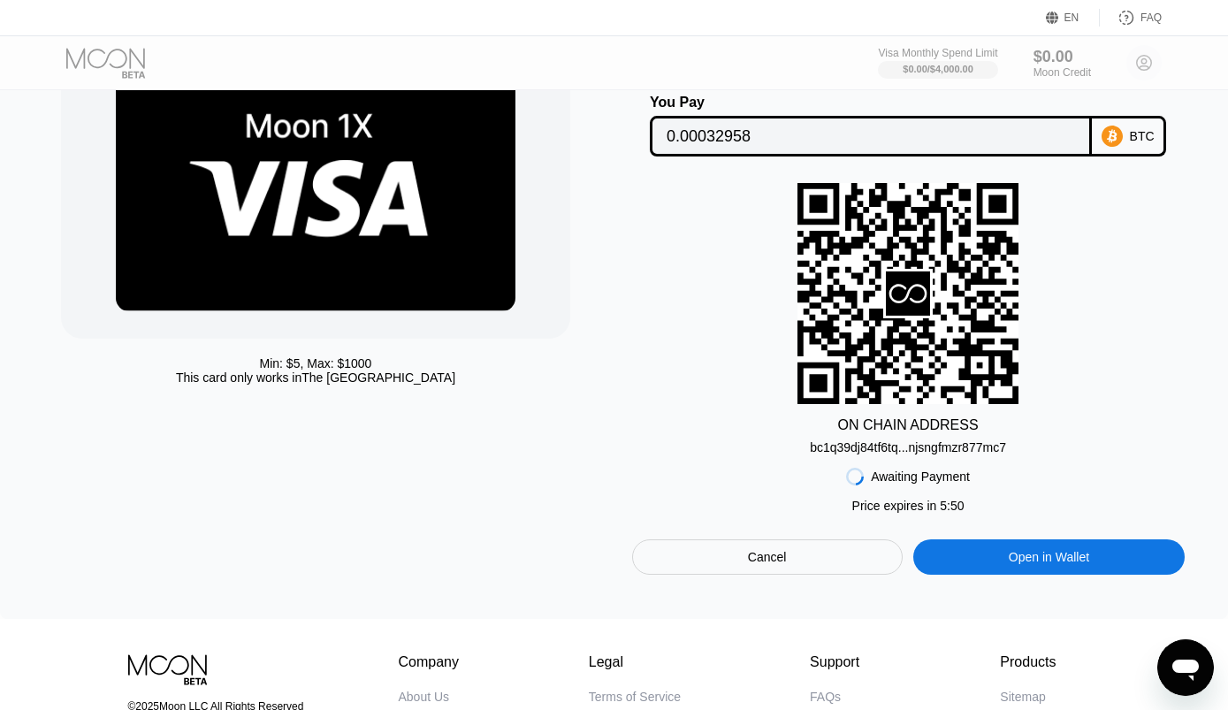
scroll to position [125, 0]
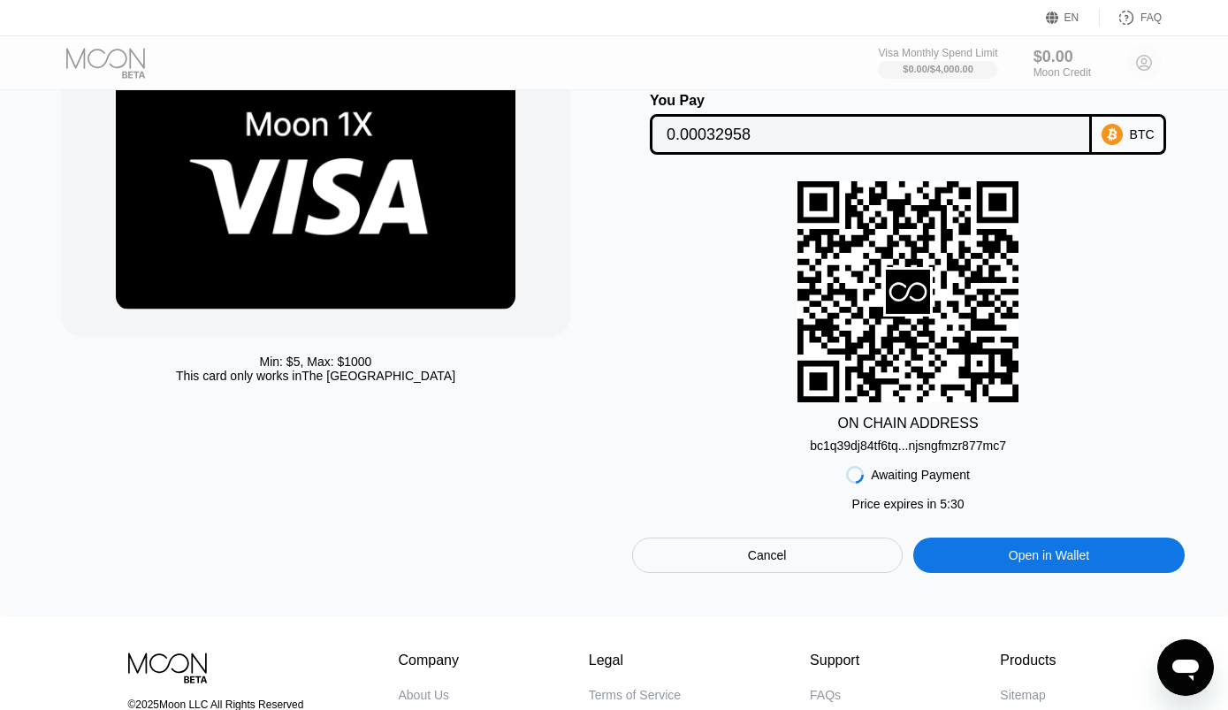
click at [987, 453] on div "bc1q39dj84tf6tq...njsngfmzr877mc7" at bounding box center [908, 446] width 196 height 14
click at [1097, 512] on div "Awaiting Payment Price expires in 5 : 00 Cancel Open in Wallet" at bounding box center [908, 513] width 553 height 120
click at [1041, 484] on div "Awaiting Payment Price expires in 4 : 59 Cancel Open in Wallet" at bounding box center [908, 513] width 553 height 120
click at [1059, 489] on div "Awaiting Payment Price expires in 4 : 58 Cancel Open in Wallet" at bounding box center [908, 513] width 553 height 120
click at [879, 452] on div "bc1q39dj84tf6tq...njsngfmzr877mc7" at bounding box center [908, 446] width 196 height 14
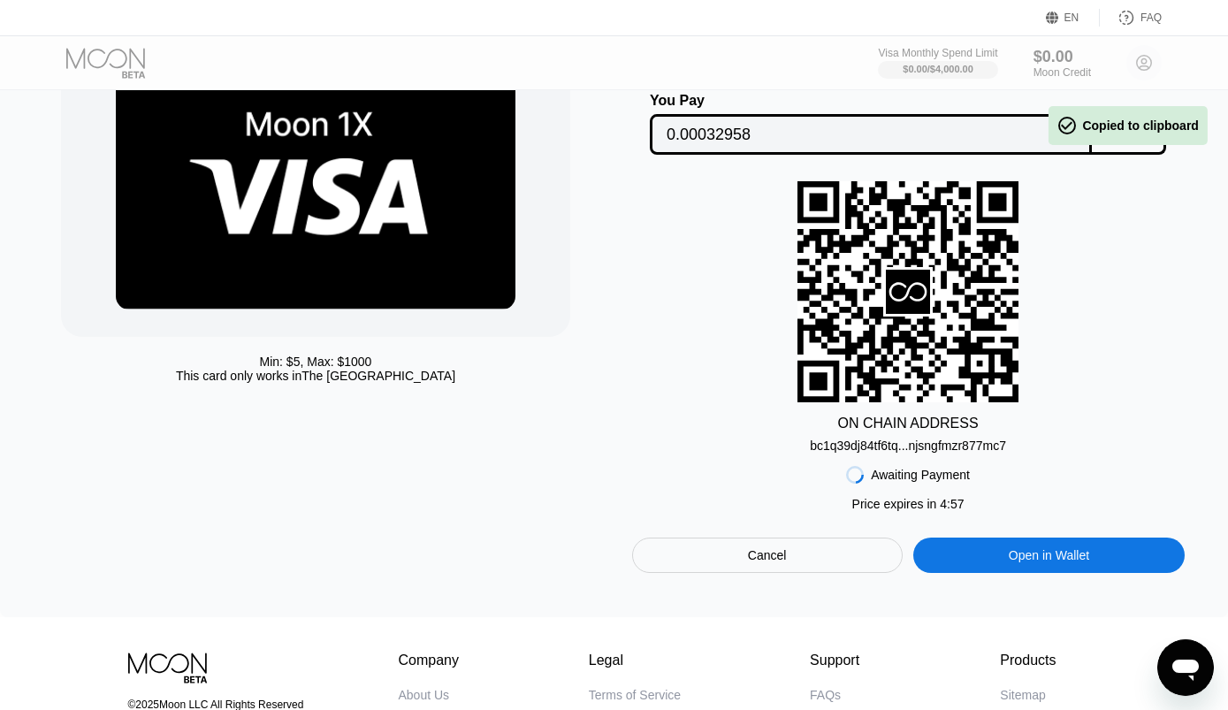
click at [895, 451] on div "bc1q39dj84tf6tq...njsngfmzr877mc7" at bounding box center [908, 446] width 196 height 14
click at [902, 453] on div "bc1q39dj84tf6tq...njsngfmzr877mc7" at bounding box center [908, 446] width 196 height 14
click at [932, 453] on div "bc1q39dj84tf6tq...njsngfmzr877mc7" at bounding box center [908, 446] width 196 height 14
click at [928, 462] on div "Awaiting Payment Price expires in 4 : 53 Cancel Open in Wallet" at bounding box center [908, 513] width 553 height 120
click at [932, 452] on div "bc1q39dj84tf6tq...njsngfmzr877mc7" at bounding box center [908, 446] width 196 height 14
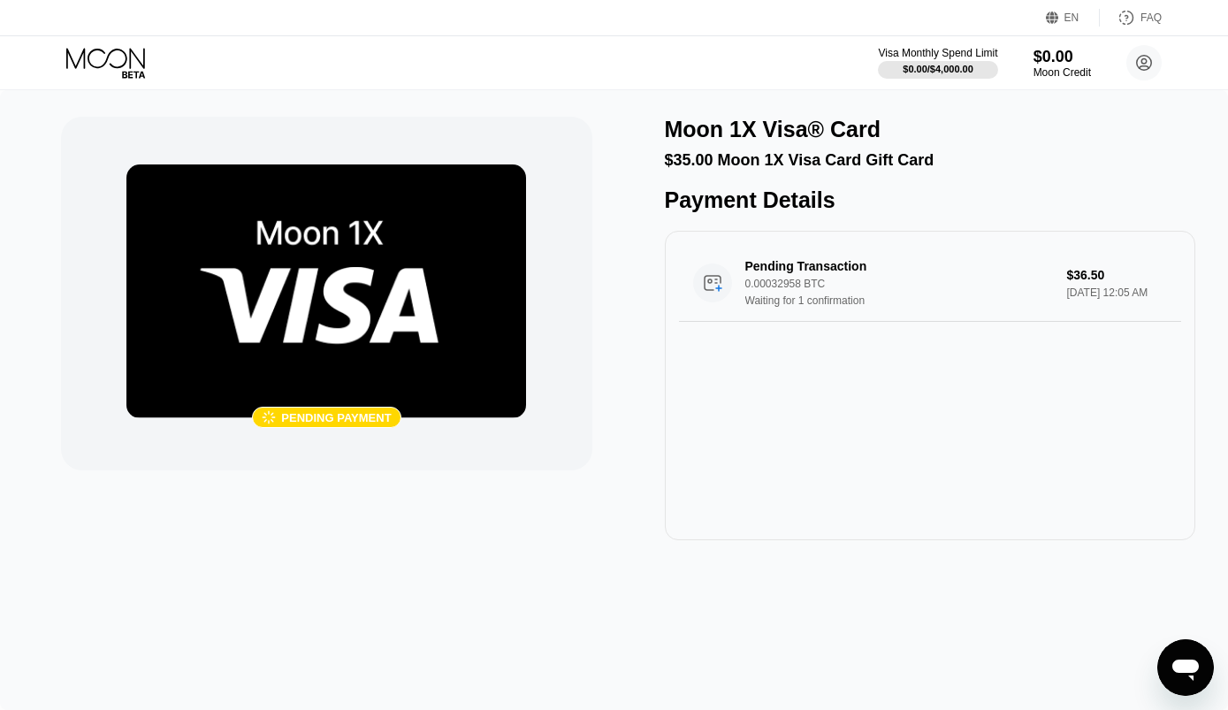
click at [424, 621] on div " Pending payment Moon 1X Visa® Card $35.00 Moon 1X Visa Card Gift Card Payment…" at bounding box center [614, 400] width 1228 height 620
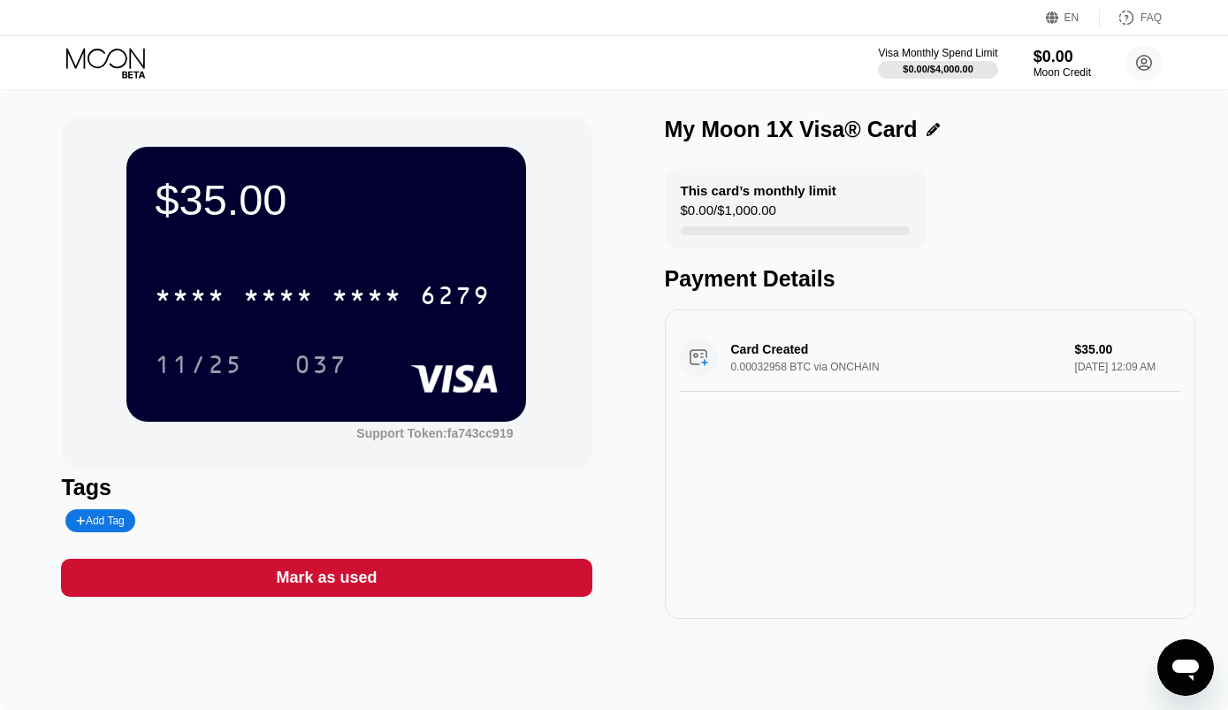
click at [58, 149] on div "$35.00 * * * * * * * * * * * * 6279 11/25 037 Support Token: fa743cc919 Tags Ad…" at bounding box center [614, 400] width 1228 height 620
click at [235, 307] on div "* * * * * * * * * * * * 6279" at bounding box center [322, 295] width 357 height 44
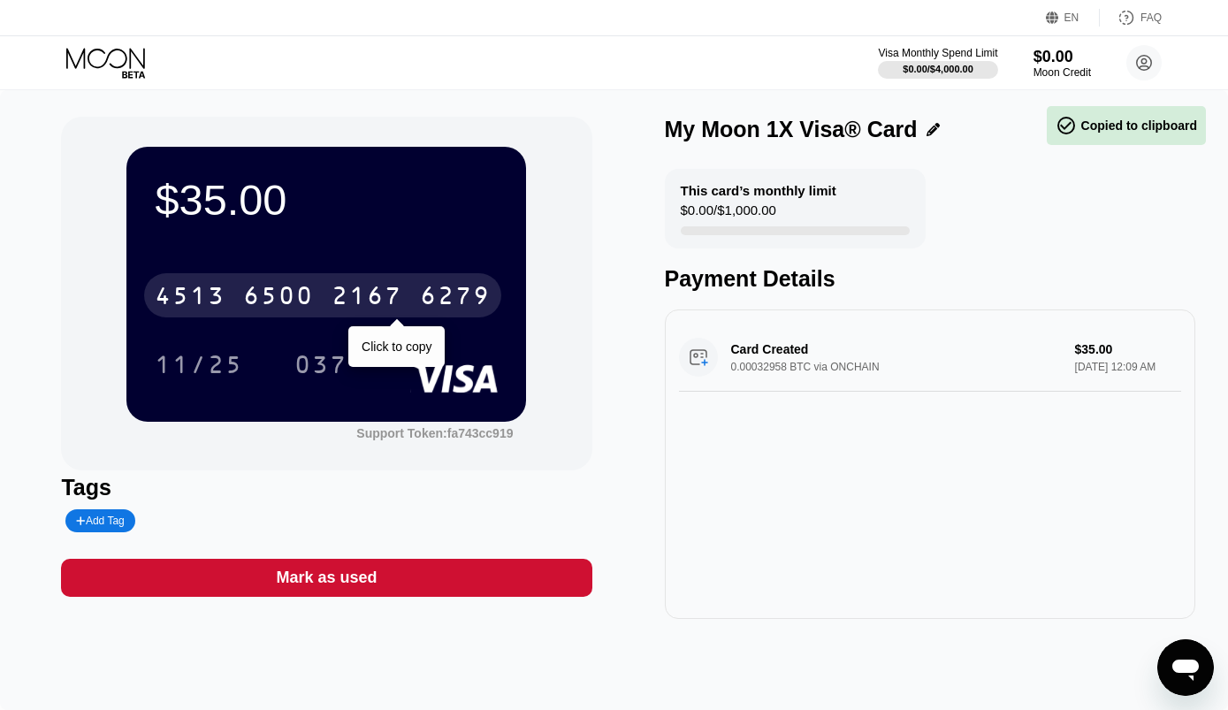
click at [216, 372] on div "11/25" at bounding box center [199, 367] width 88 height 28
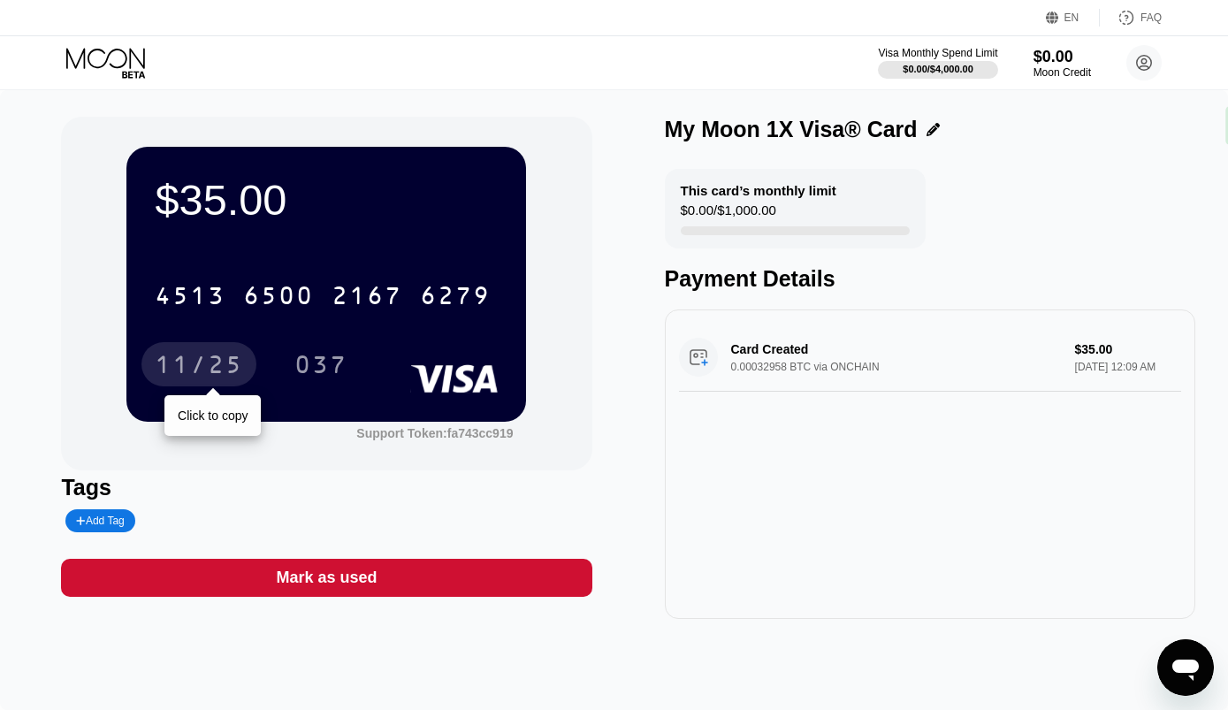
click at [287, 391] on div "$35.00 4513 6500 2167 6279 11/25 Click to copy 037" at bounding box center [326, 284] width 400 height 274
click at [281, 372] on div "11/25 037" at bounding box center [326, 364] width 343 height 44
click at [238, 206] on div "$35.00" at bounding box center [326, 200] width 343 height 50
click at [359, 153] on div "$35.00 4513 6500 2167 6279 11/25 037" at bounding box center [326, 284] width 400 height 274
click at [416, 232] on div "$35.00 4513 6500 2167 6279 11/25 037" at bounding box center [326, 284] width 400 height 274
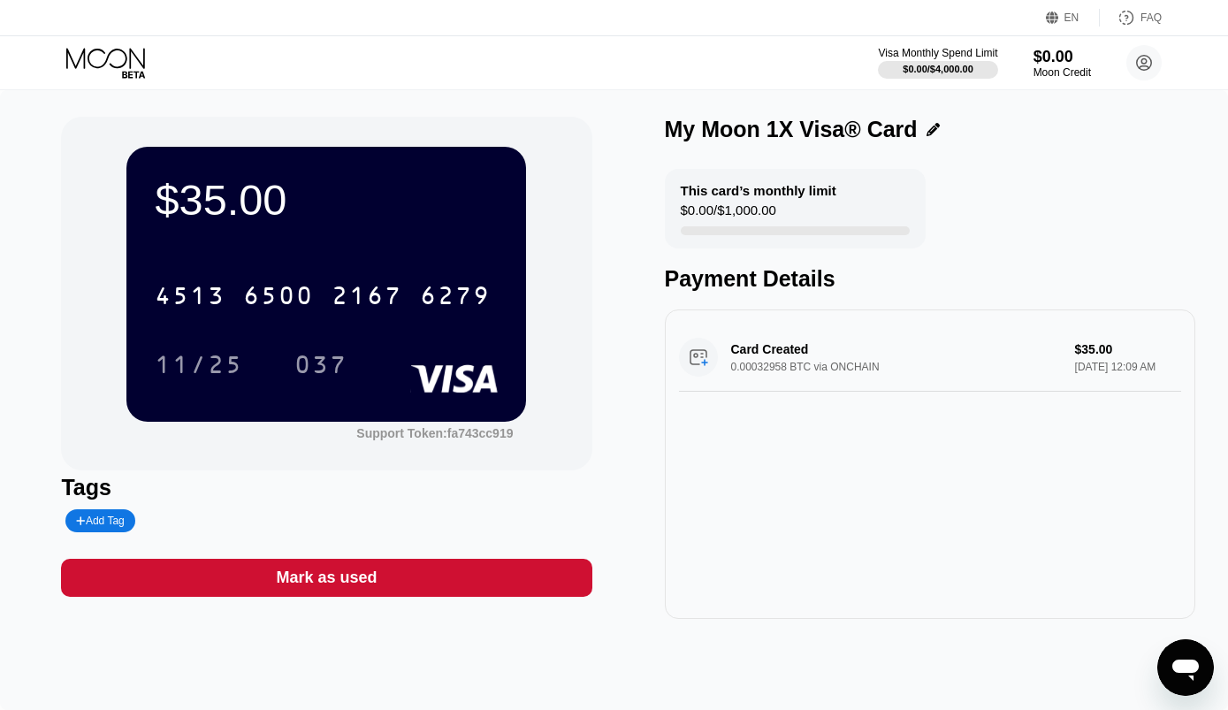
click at [432, 225] on div "$35.00" at bounding box center [326, 200] width 343 height 50
click at [437, 210] on div "$35.00" at bounding box center [326, 200] width 343 height 50
click at [446, 203] on div "$35.00" at bounding box center [326, 200] width 343 height 50
